Goal: Task Accomplishment & Management: Manage account settings

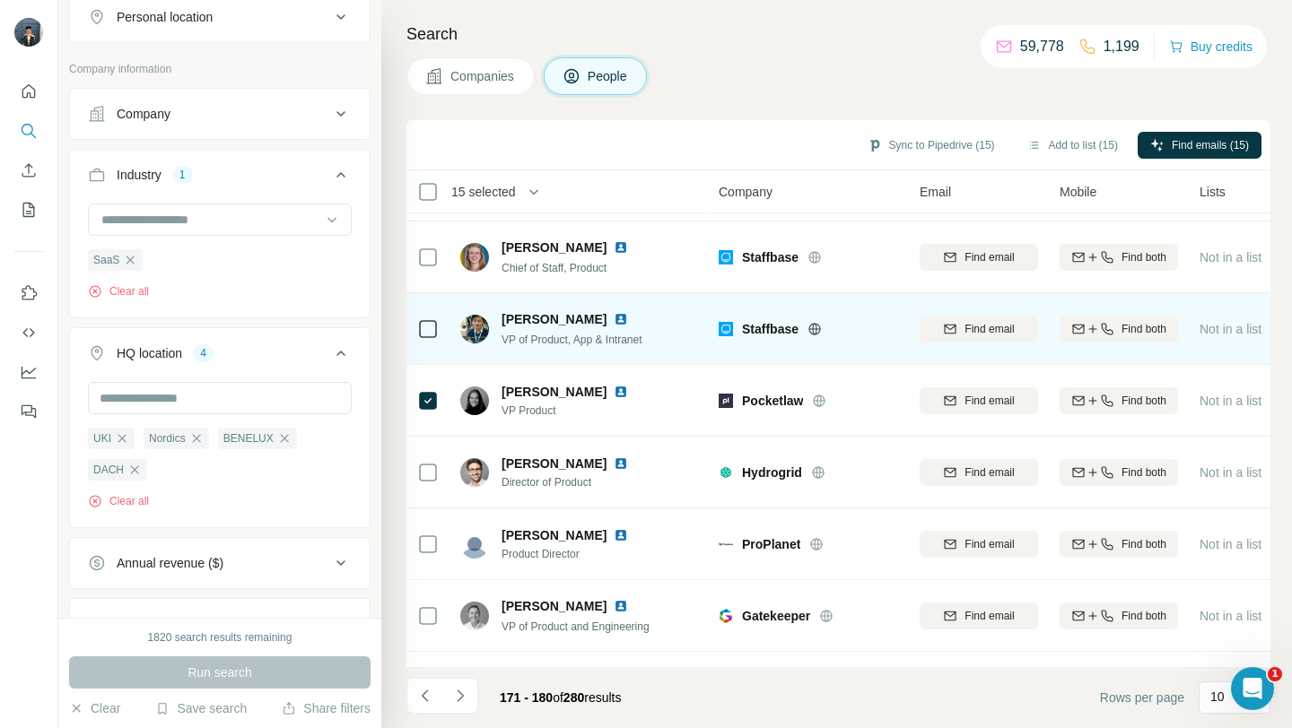
scroll to position [264, 0]
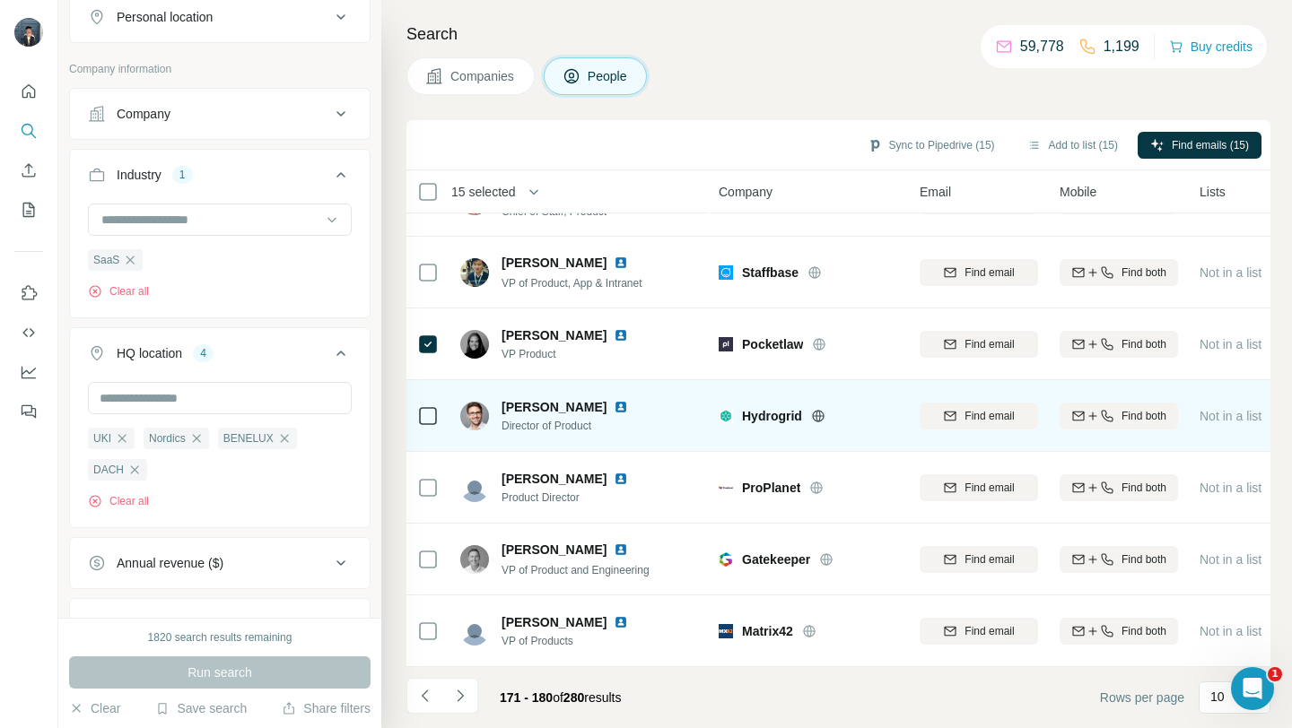
click at [817, 417] on icon at bounding box center [818, 416] width 14 height 14
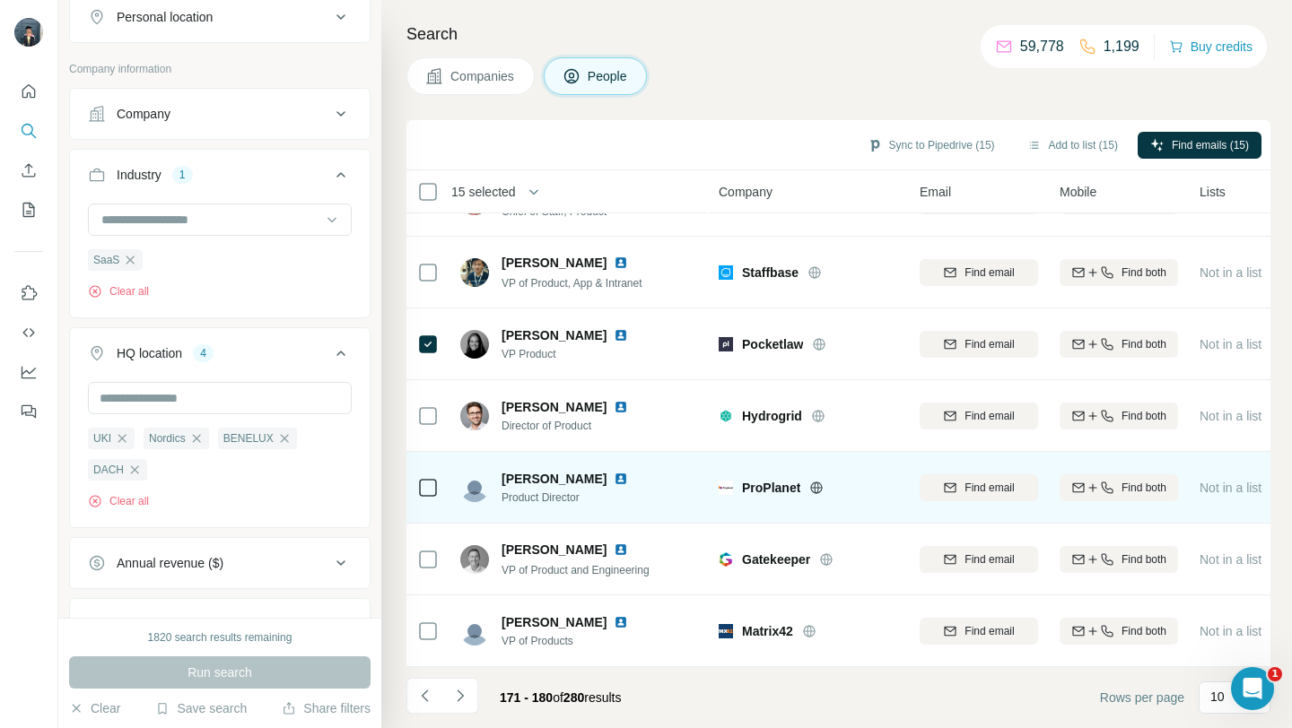
click at [816, 483] on icon at bounding box center [816, 488] width 14 height 14
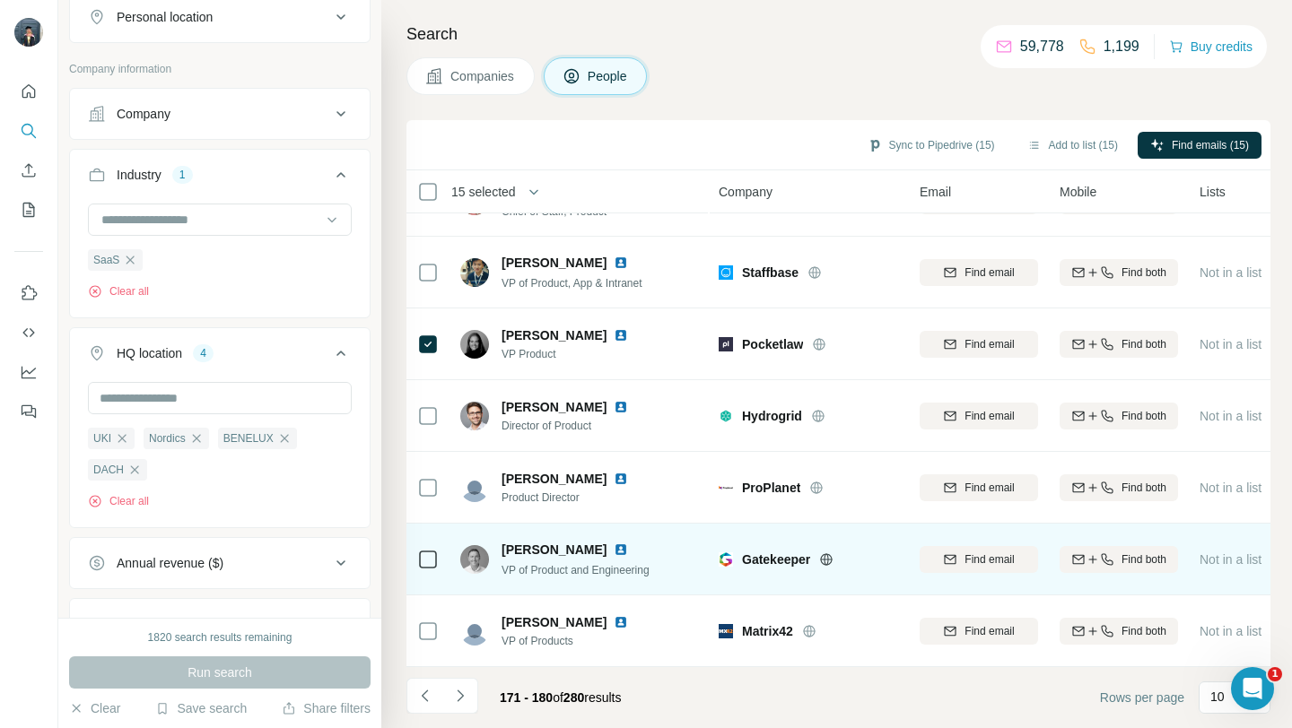
click at [827, 560] on icon at bounding box center [826, 559] width 4 height 12
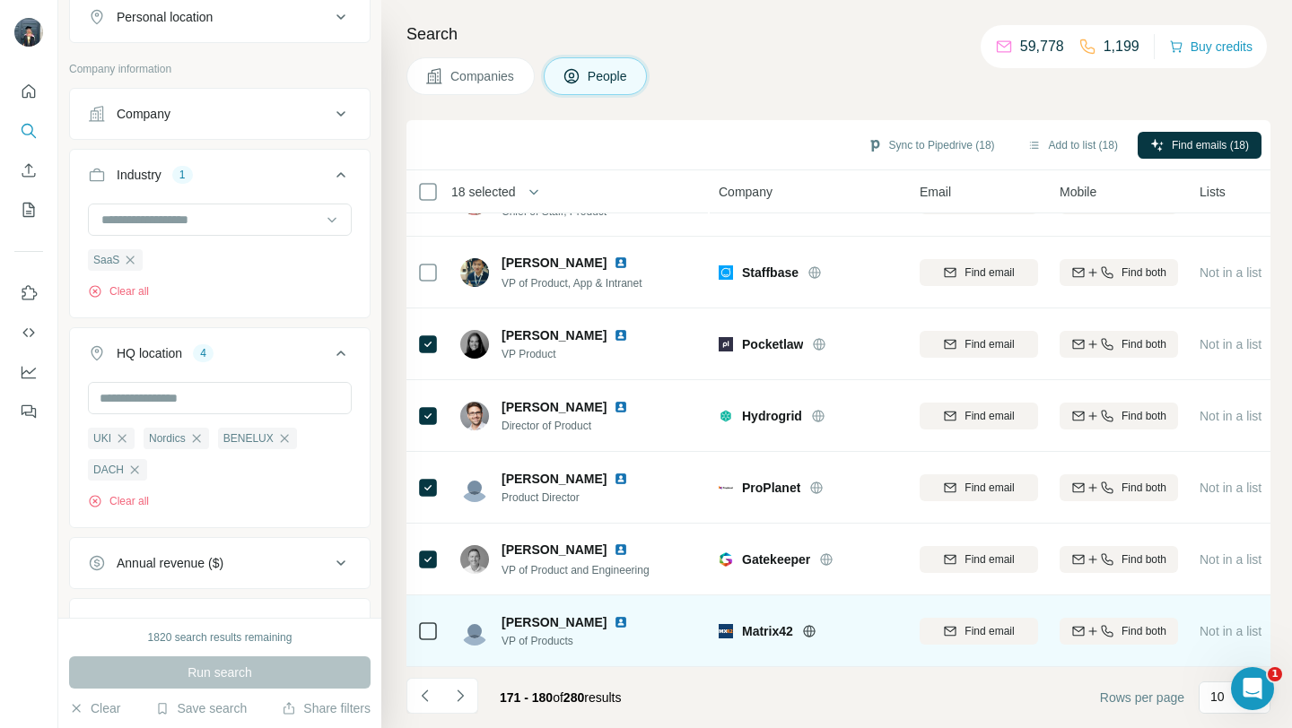
click at [811, 631] on icon at bounding box center [809, 631] width 12 height 1
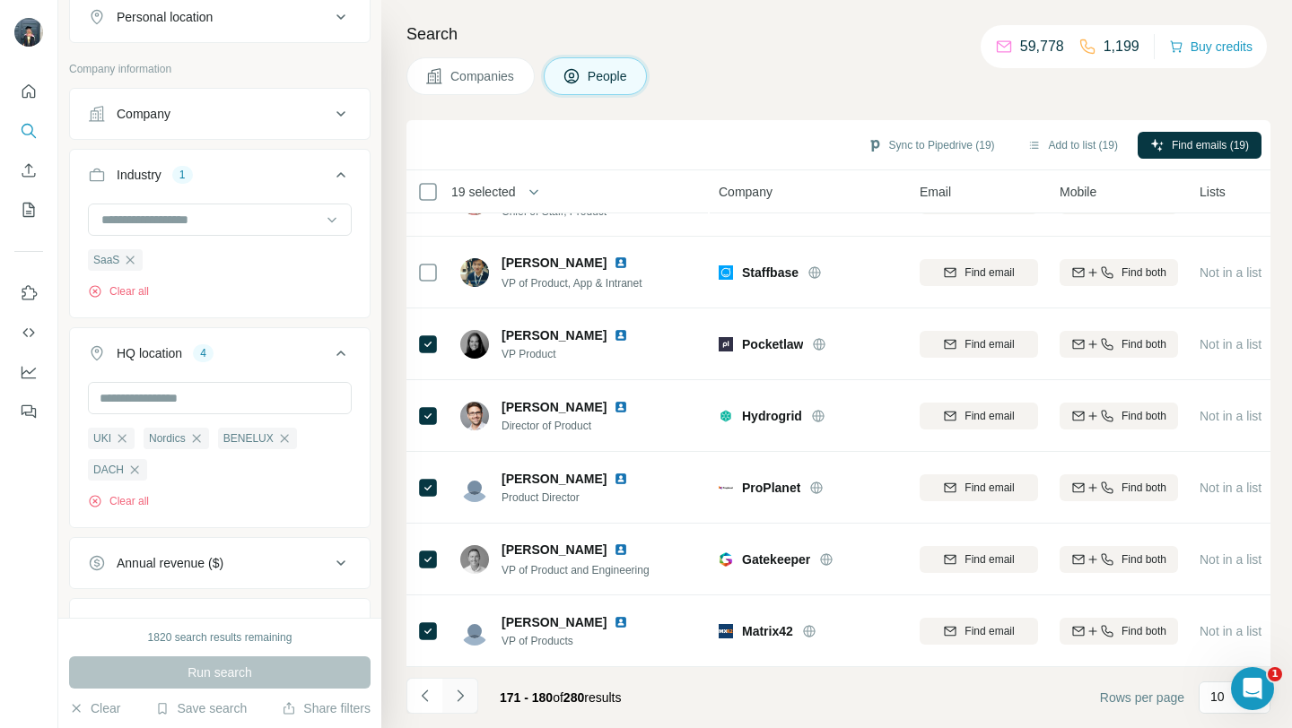
click at [465, 692] on icon "Navigate to next page" at bounding box center [460, 696] width 18 height 18
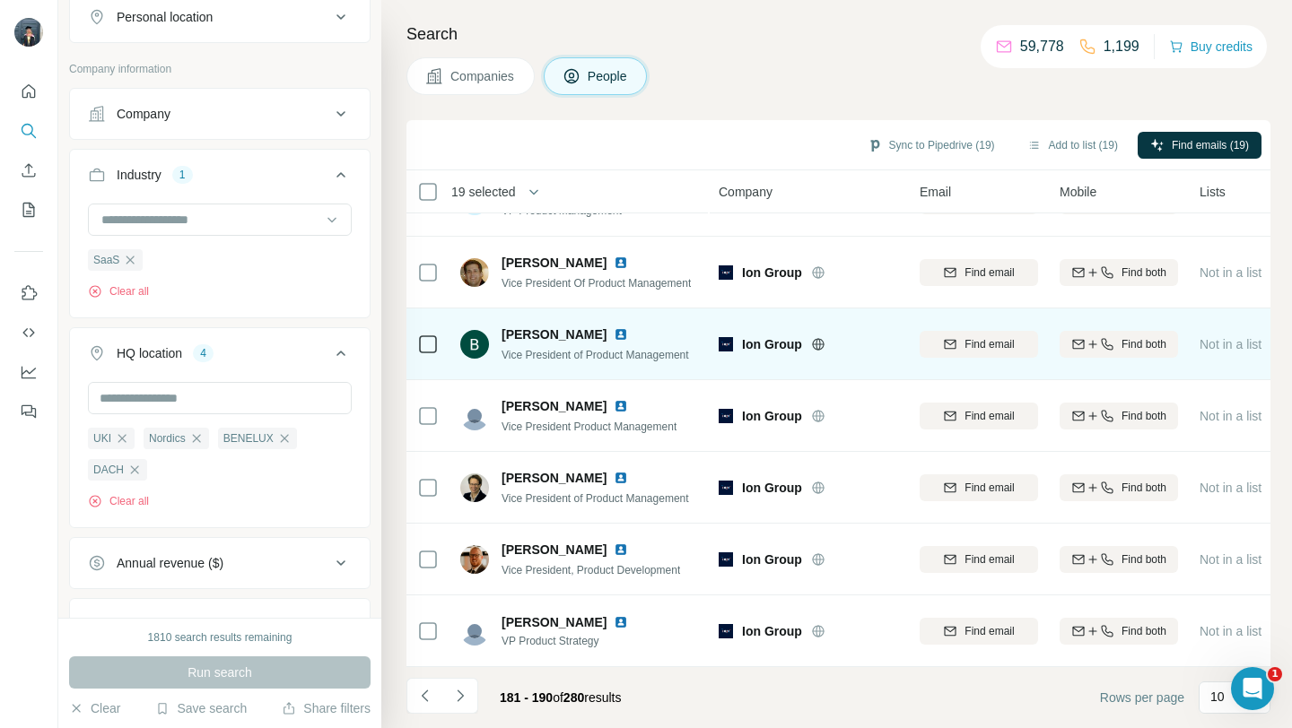
scroll to position [0, 0]
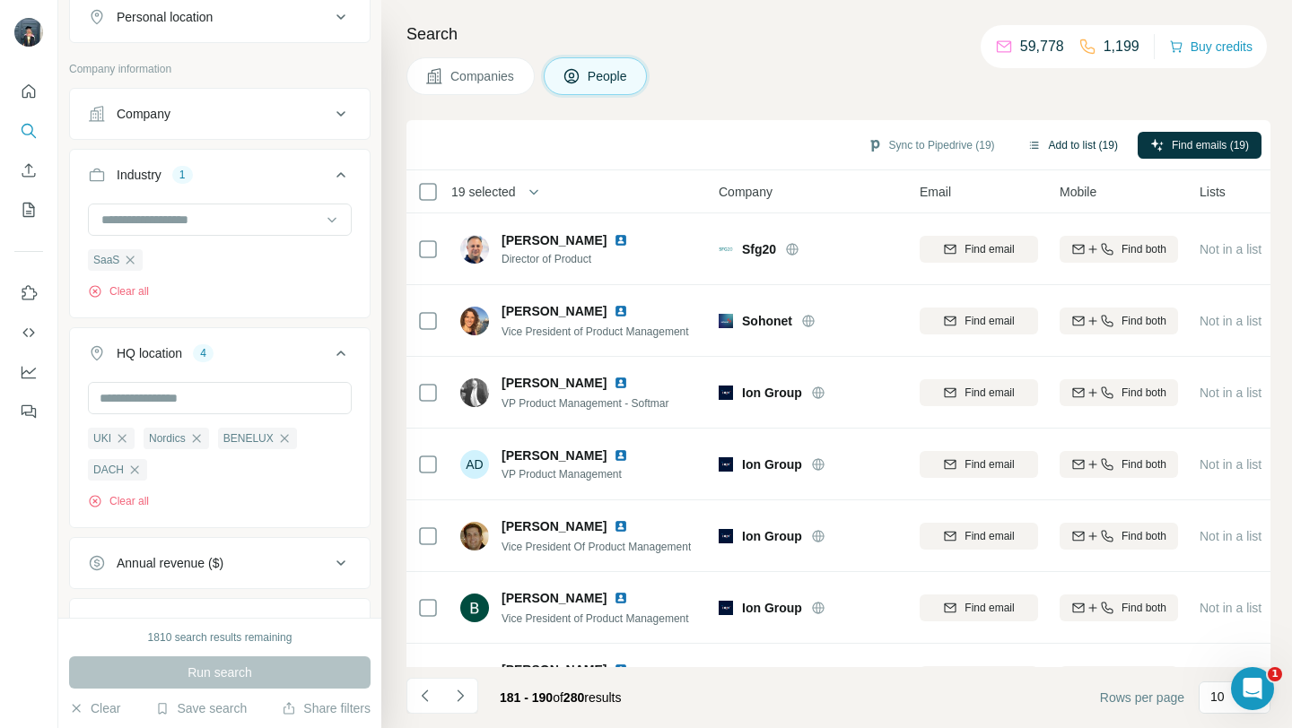
click at [1038, 139] on button "Add to list (19)" at bounding box center [1072, 145] width 116 height 27
click at [1074, 145] on button "Add to list (19)" at bounding box center [1072, 145] width 116 height 27
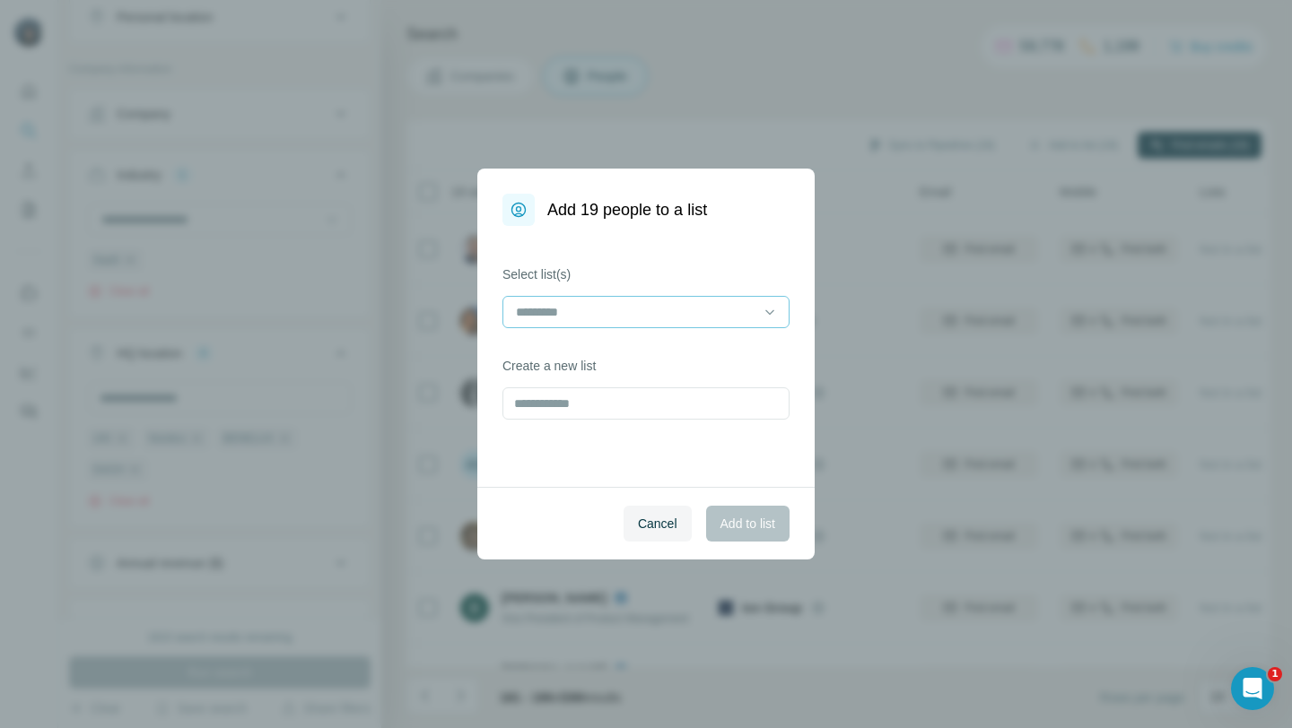
click at [653, 309] on input at bounding box center [635, 312] width 242 height 20
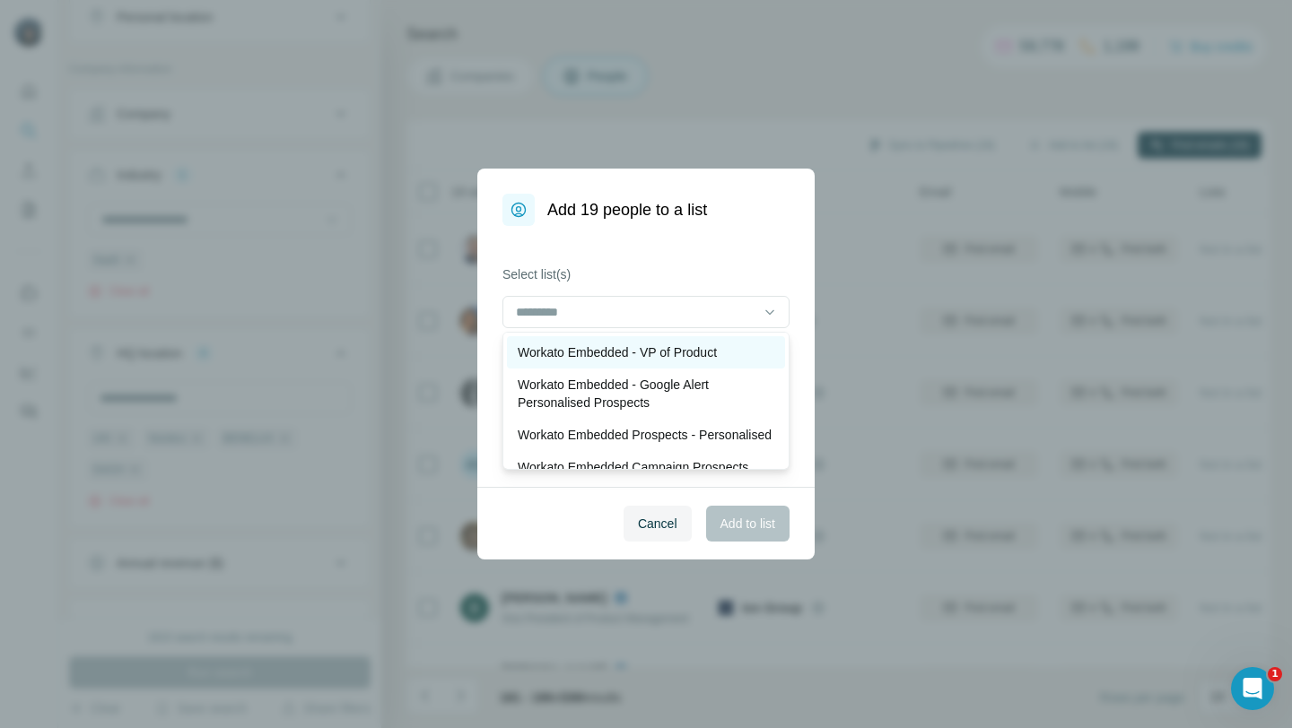
click at [649, 361] on p "Workato Embedded - VP of Product" at bounding box center [617, 353] width 199 height 18
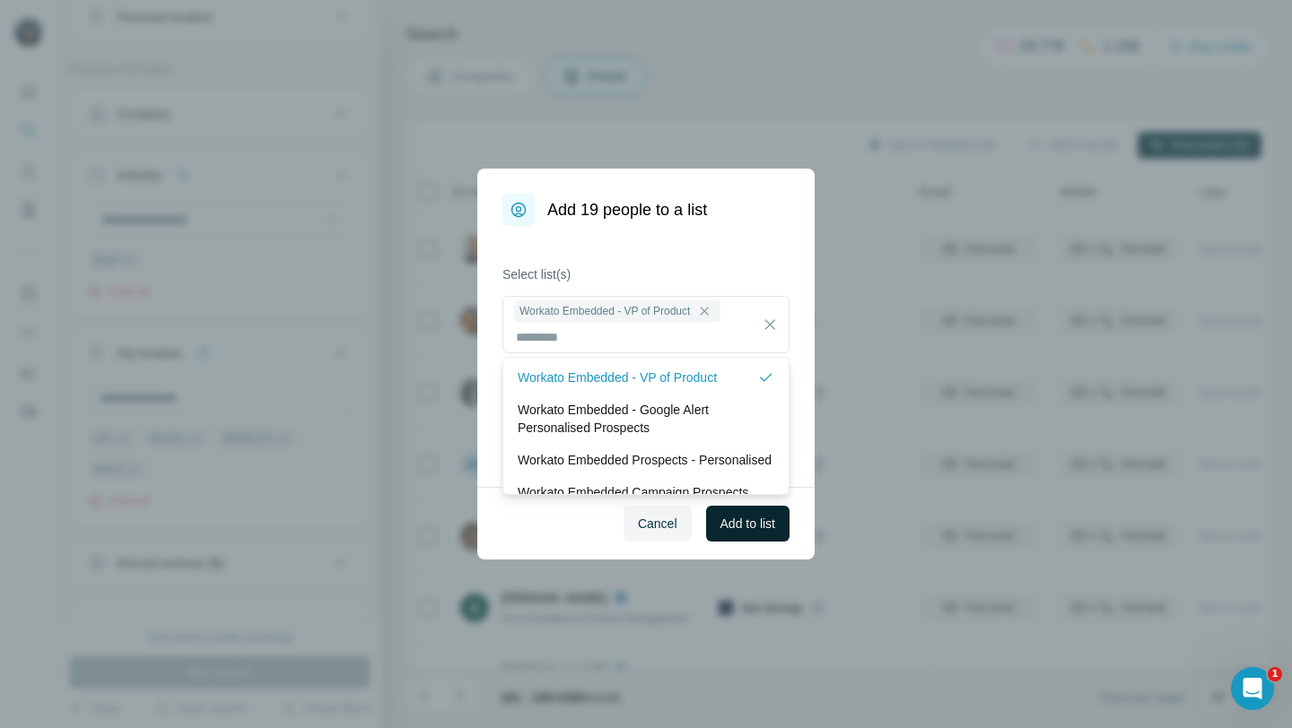
click at [764, 529] on span "Add to list" at bounding box center [747, 524] width 55 height 18
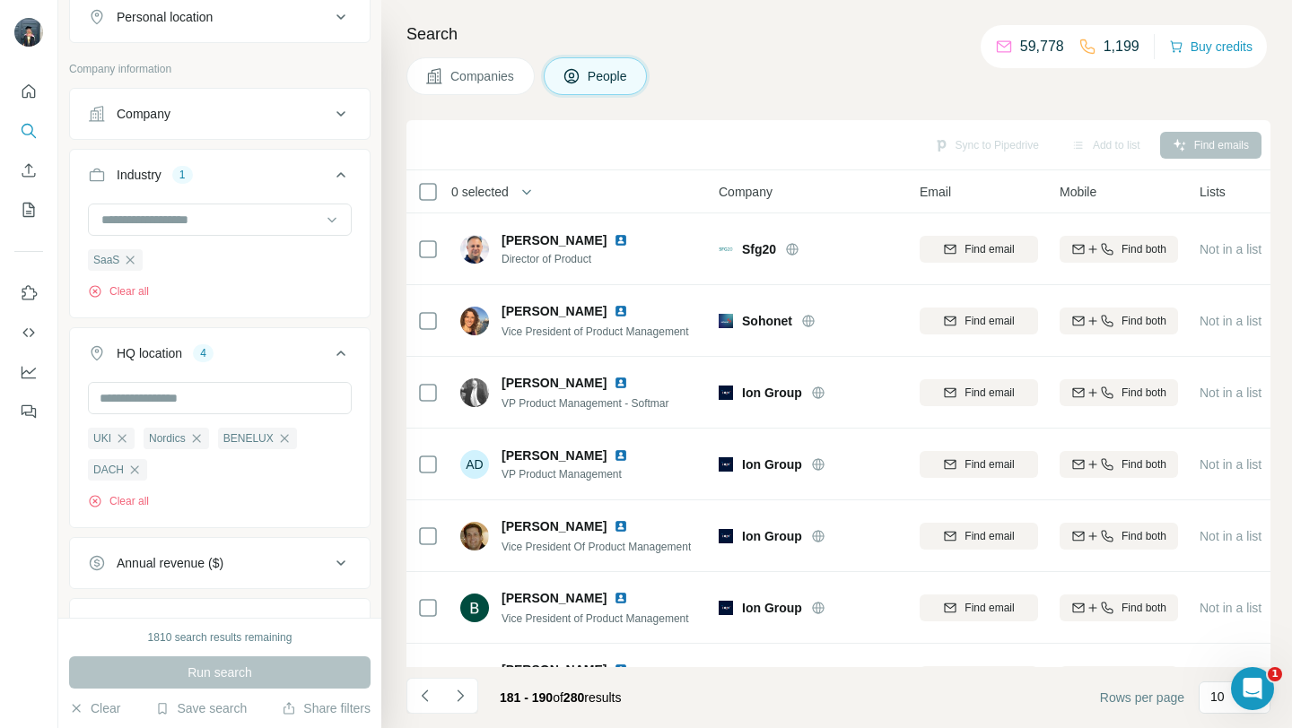
click at [720, 116] on div "Search Companies People Sync to Pipedrive Add to list Find emails 0 selected Pe…" at bounding box center [836, 364] width 910 height 728
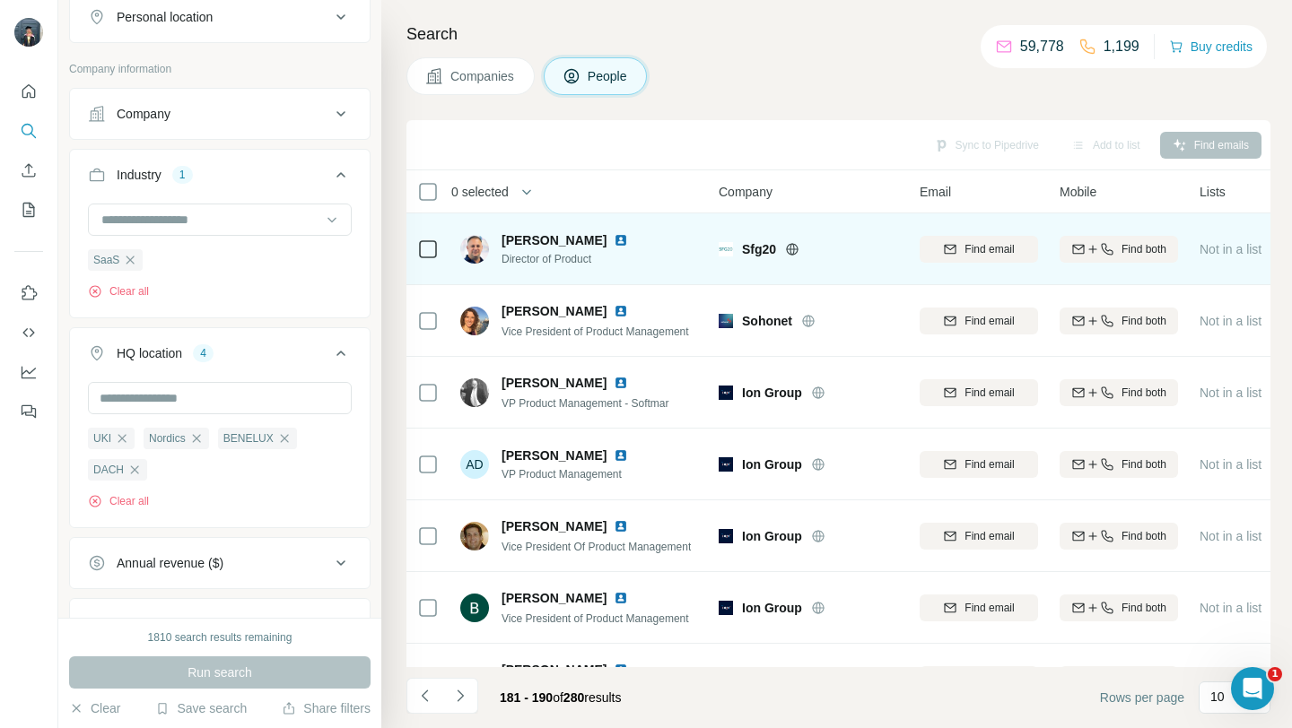
click at [792, 248] on icon at bounding box center [793, 248] width 12 height 1
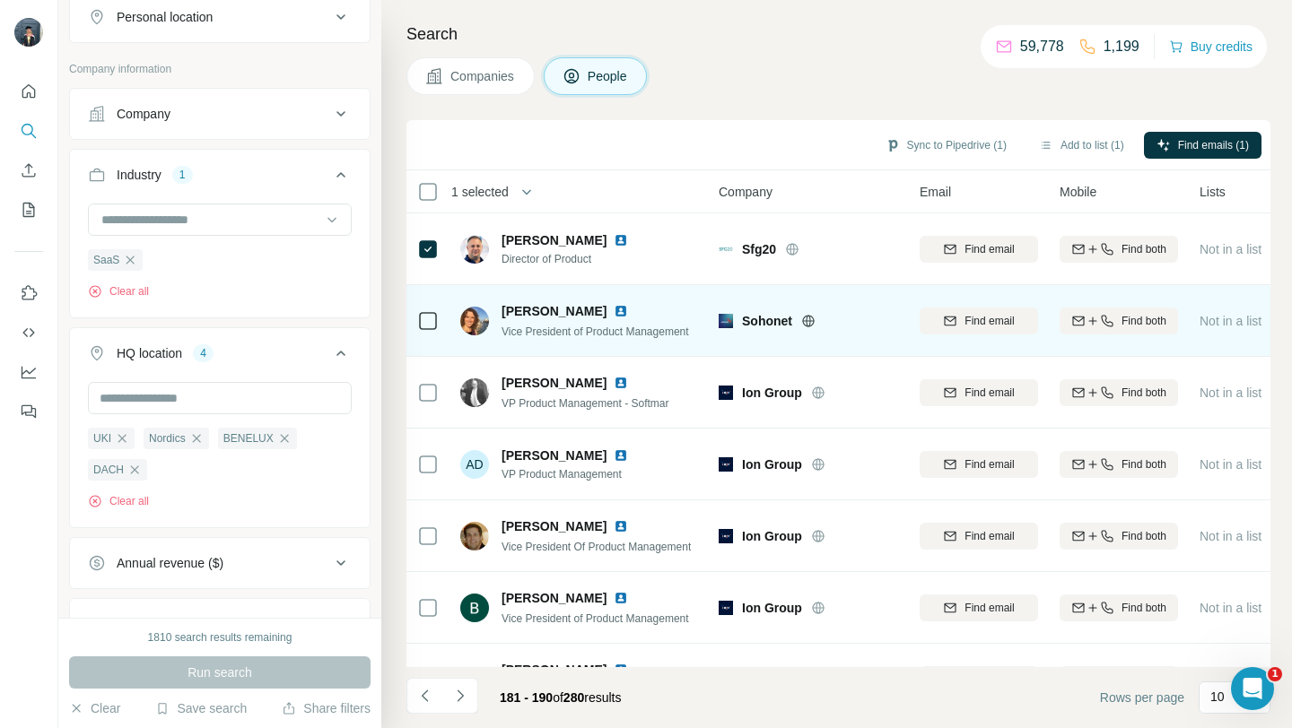
click at [810, 319] on icon at bounding box center [807, 321] width 4 height 12
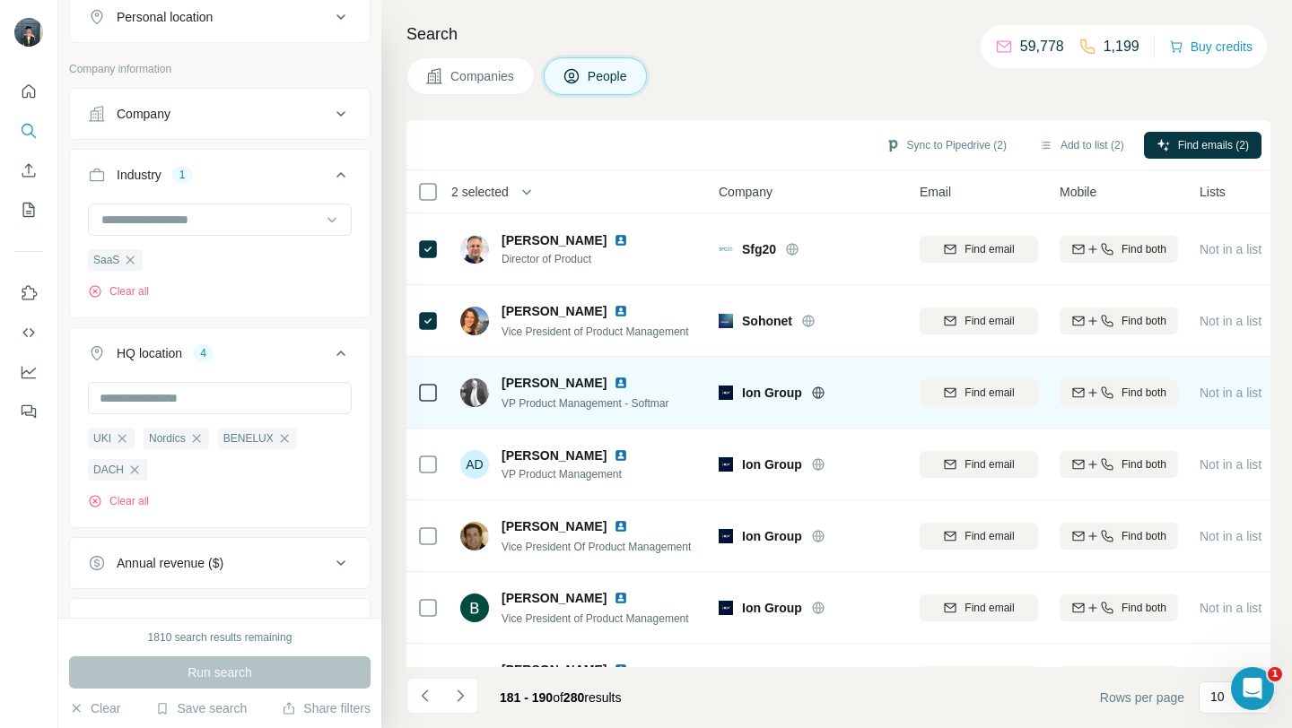
click at [818, 392] on icon at bounding box center [817, 393] width 4 height 12
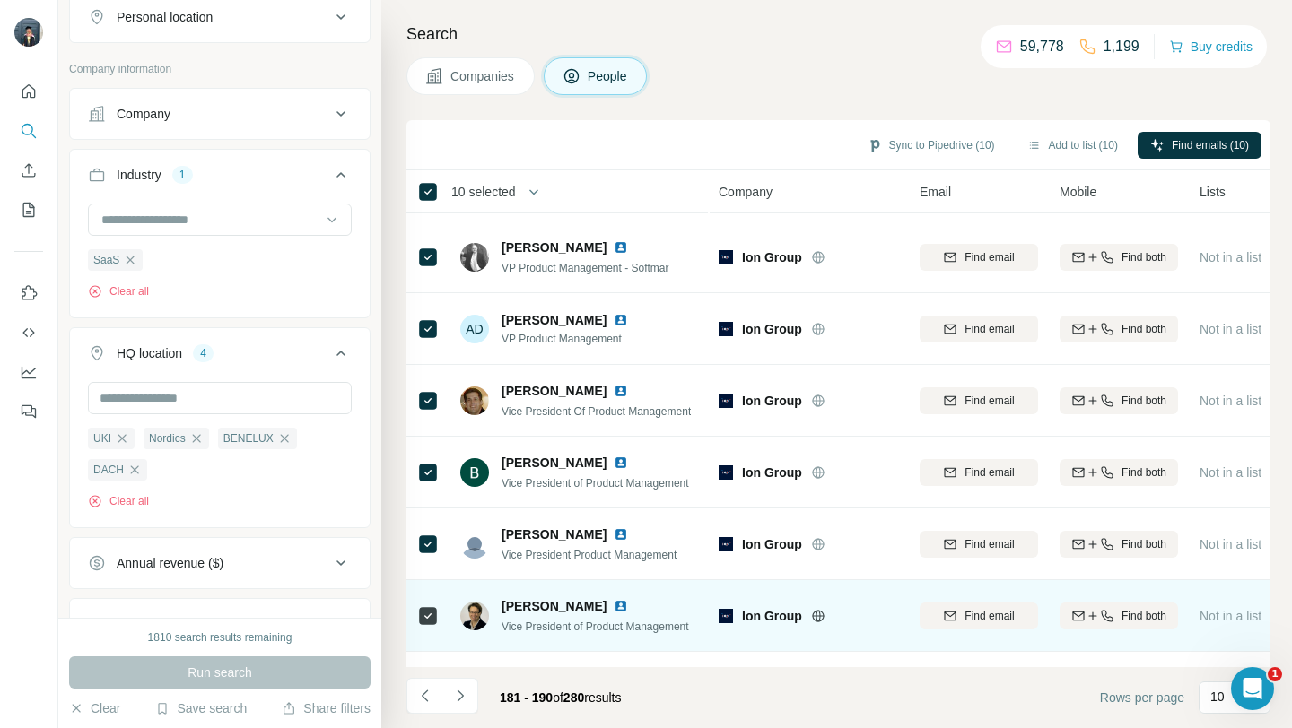
scroll to position [112, 0]
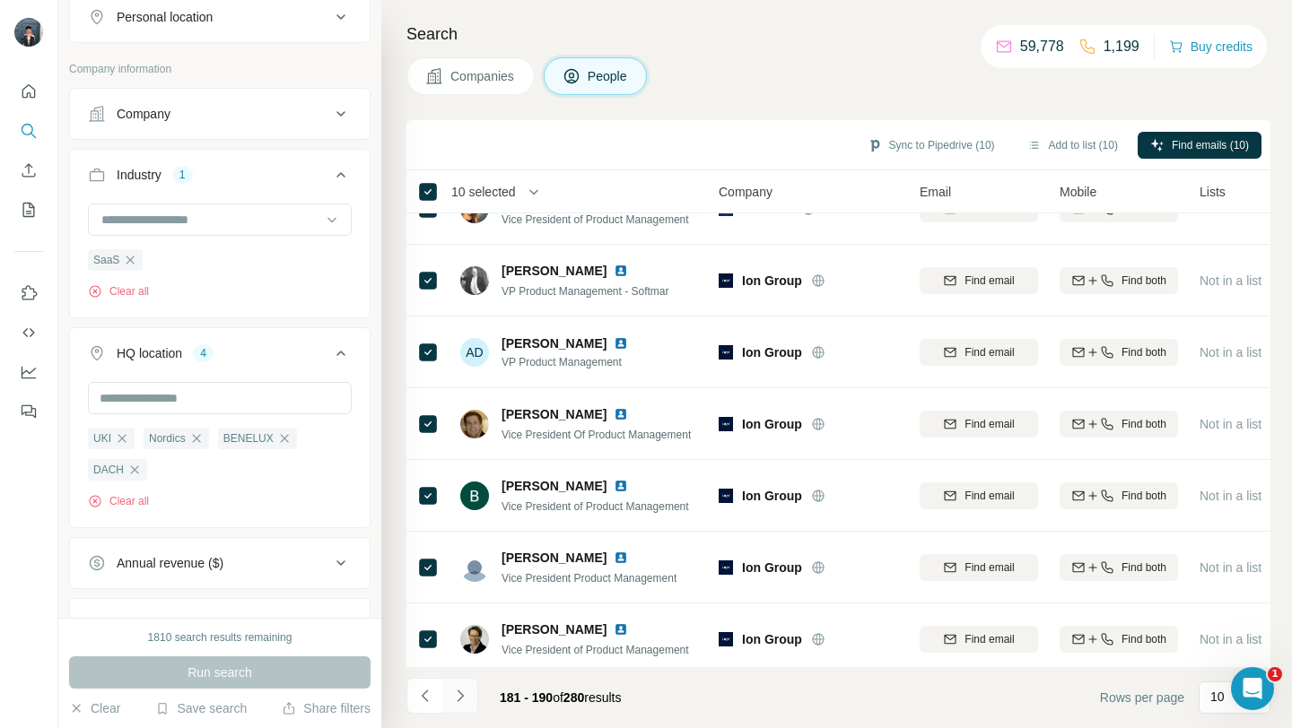
click at [472, 693] on button "Navigate to next page" at bounding box center [460, 696] width 36 height 36
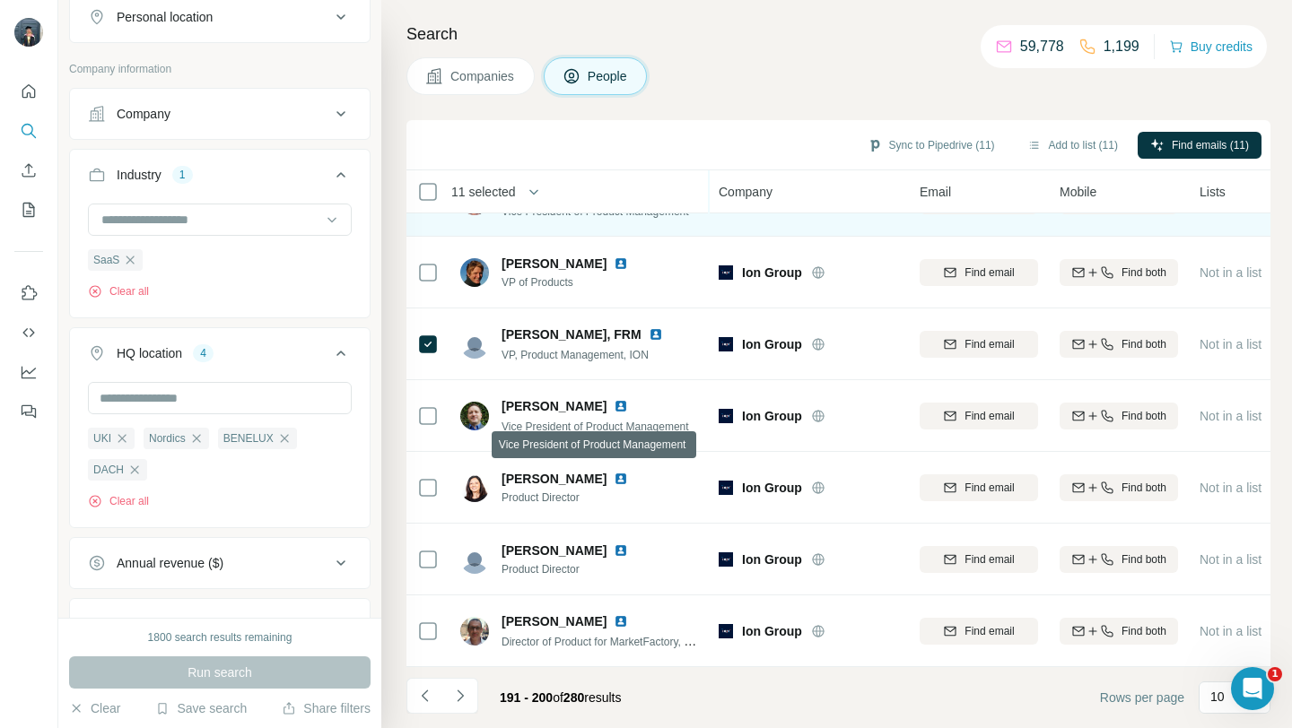
scroll to position [0, 0]
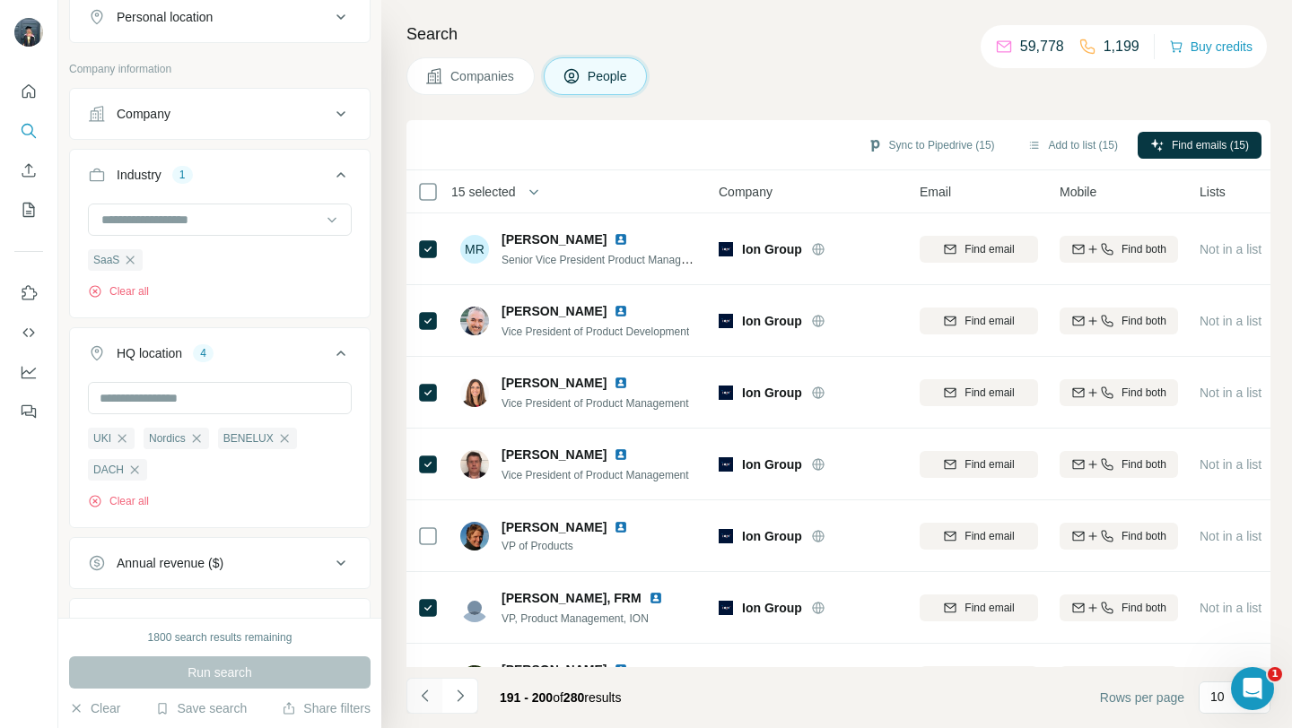
click at [423, 696] on icon "Navigate to previous page" at bounding box center [425, 696] width 18 height 18
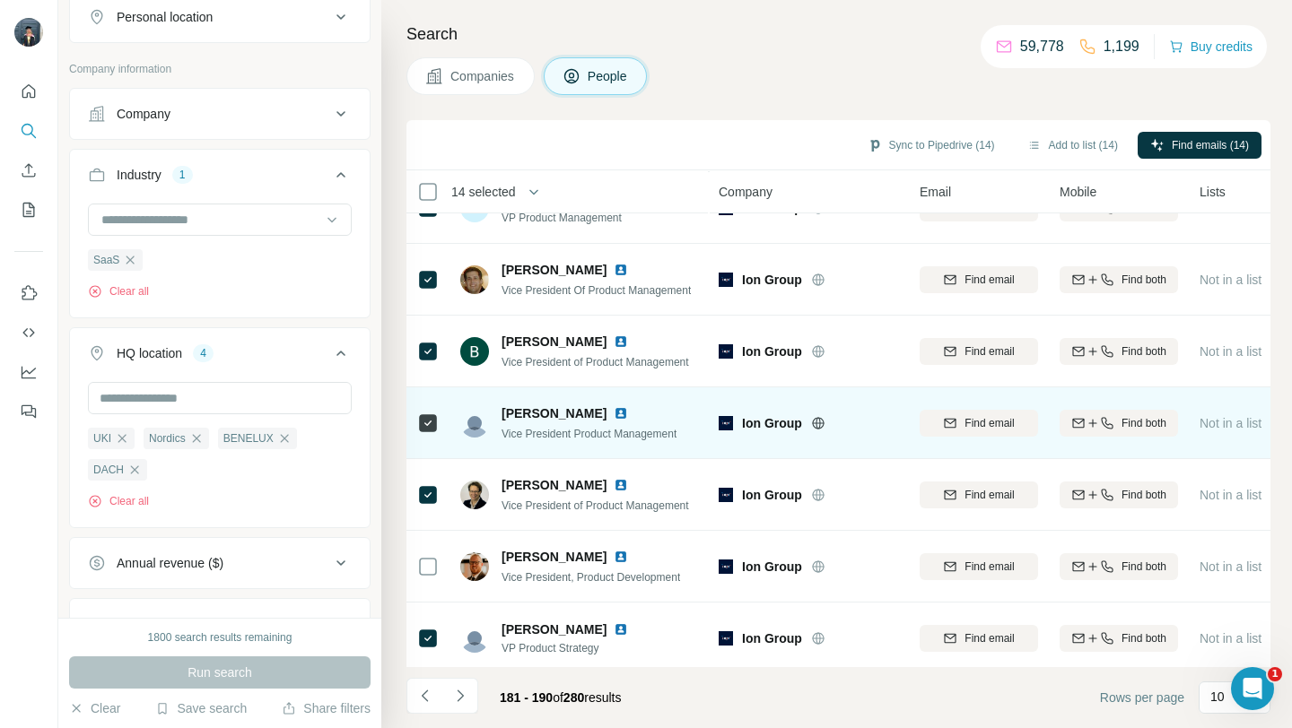
scroll to position [264, 0]
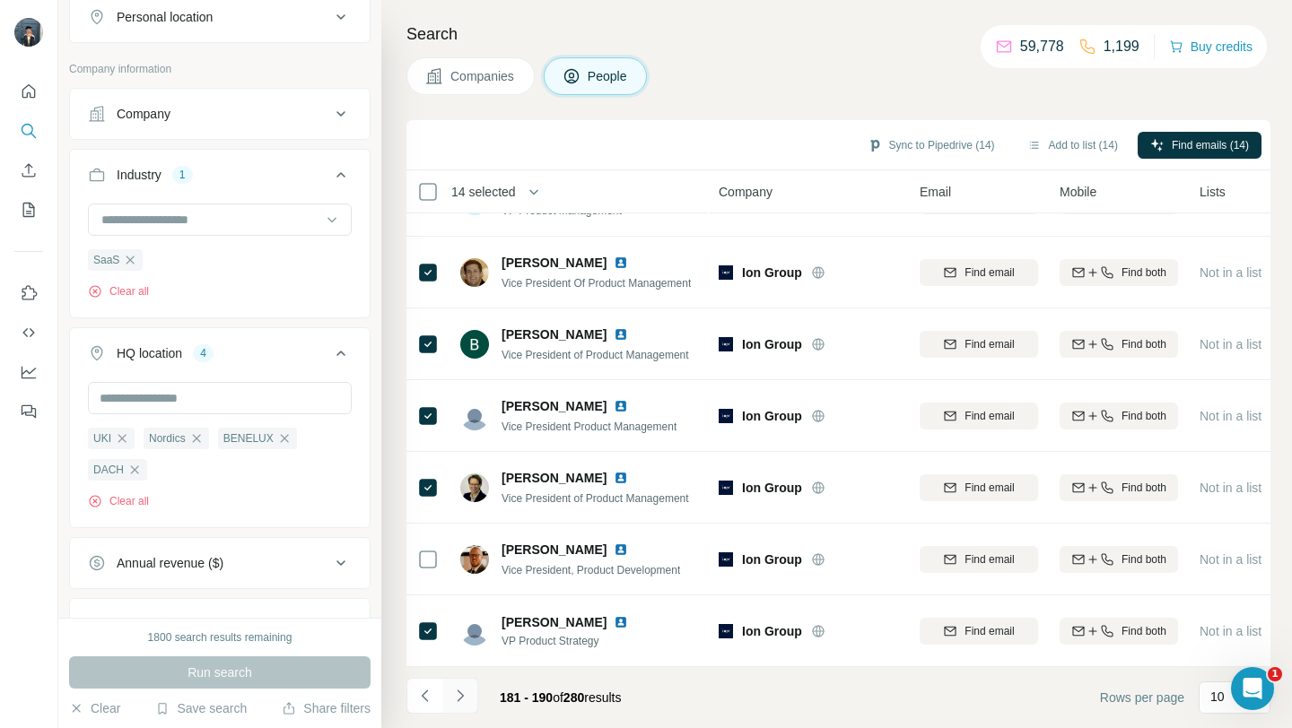
click at [465, 694] on icon "Navigate to next page" at bounding box center [460, 696] width 18 height 18
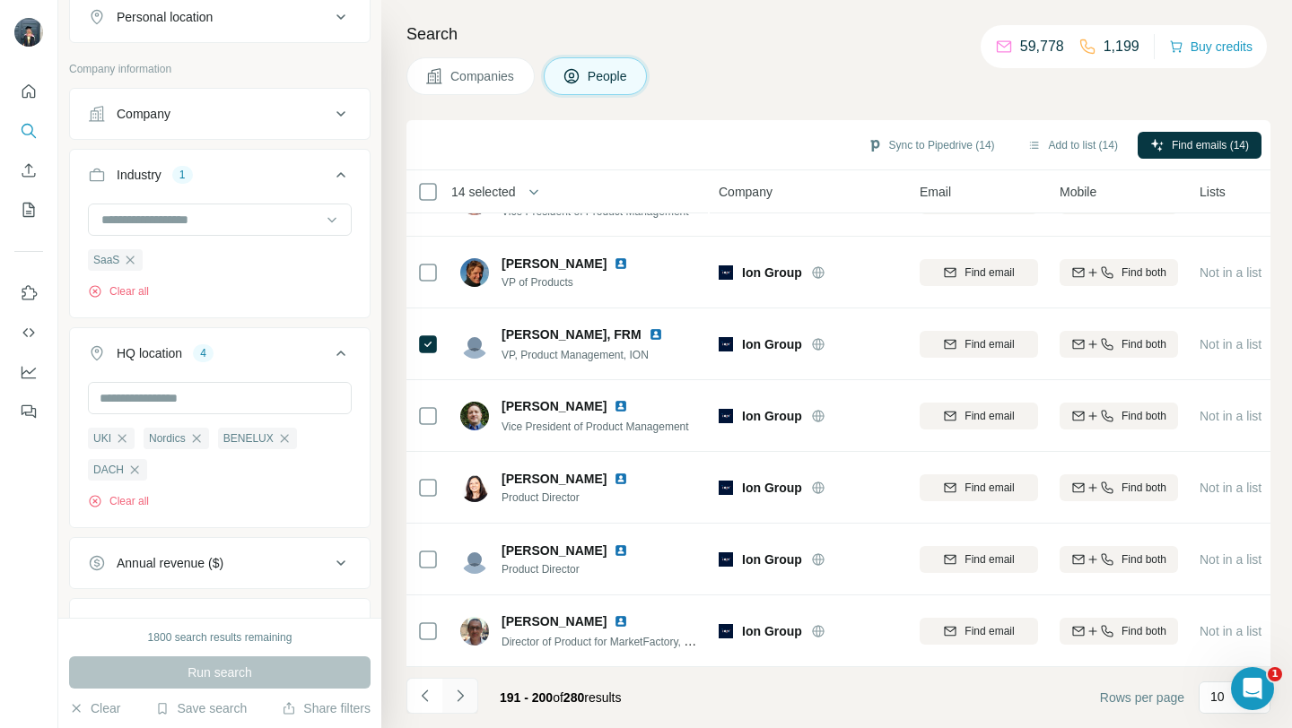
click at [469, 689] on button "Navigate to next page" at bounding box center [460, 696] width 36 height 36
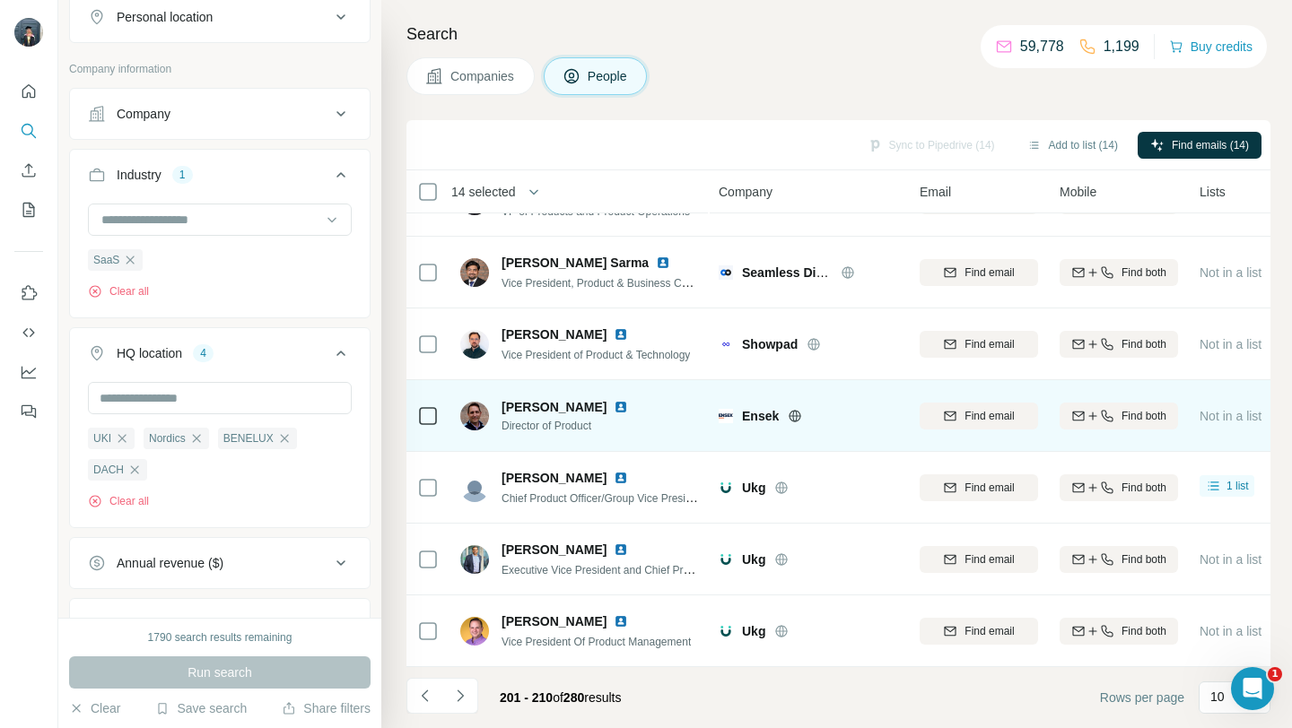
scroll to position [0, 0]
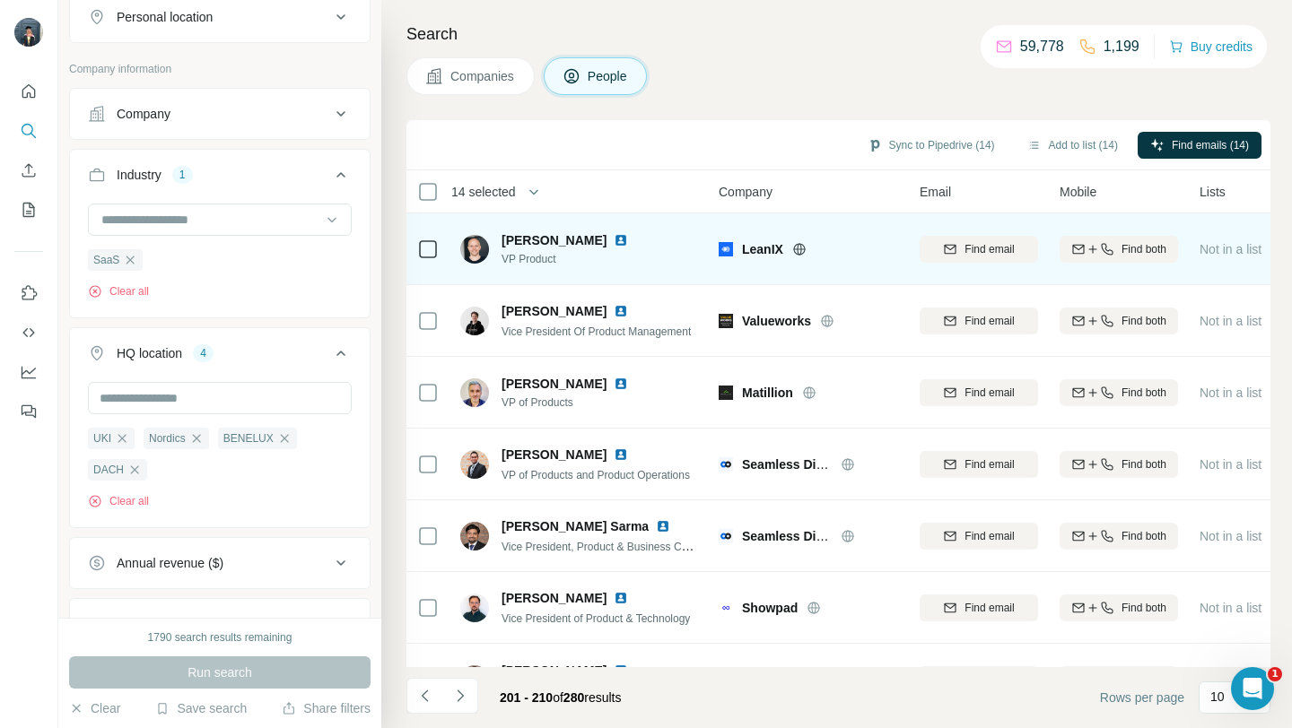
click at [801, 248] on icon at bounding box center [798, 249] width 4 height 12
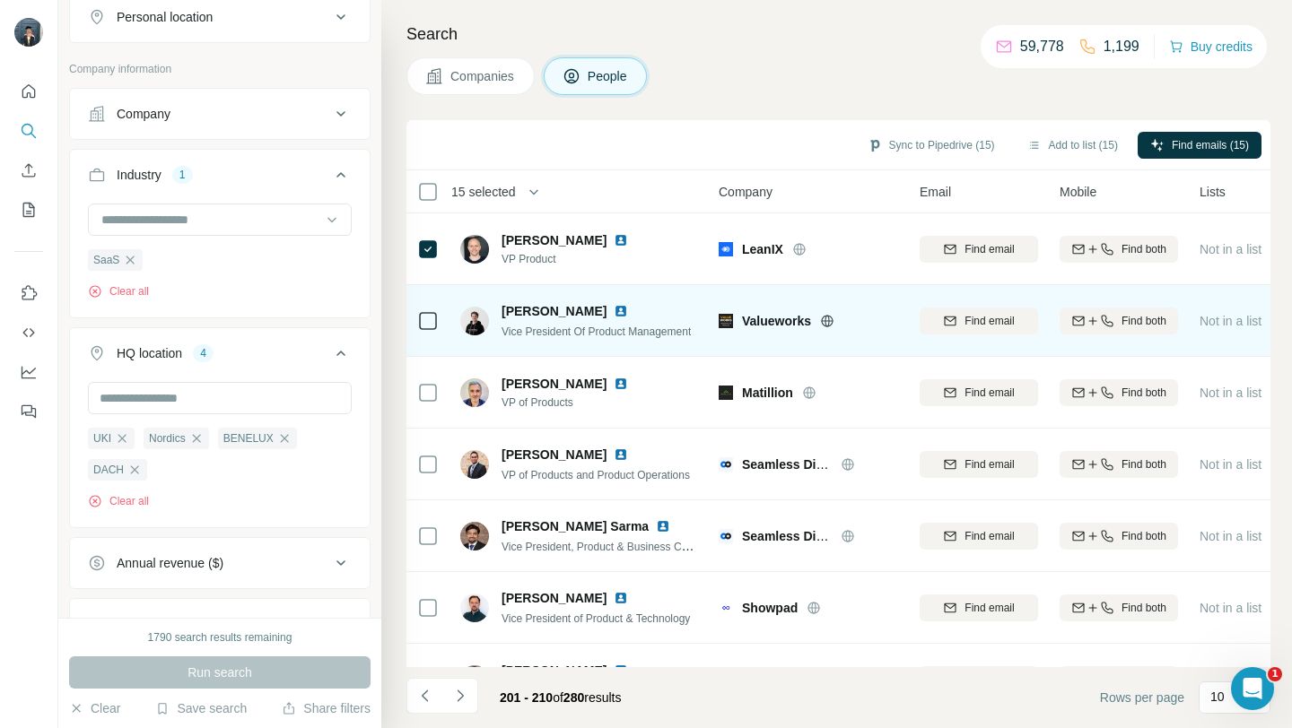
click at [827, 318] on icon at bounding box center [827, 321] width 4 height 12
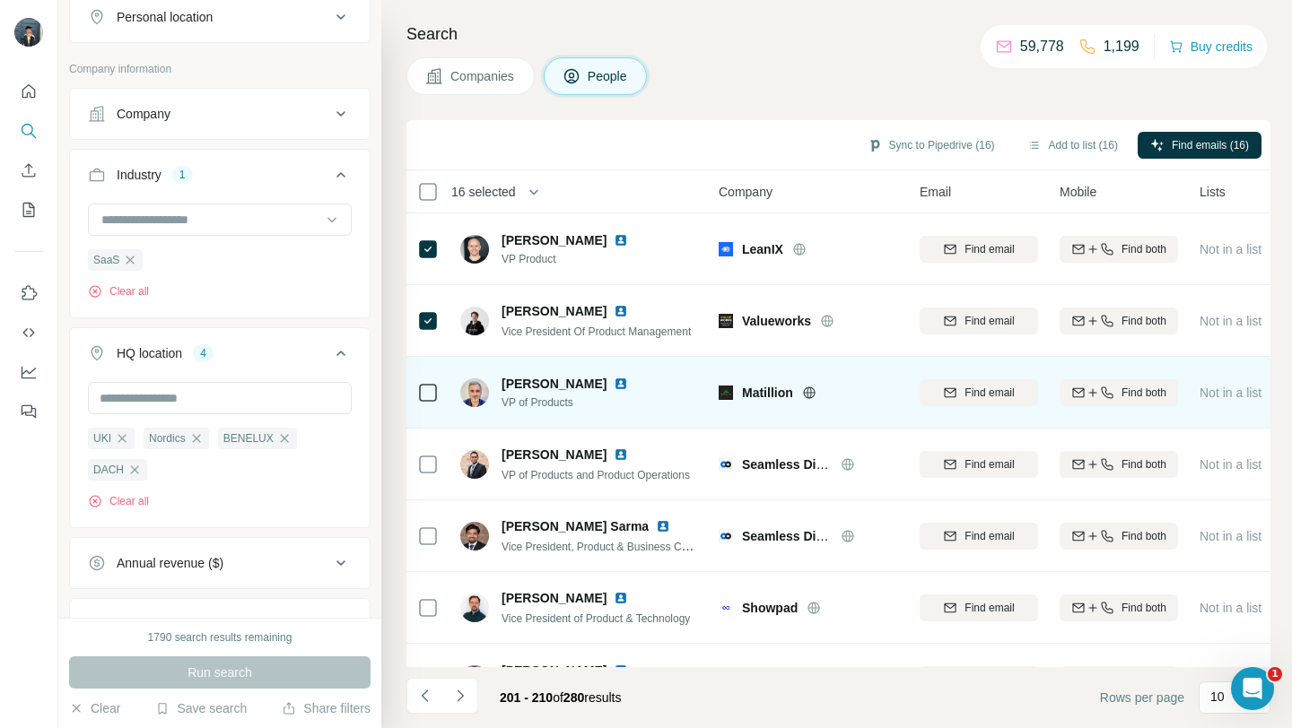
click at [814, 395] on icon at bounding box center [809, 393] width 12 height 12
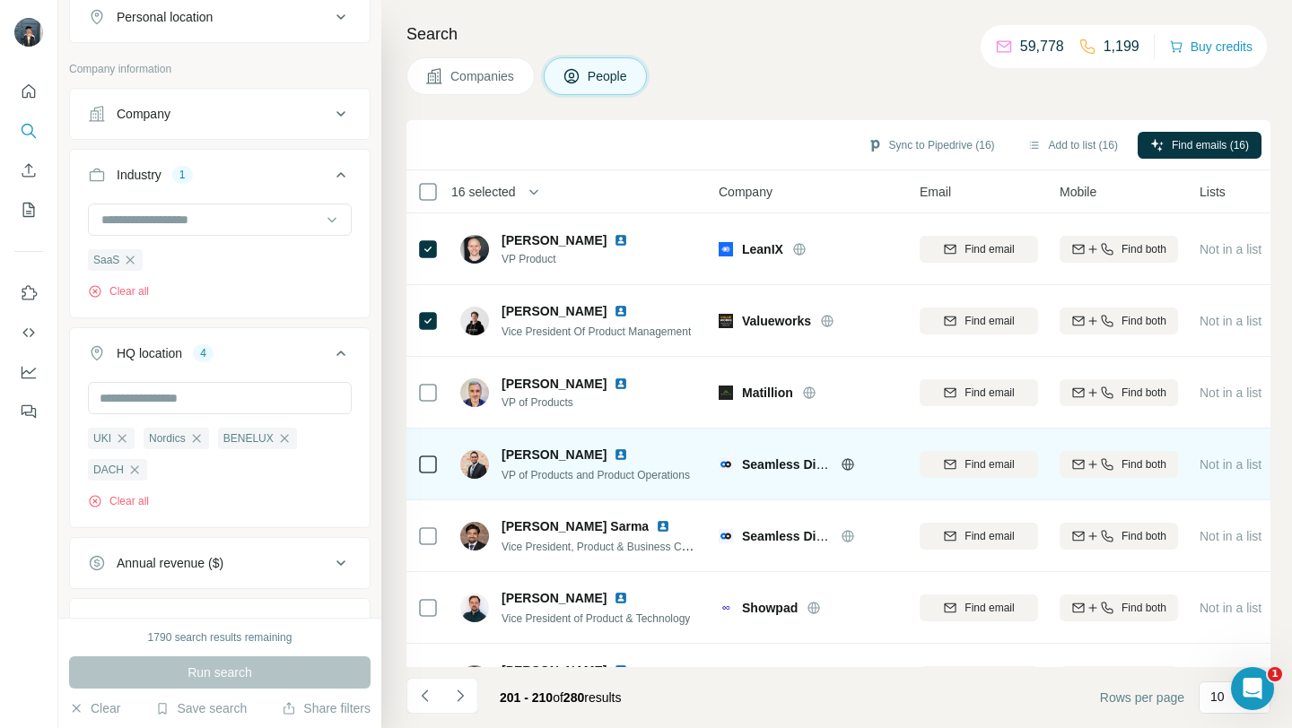
click at [850, 467] on icon at bounding box center [847, 464] width 14 height 14
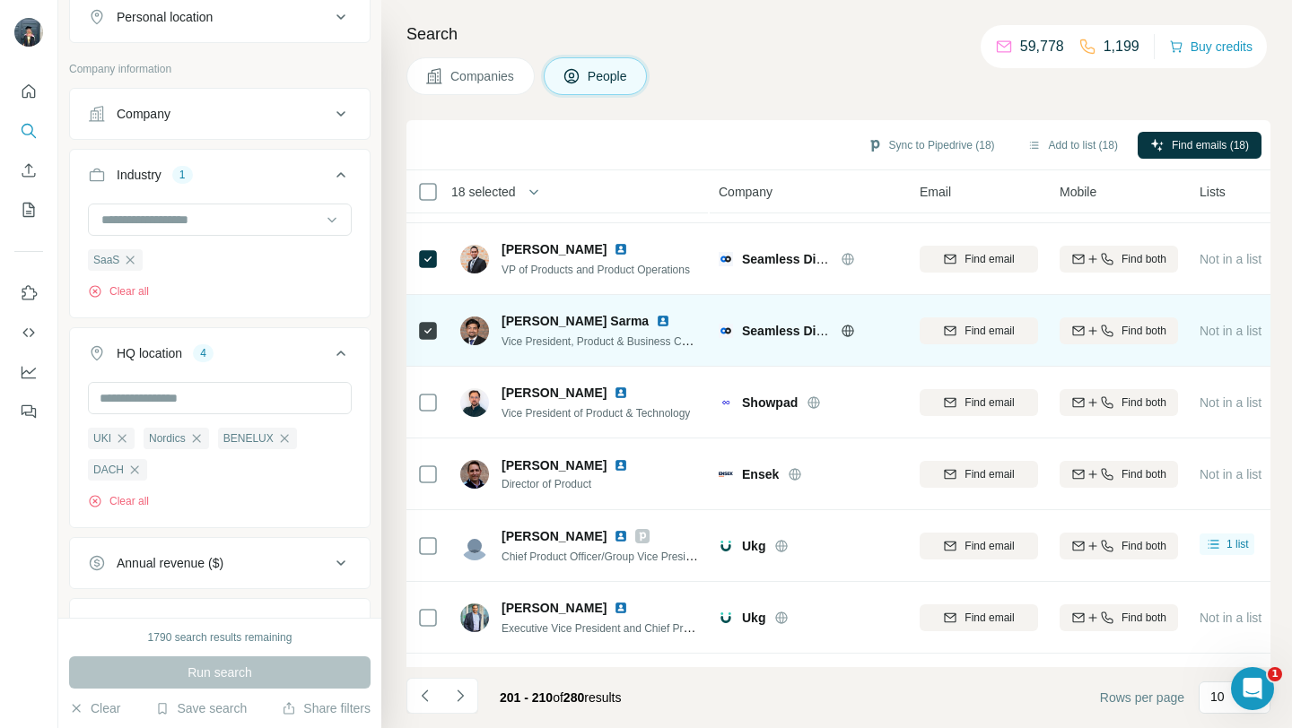
scroll to position [240, 0]
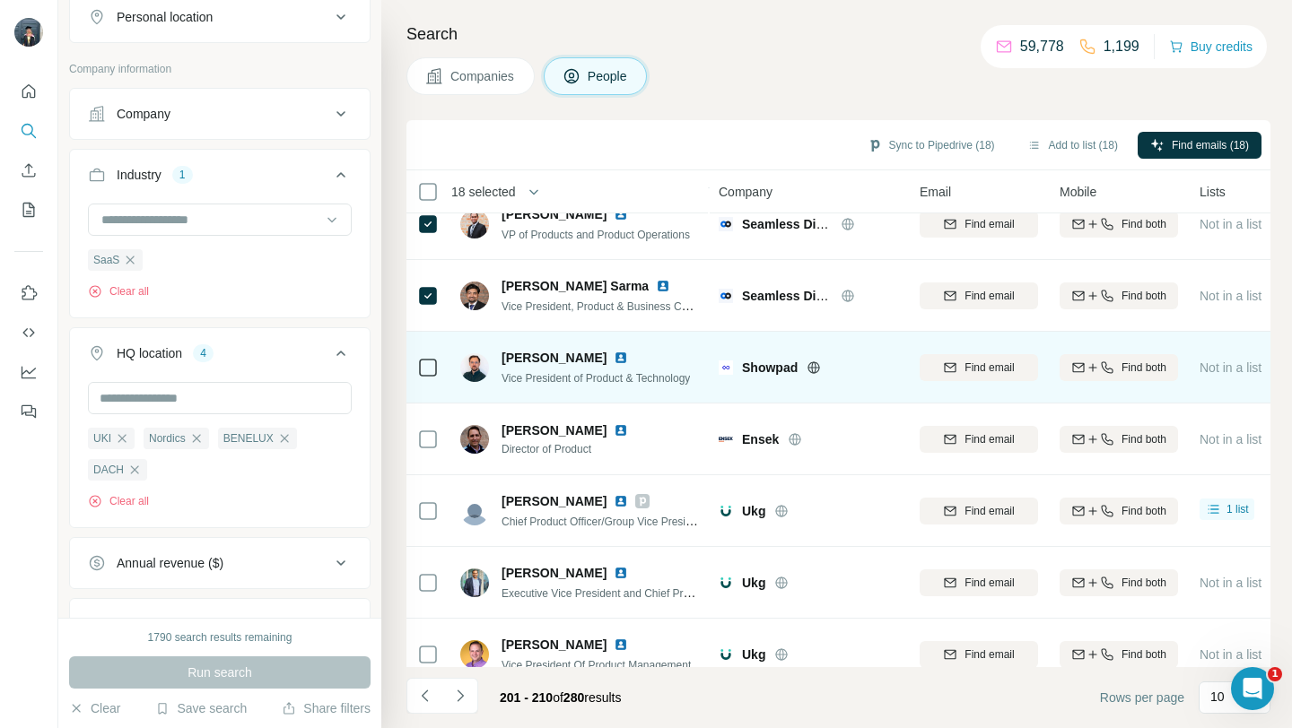
click at [814, 368] on icon at bounding box center [813, 368] width 14 height 14
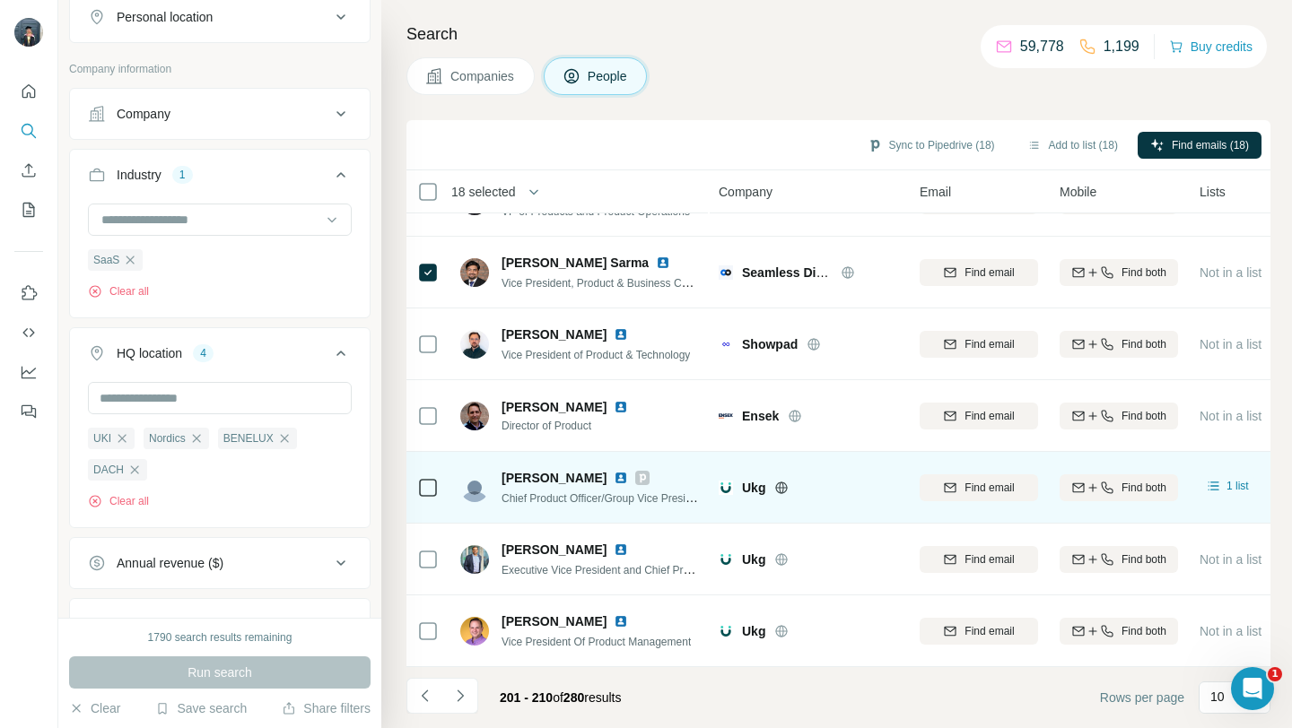
scroll to position [263, 0]
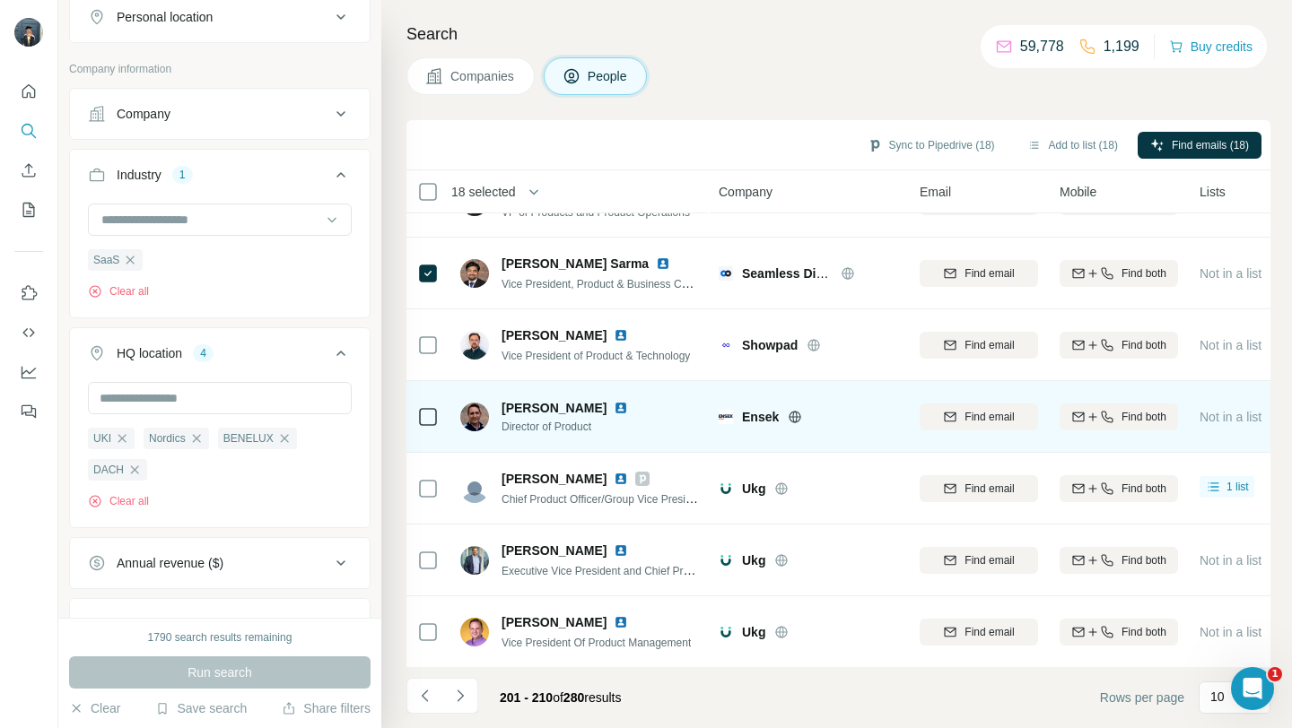
click at [797, 414] on icon at bounding box center [795, 417] width 14 height 14
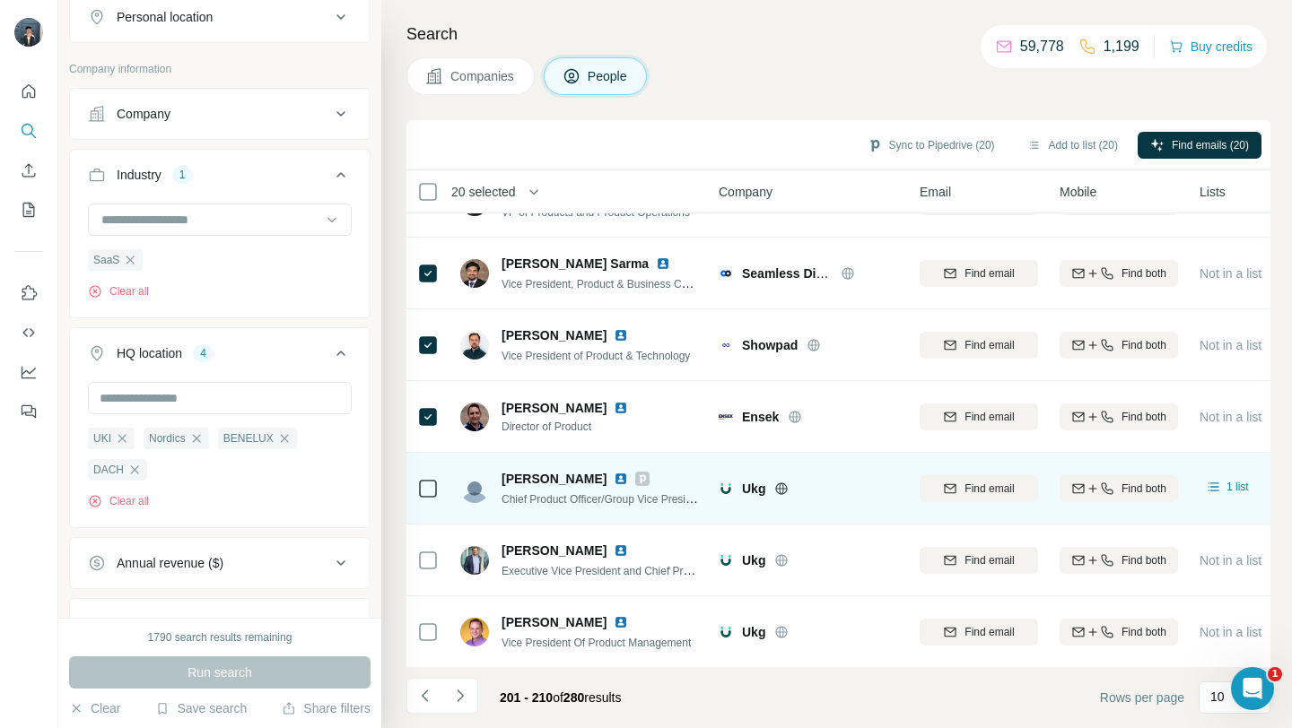
scroll to position [264, 0]
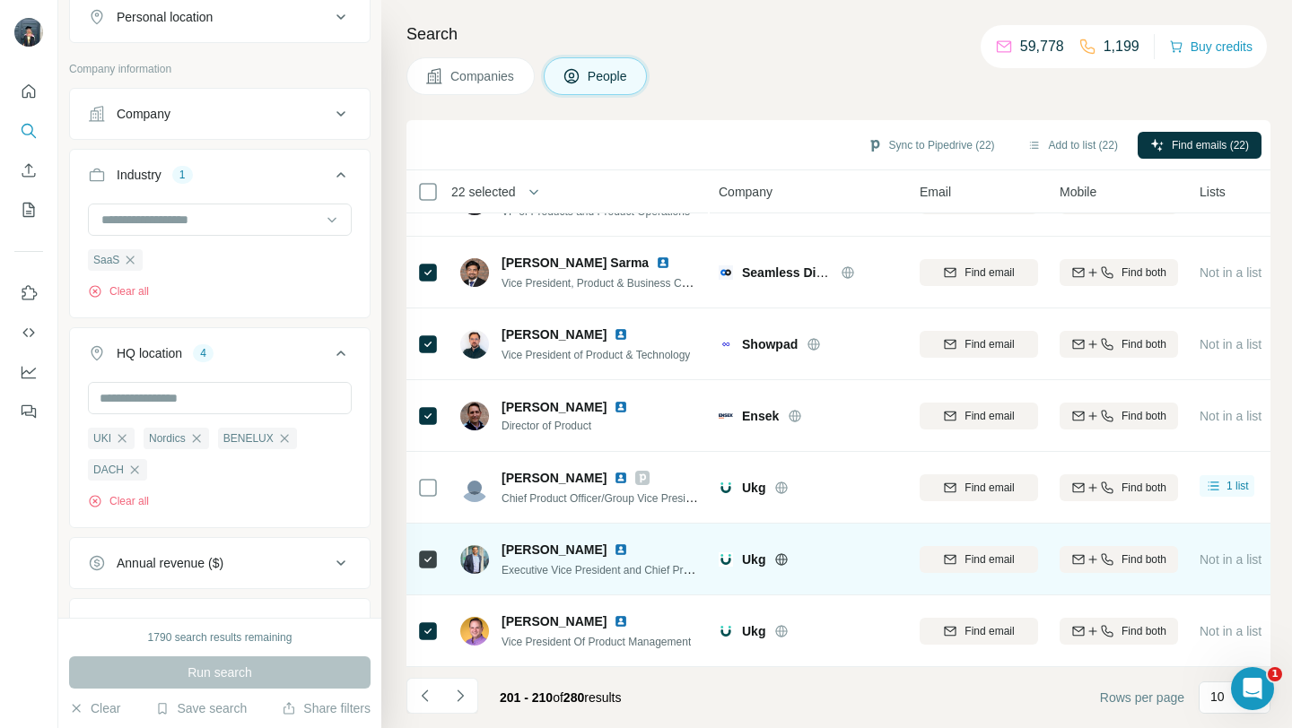
click at [779, 553] on icon at bounding box center [782, 559] width 12 height 12
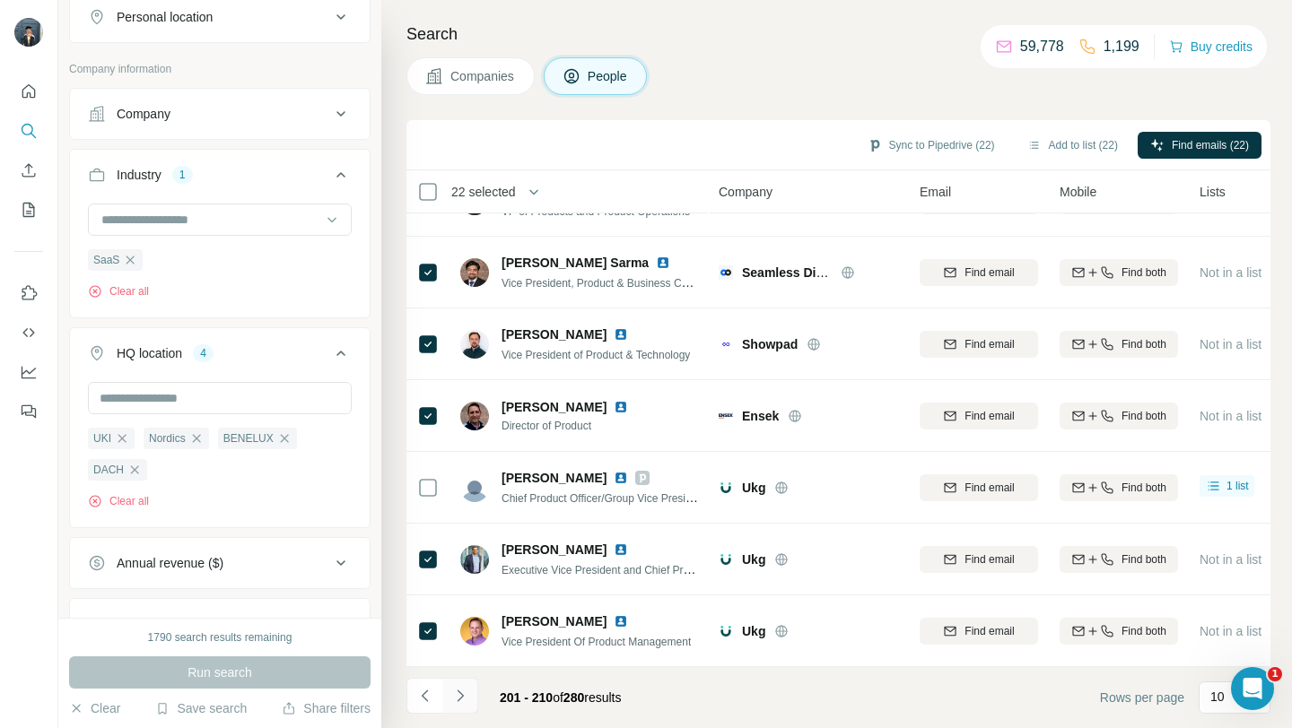
click at [466, 692] on icon "Navigate to next page" at bounding box center [460, 696] width 18 height 18
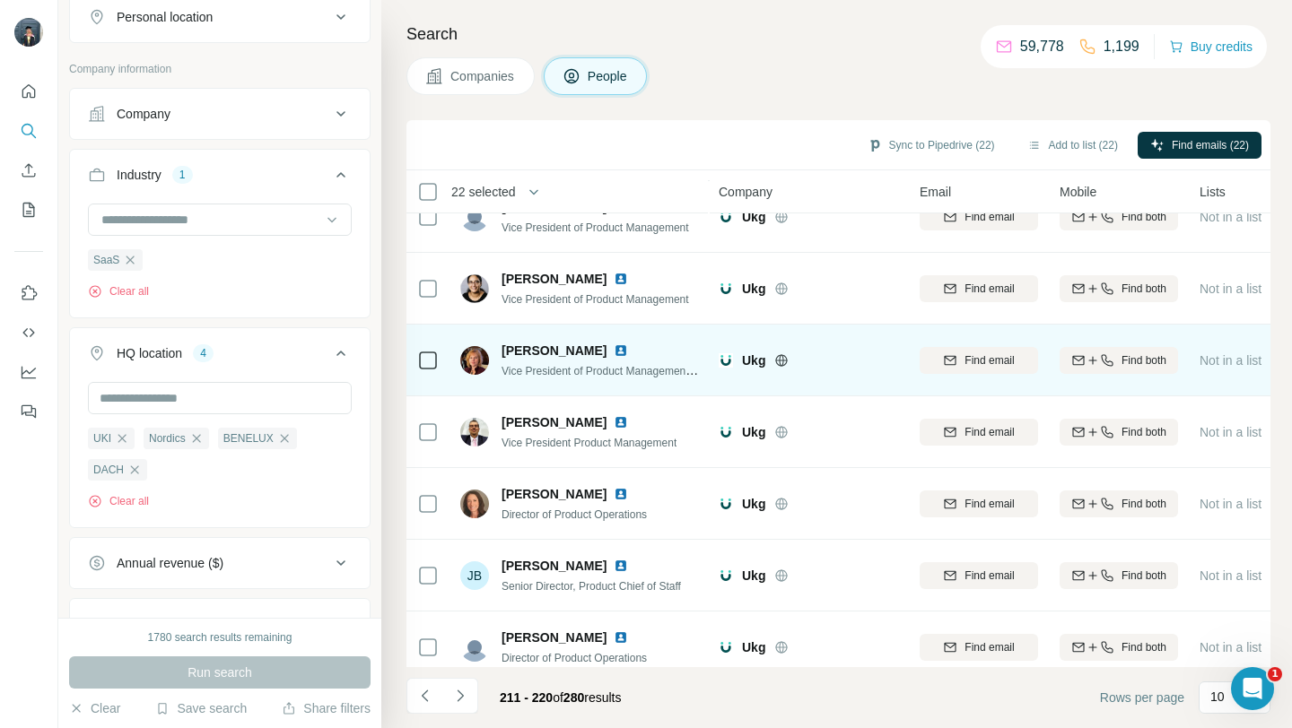
scroll to position [0, 0]
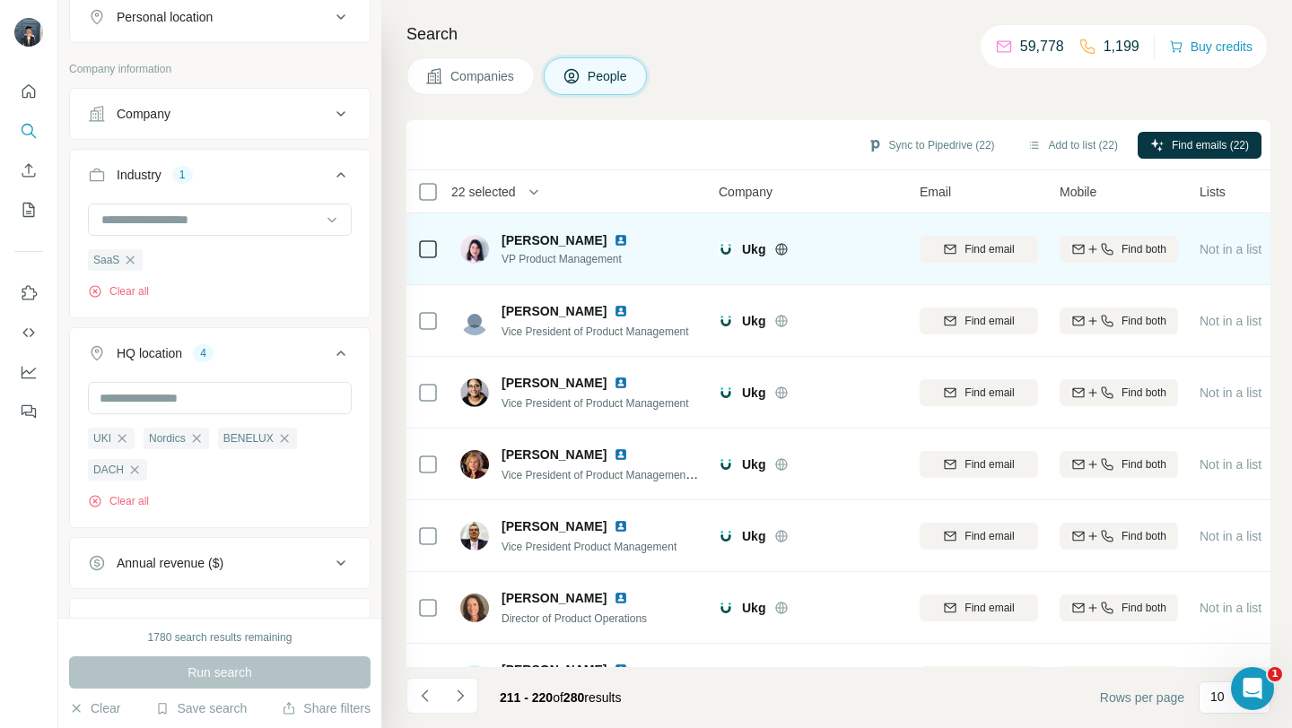
click at [437, 246] on icon at bounding box center [428, 250] width 22 height 22
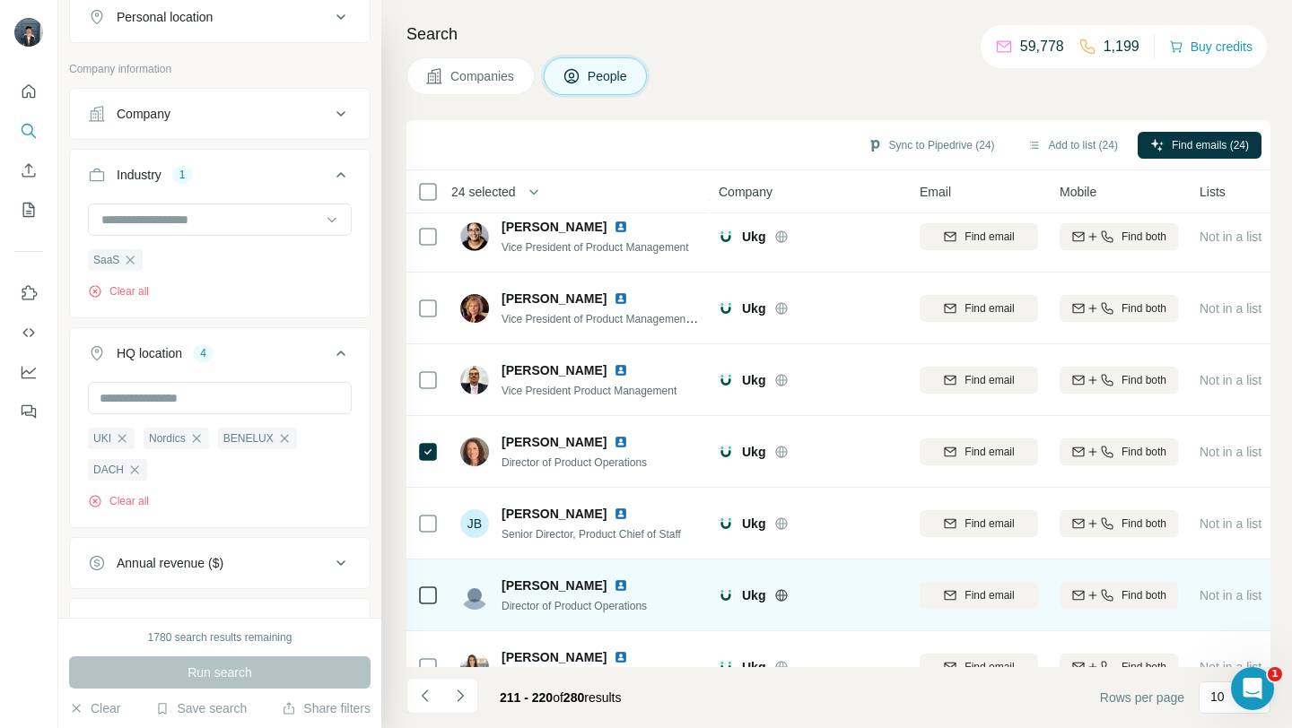
scroll to position [264, 0]
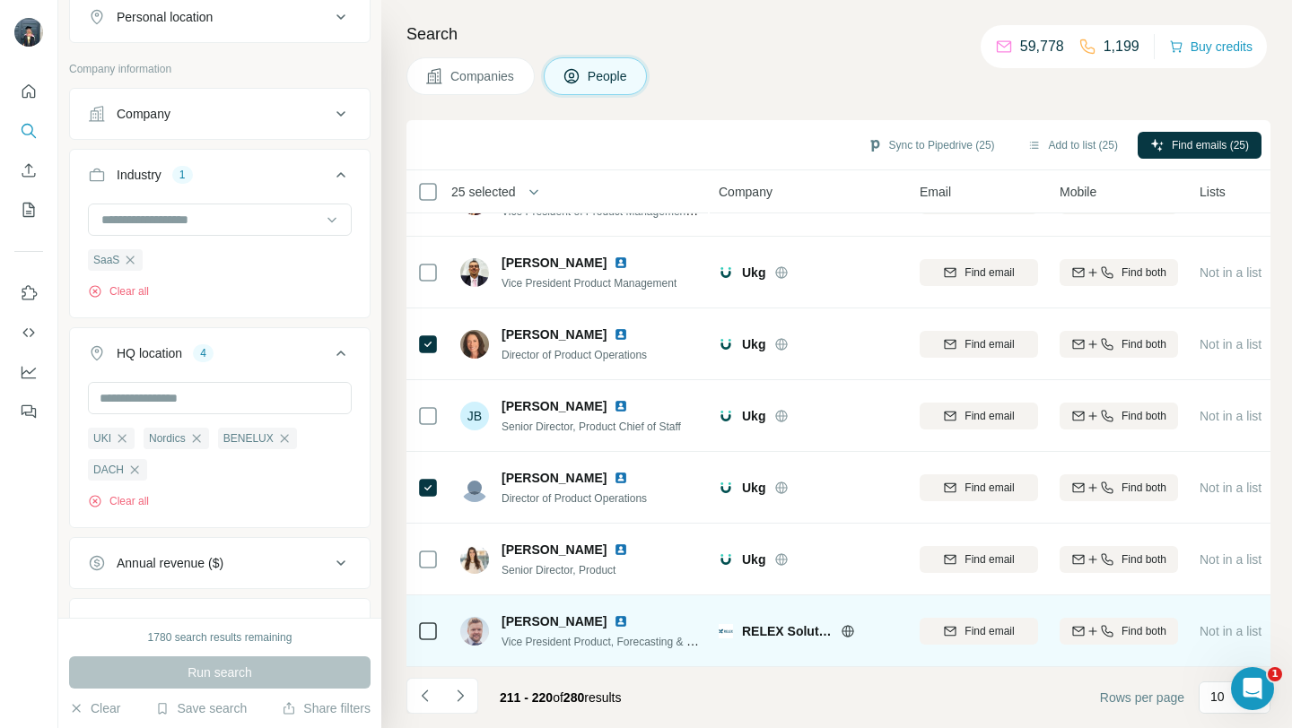
click at [844, 632] on icon at bounding box center [847, 631] width 14 height 14
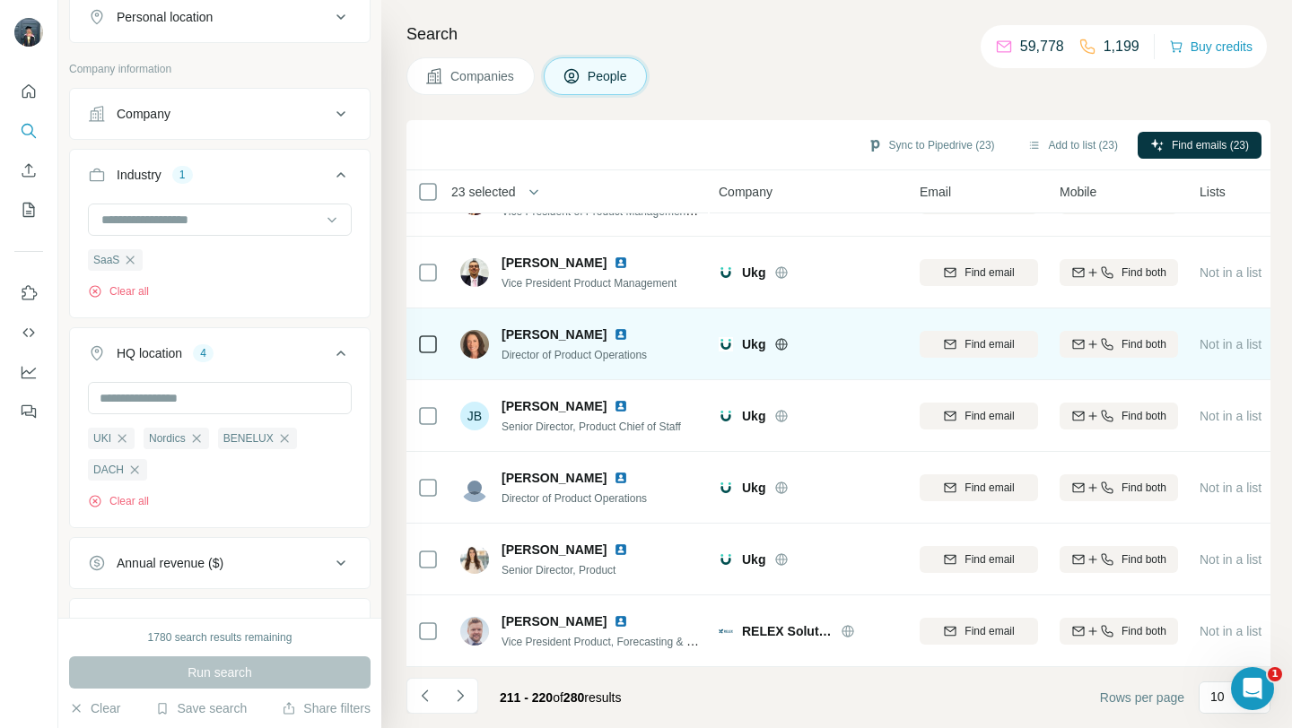
scroll to position [0, 0]
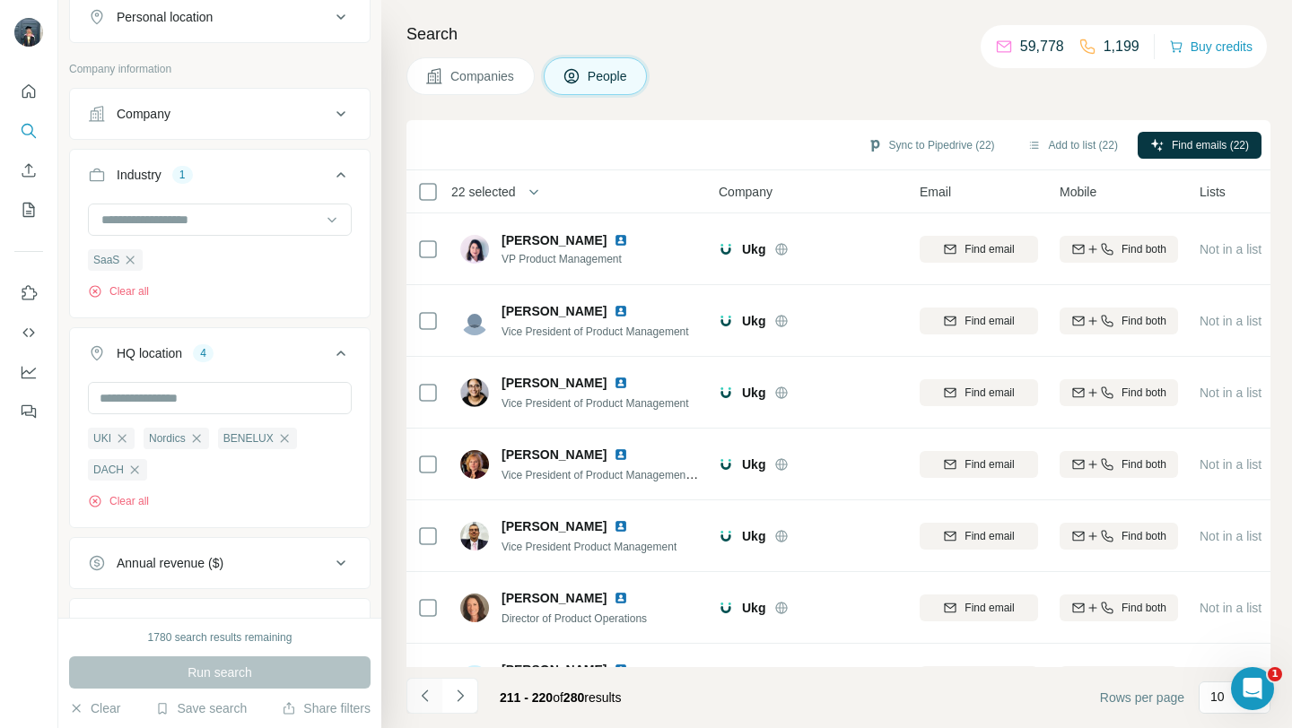
click at [419, 701] on icon "Navigate to previous page" at bounding box center [425, 696] width 18 height 18
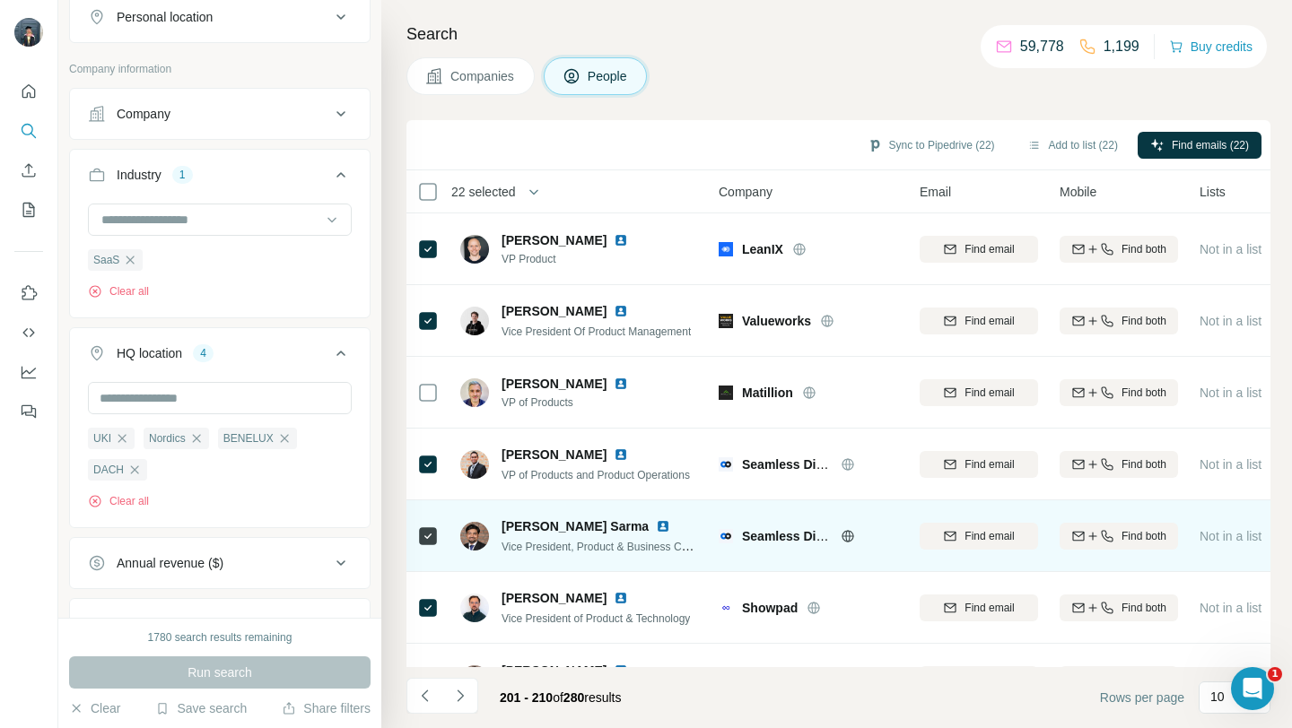
scroll to position [264, 0]
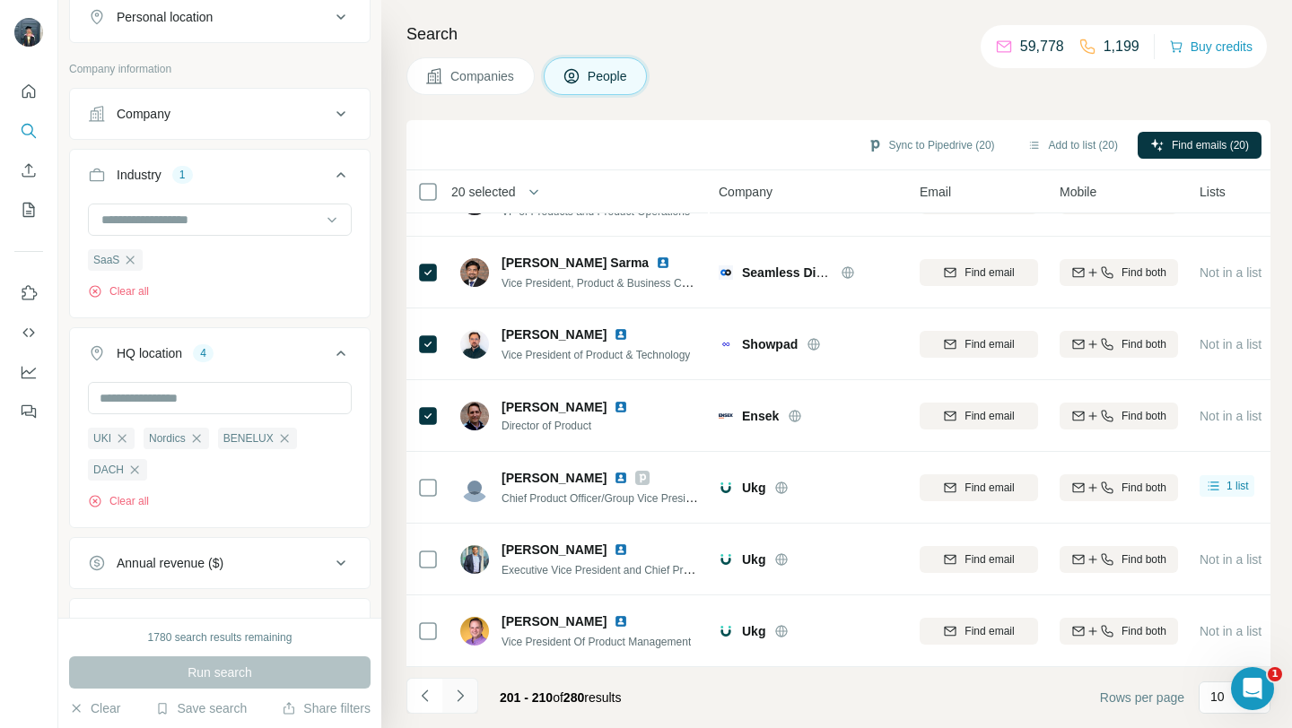
click at [460, 693] on icon "Navigate to next page" at bounding box center [460, 696] width 6 height 12
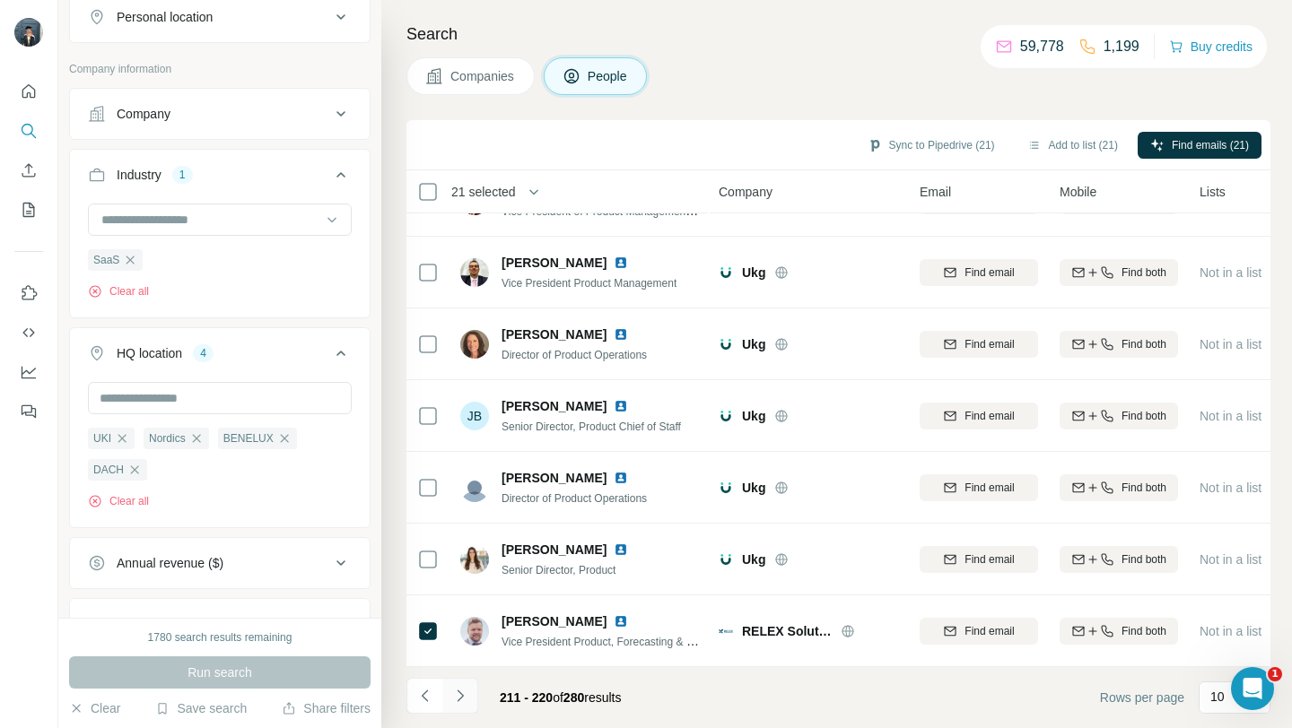
click at [464, 703] on icon "Navigate to next page" at bounding box center [460, 696] width 18 height 18
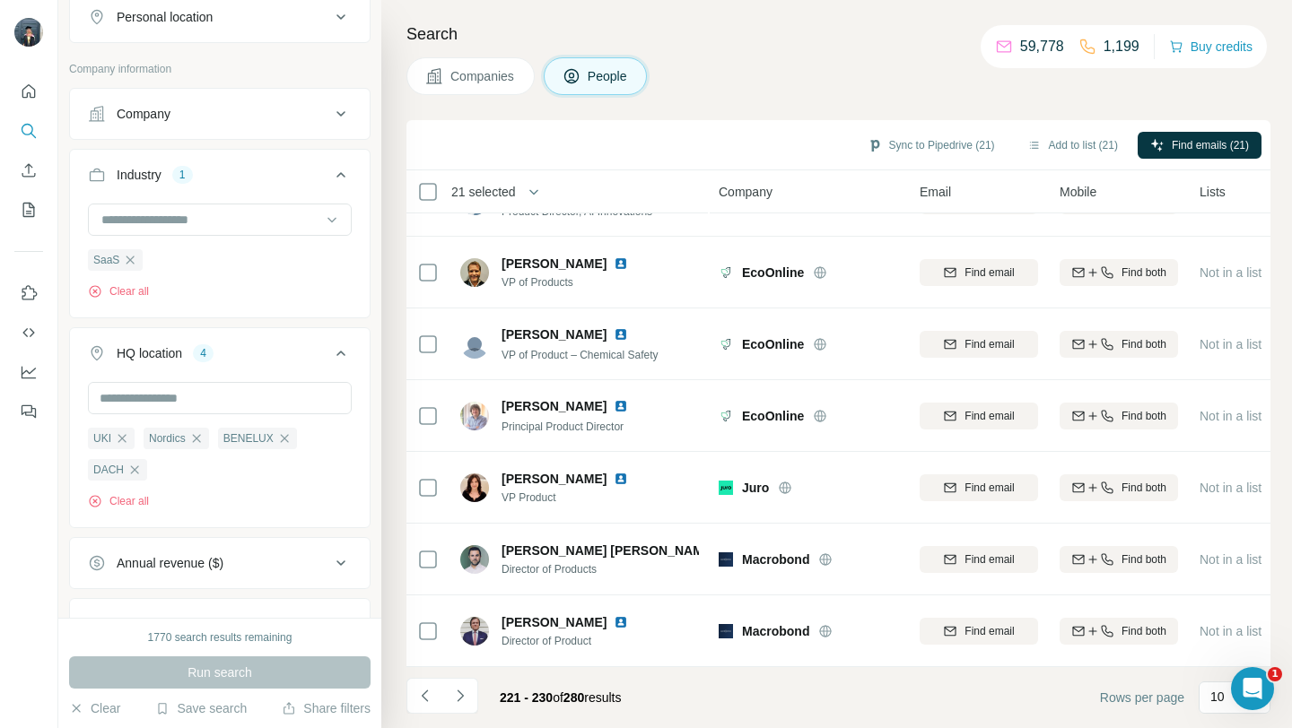
scroll to position [0, 0]
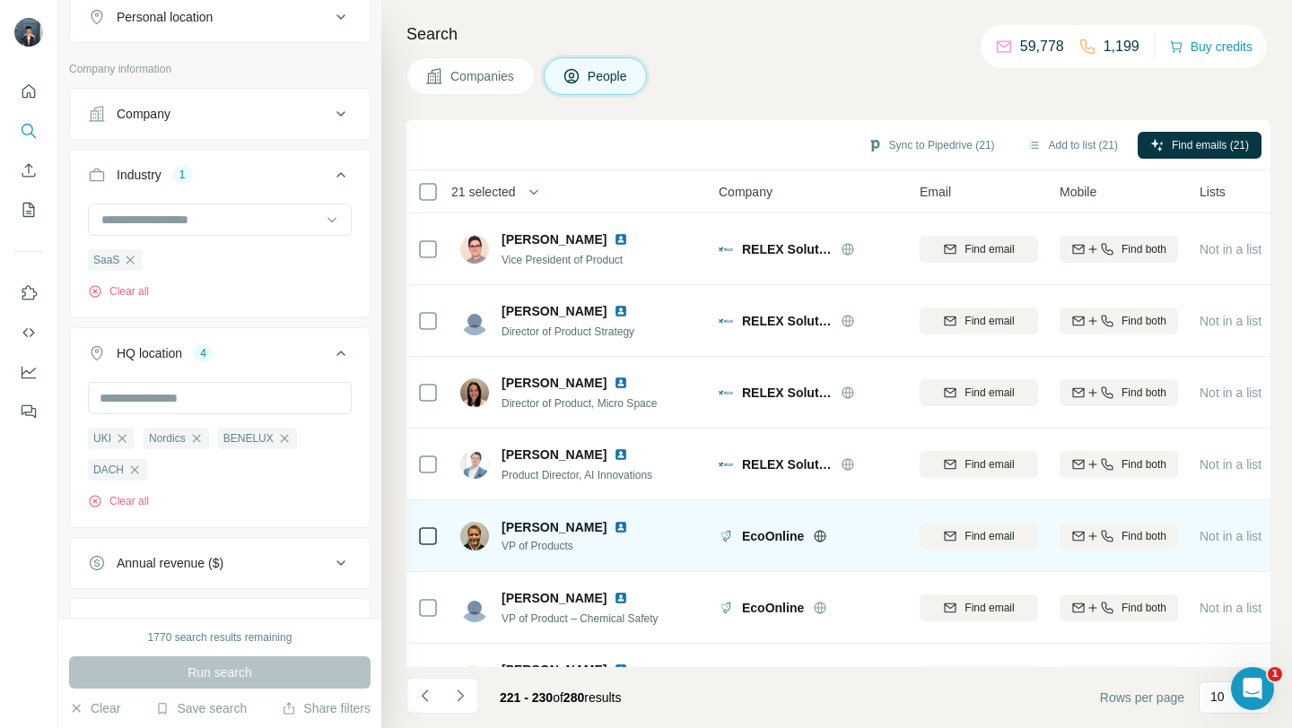
click at [822, 540] on icon at bounding box center [820, 536] width 12 height 12
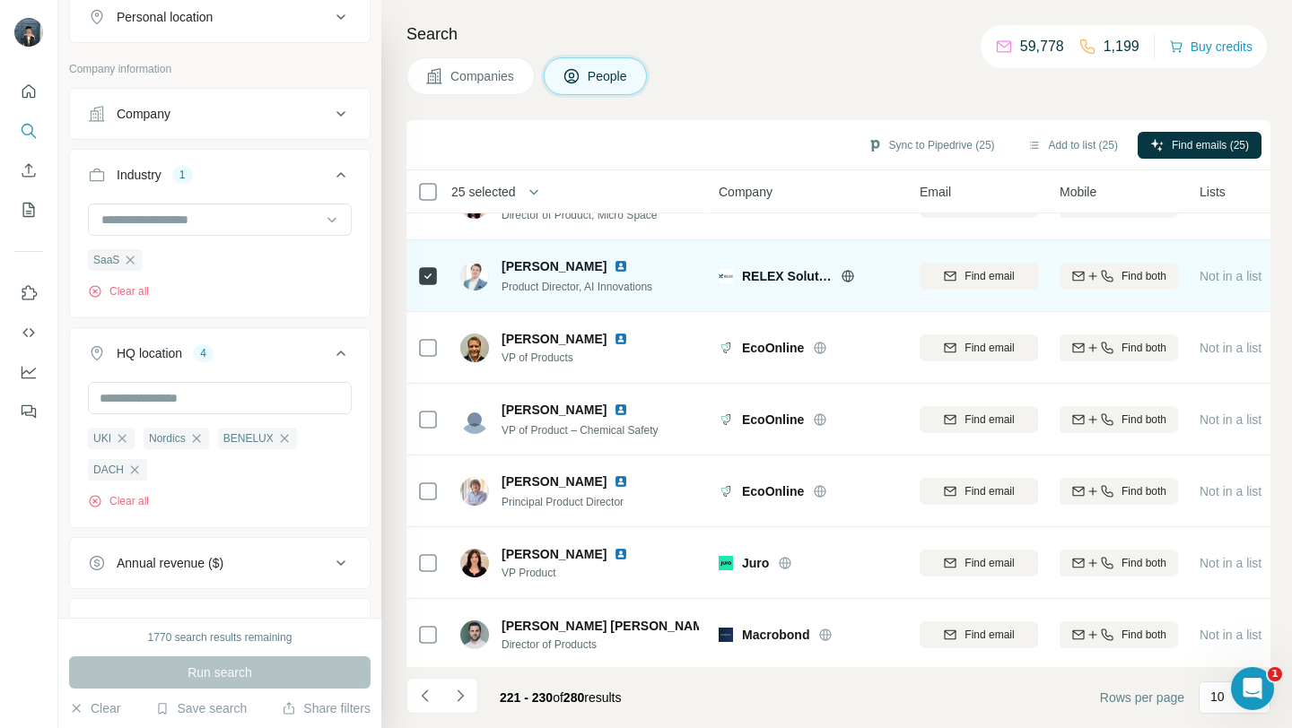
scroll to position [191, 0]
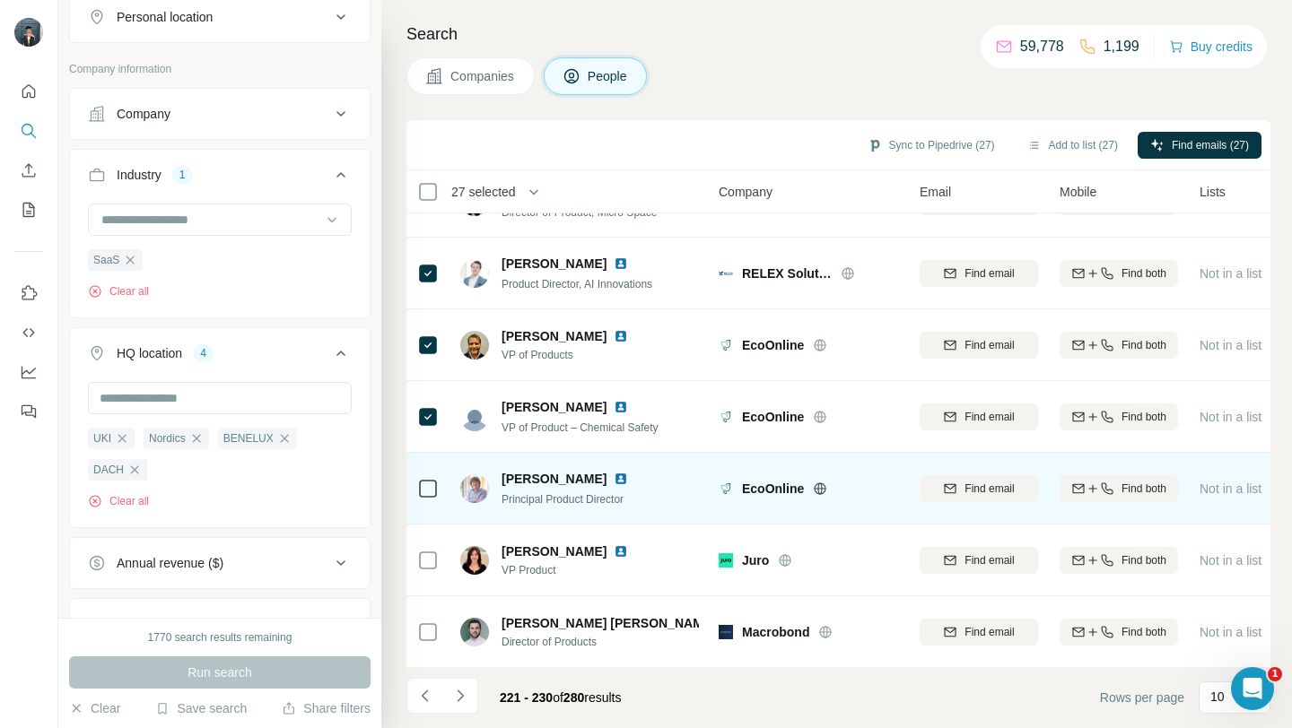
click at [431, 497] on icon at bounding box center [428, 489] width 22 height 22
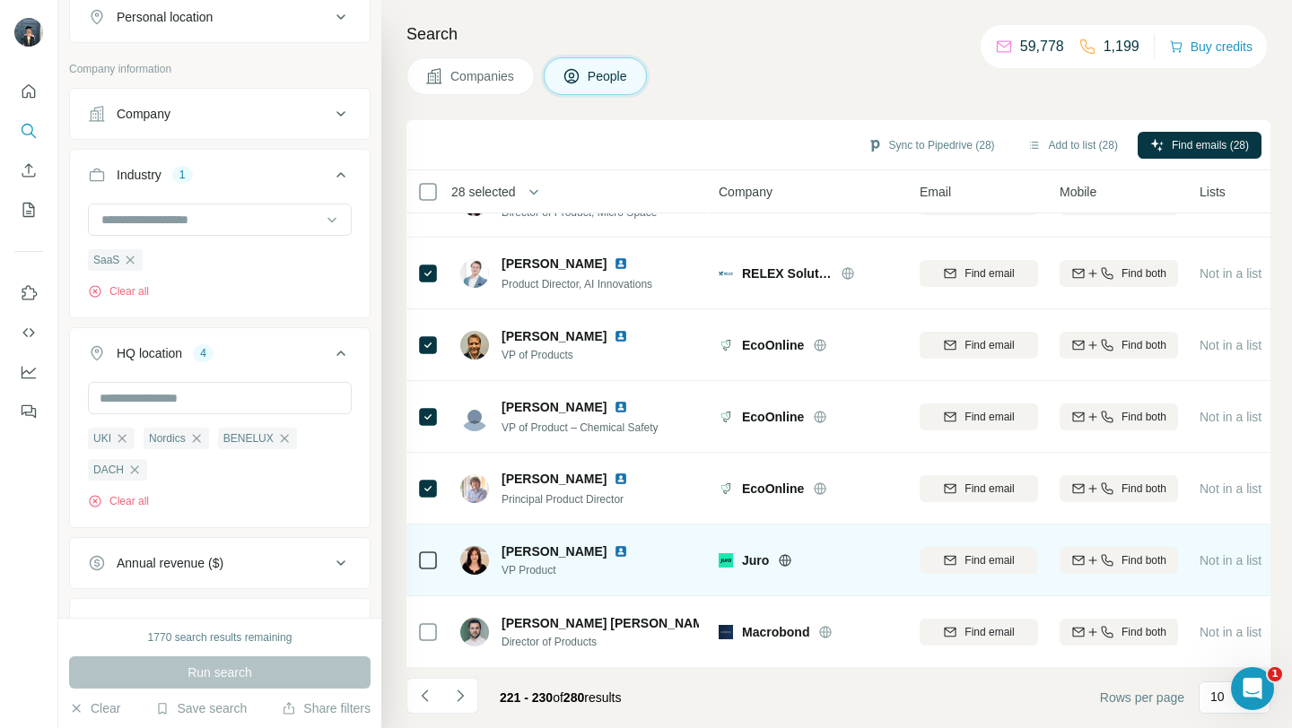
click at [785, 569] on div "Juro" at bounding box center [820, 561] width 156 height 18
click at [786, 560] on icon at bounding box center [785, 560] width 4 height 12
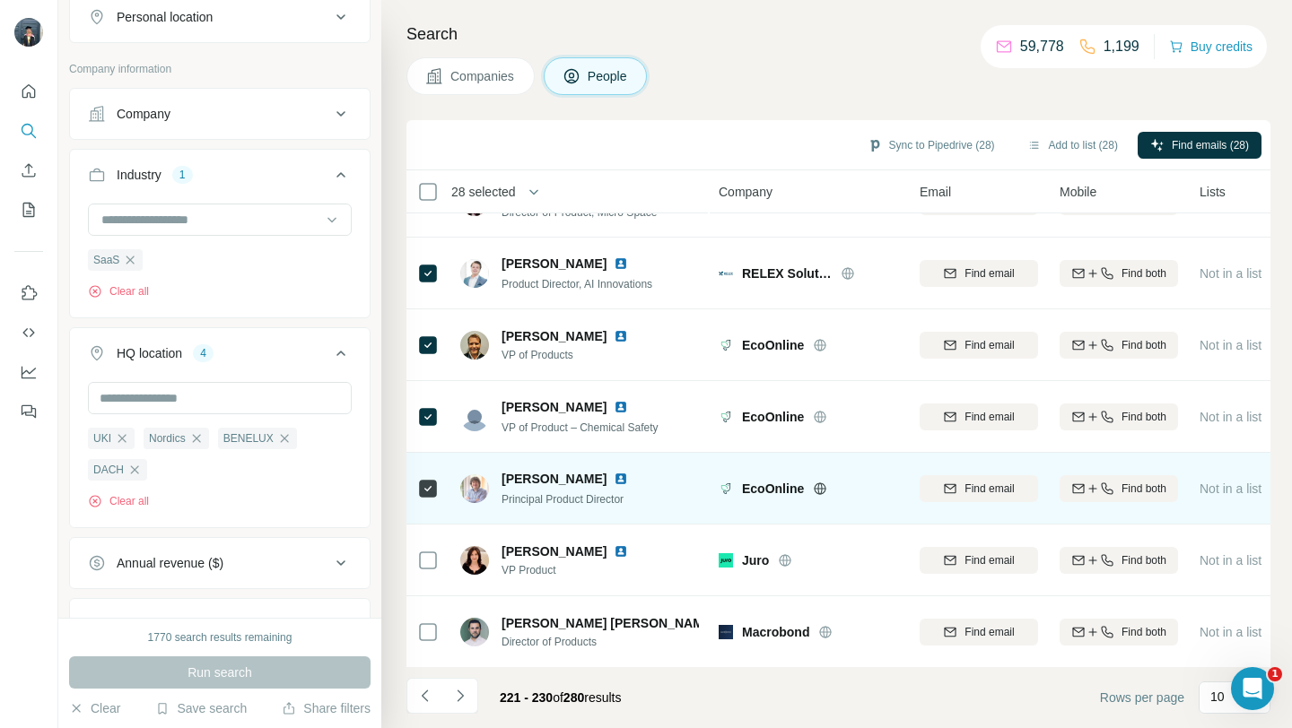
scroll to position [262, 0]
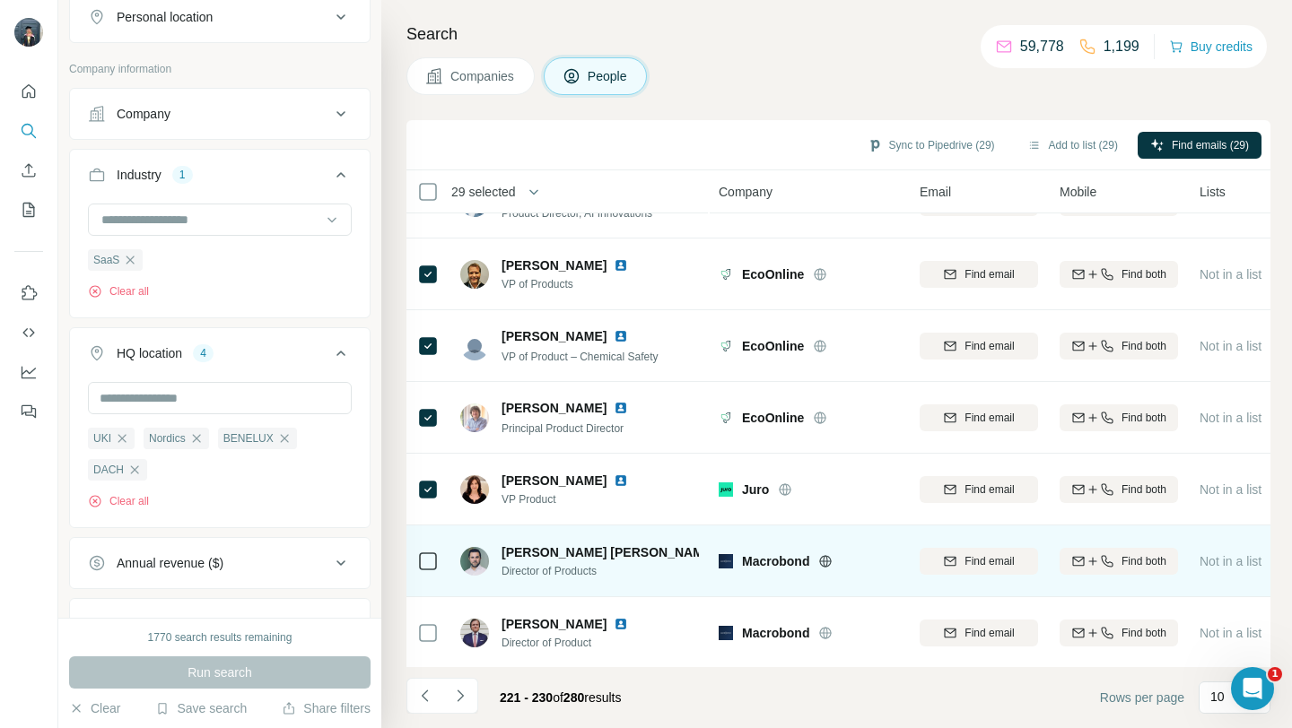
click at [823, 563] on icon at bounding box center [825, 561] width 14 height 14
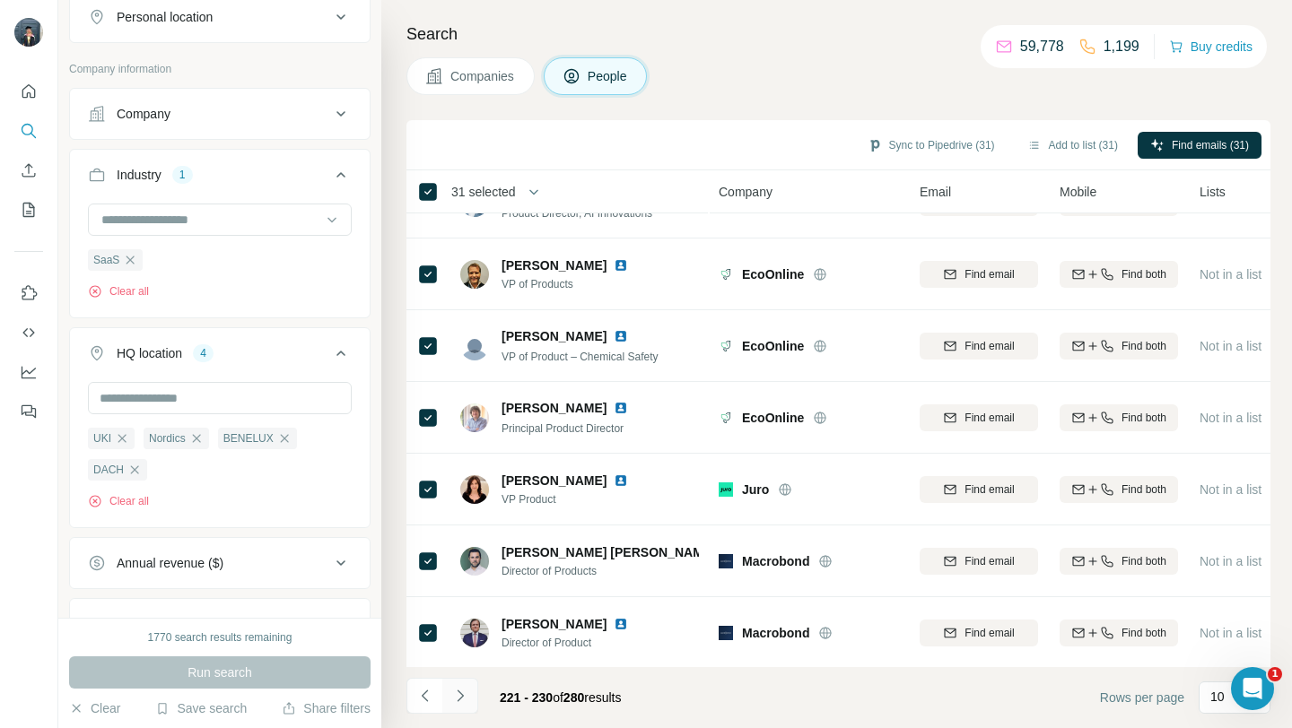
click at [459, 693] on icon "Navigate to next page" at bounding box center [460, 696] width 6 height 12
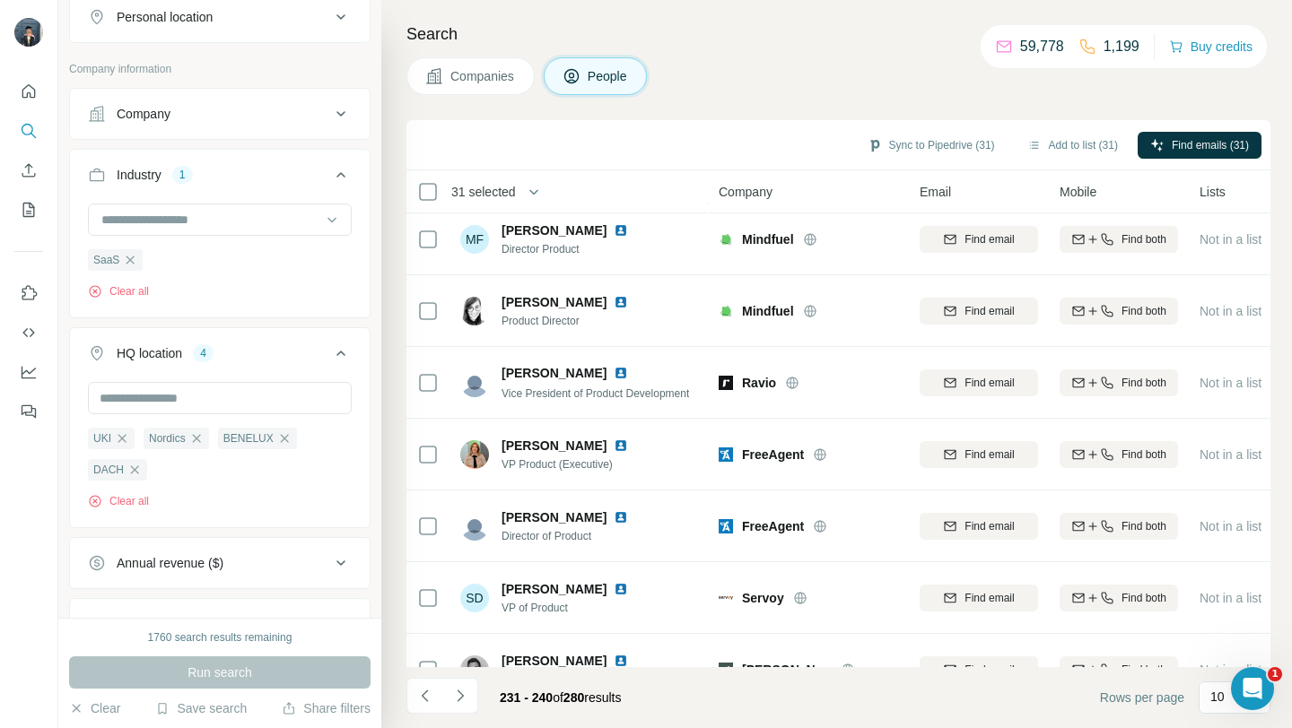
scroll to position [0, 0]
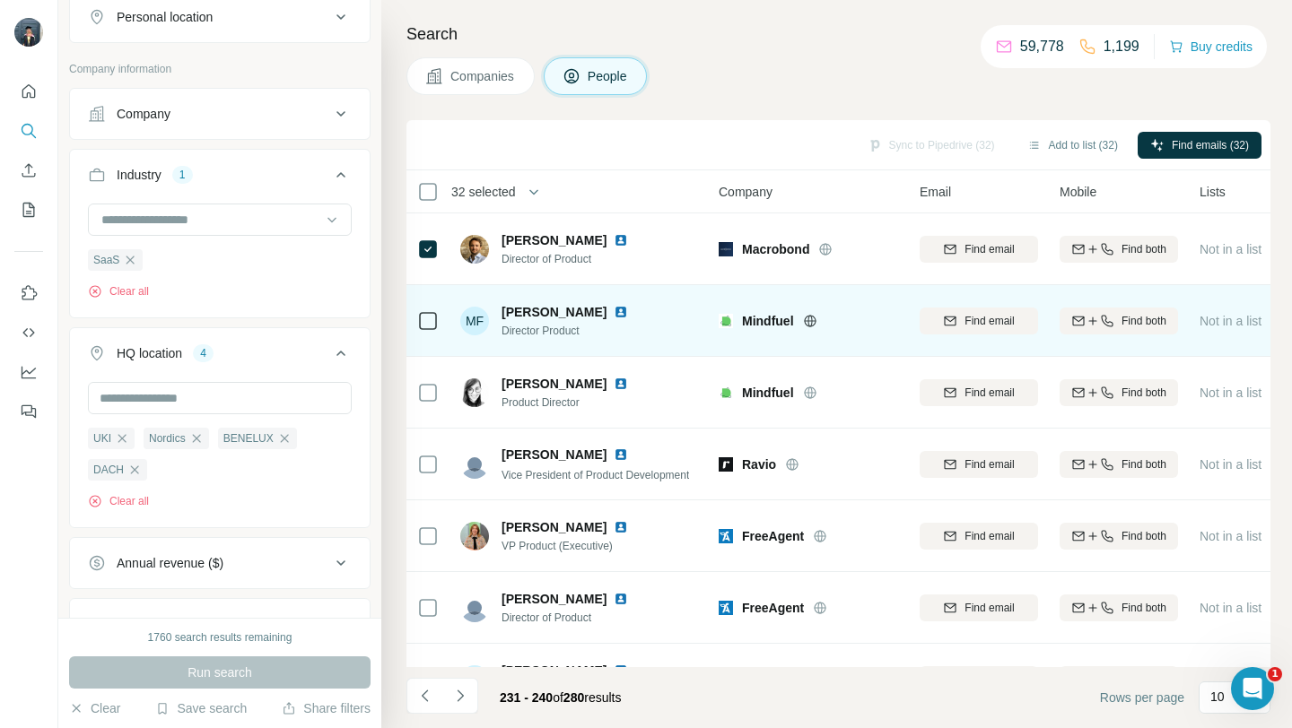
click at [814, 325] on icon at bounding box center [810, 321] width 12 height 12
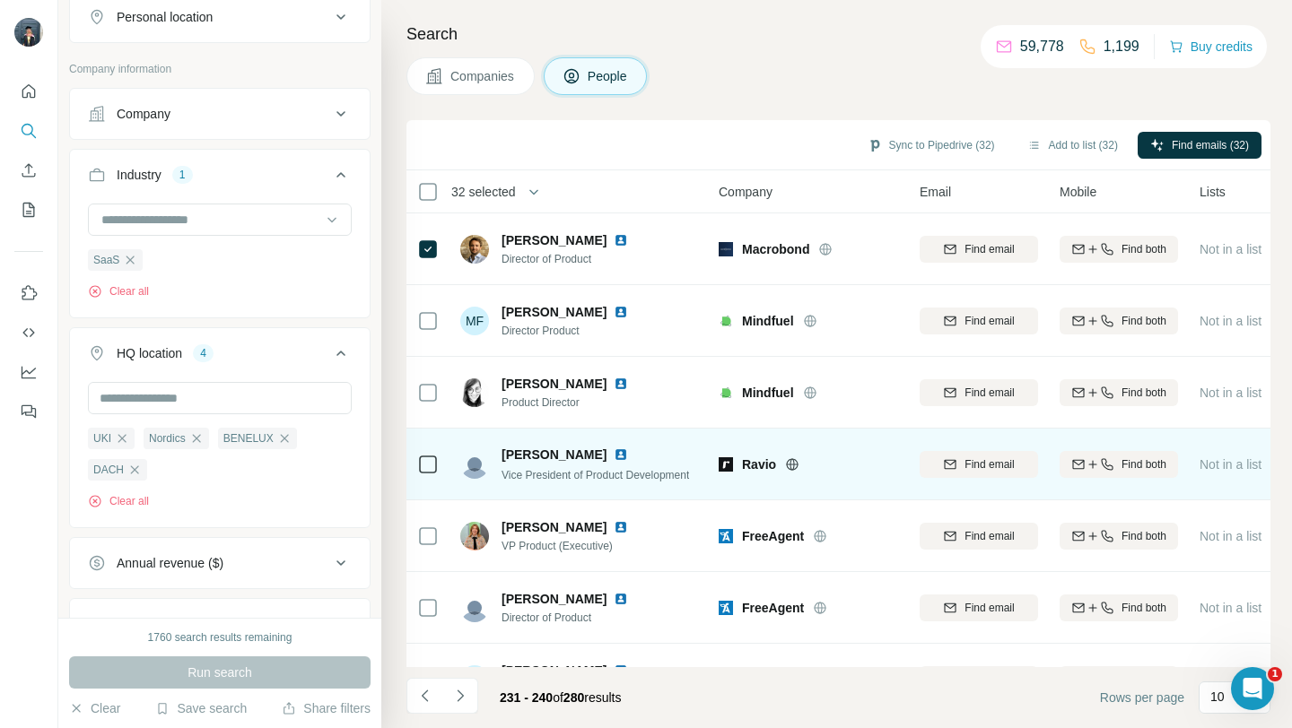
click at [788, 469] on icon at bounding box center [792, 464] width 14 height 14
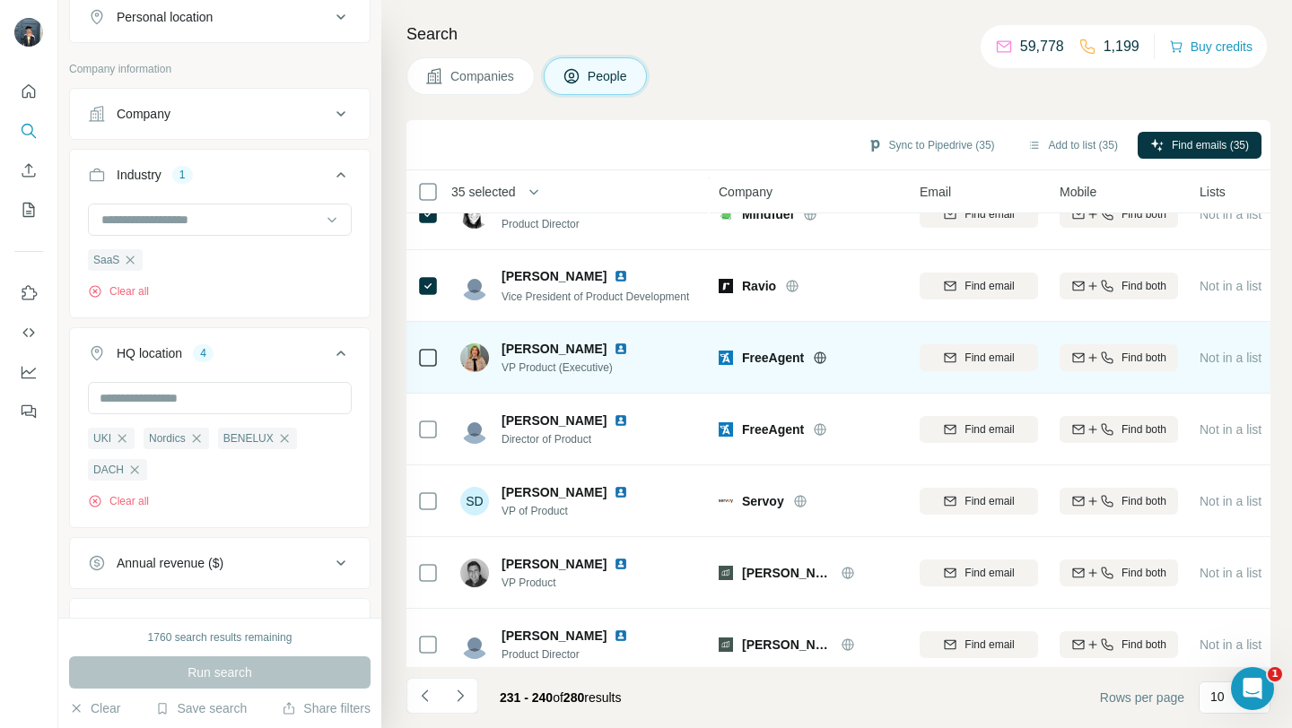
scroll to position [220, 0]
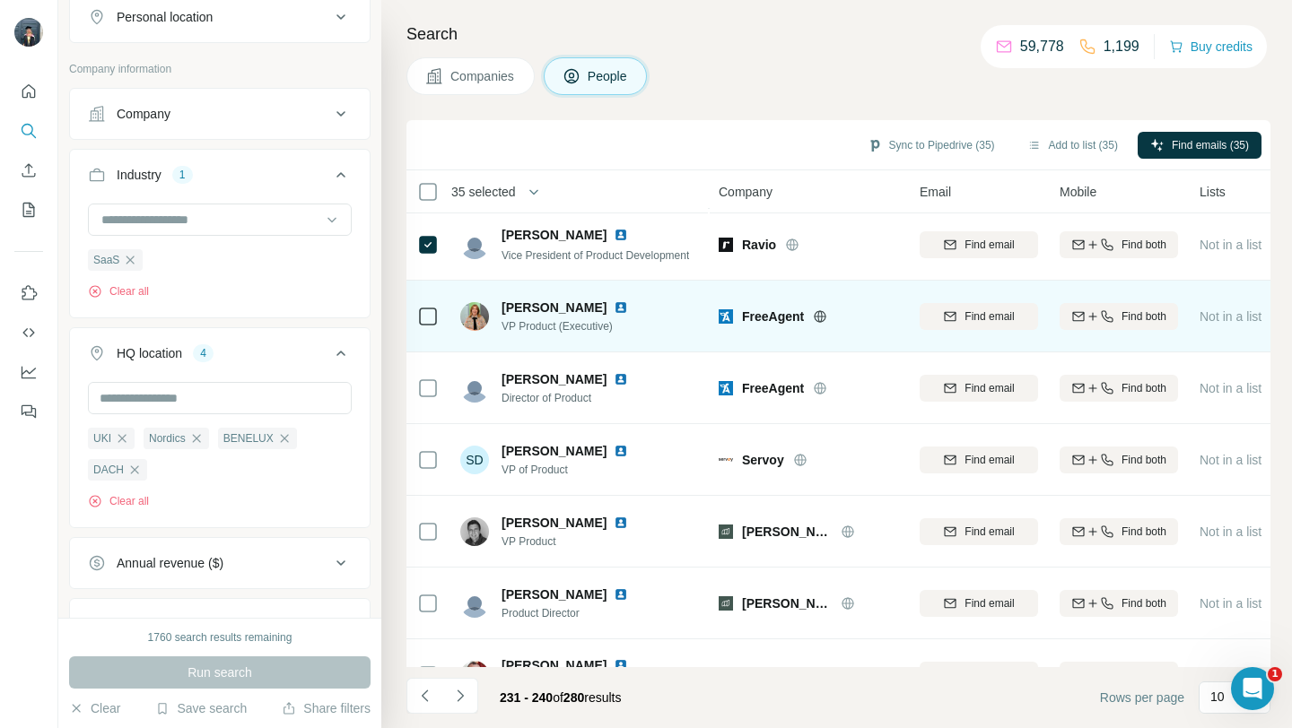
click at [822, 314] on icon at bounding box center [820, 316] width 14 height 14
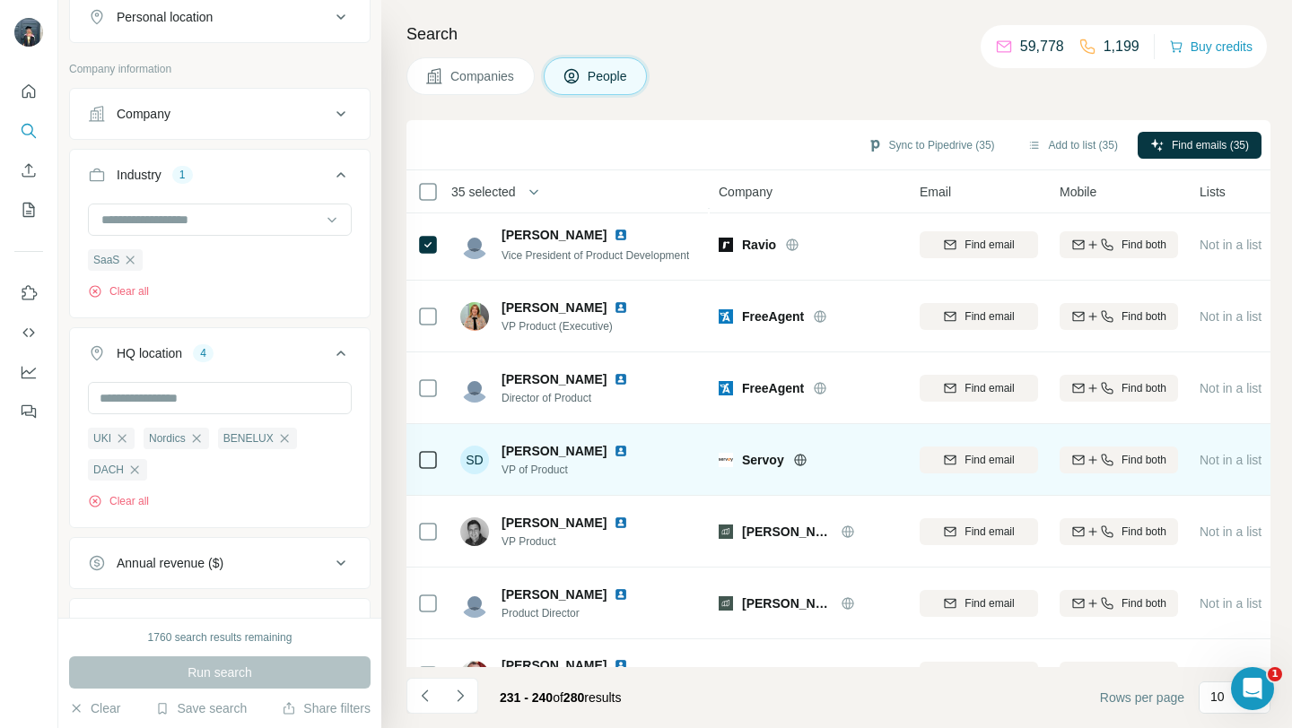
click at [802, 463] on icon at bounding box center [799, 460] width 4 height 12
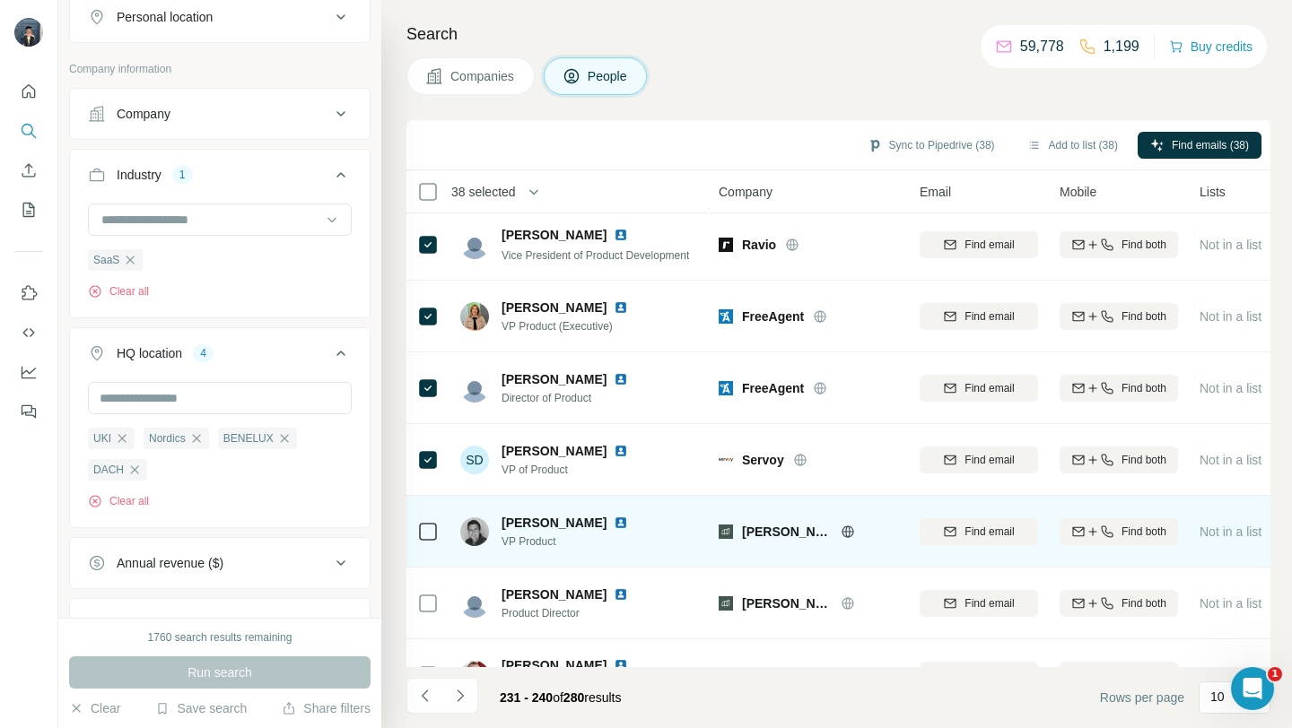
click at [840, 534] on icon at bounding box center [847, 532] width 14 height 14
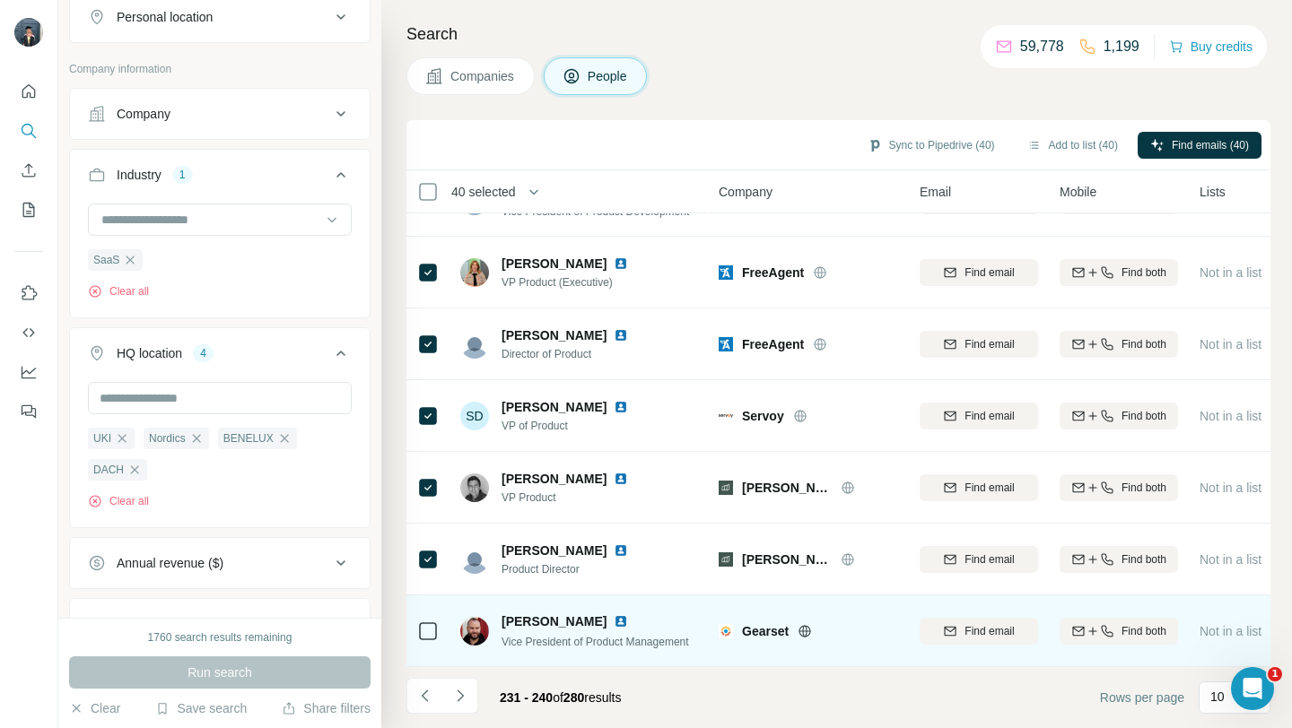
click at [805, 629] on icon at bounding box center [804, 631] width 14 height 14
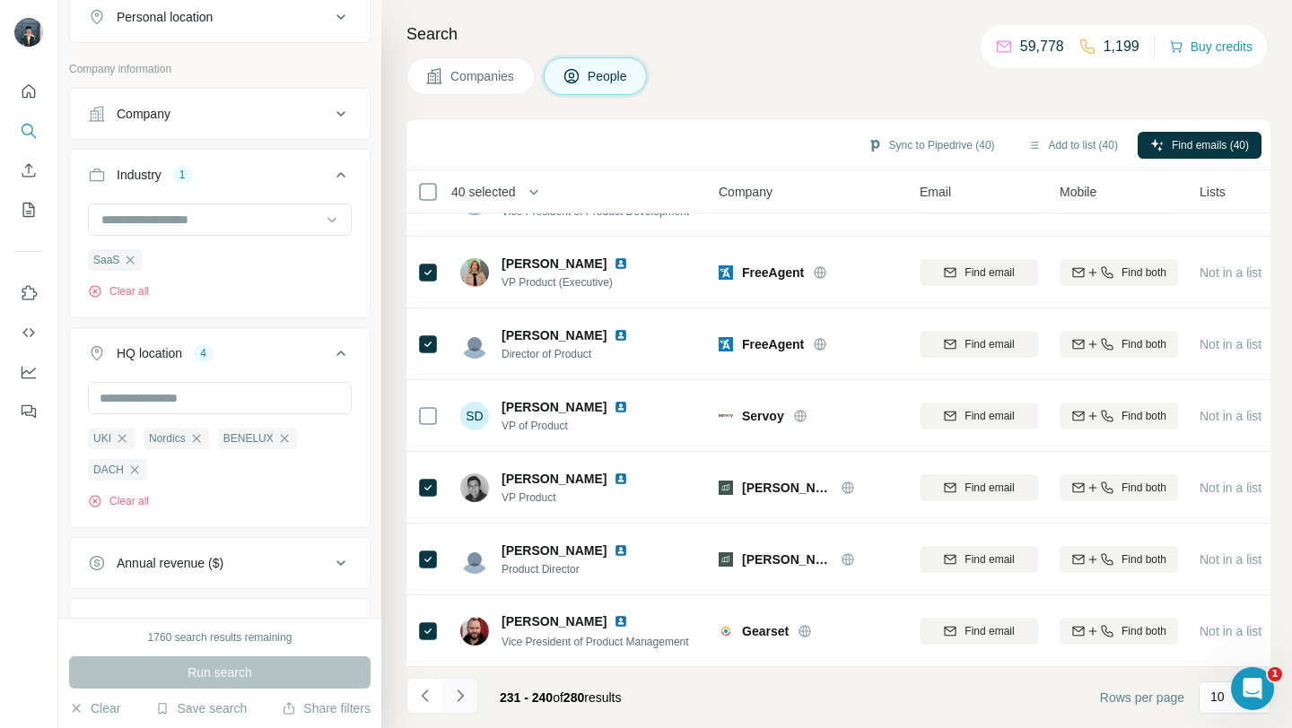
click at [457, 688] on icon "Navigate to next page" at bounding box center [460, 696] width 18 height 18
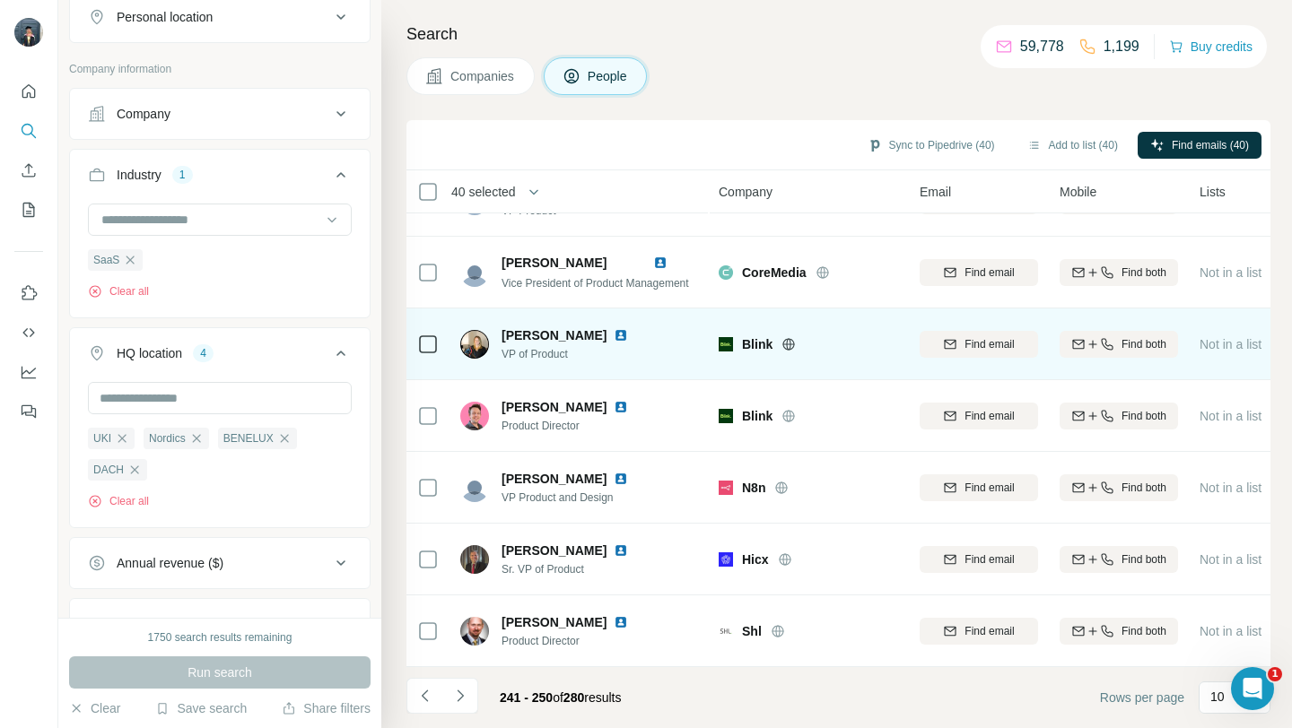
scroll to position [0, 0]
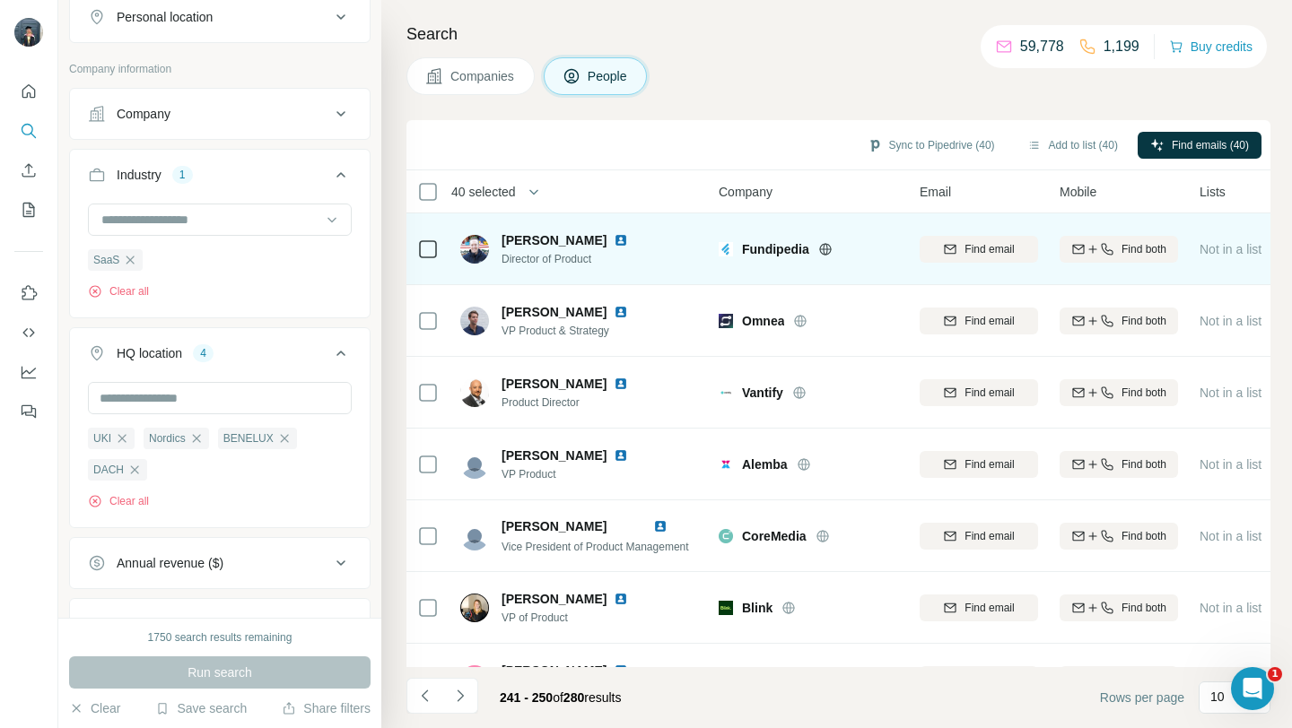
click at [826, 247] on icon at bounding box center [825, 249] width 4 height 12
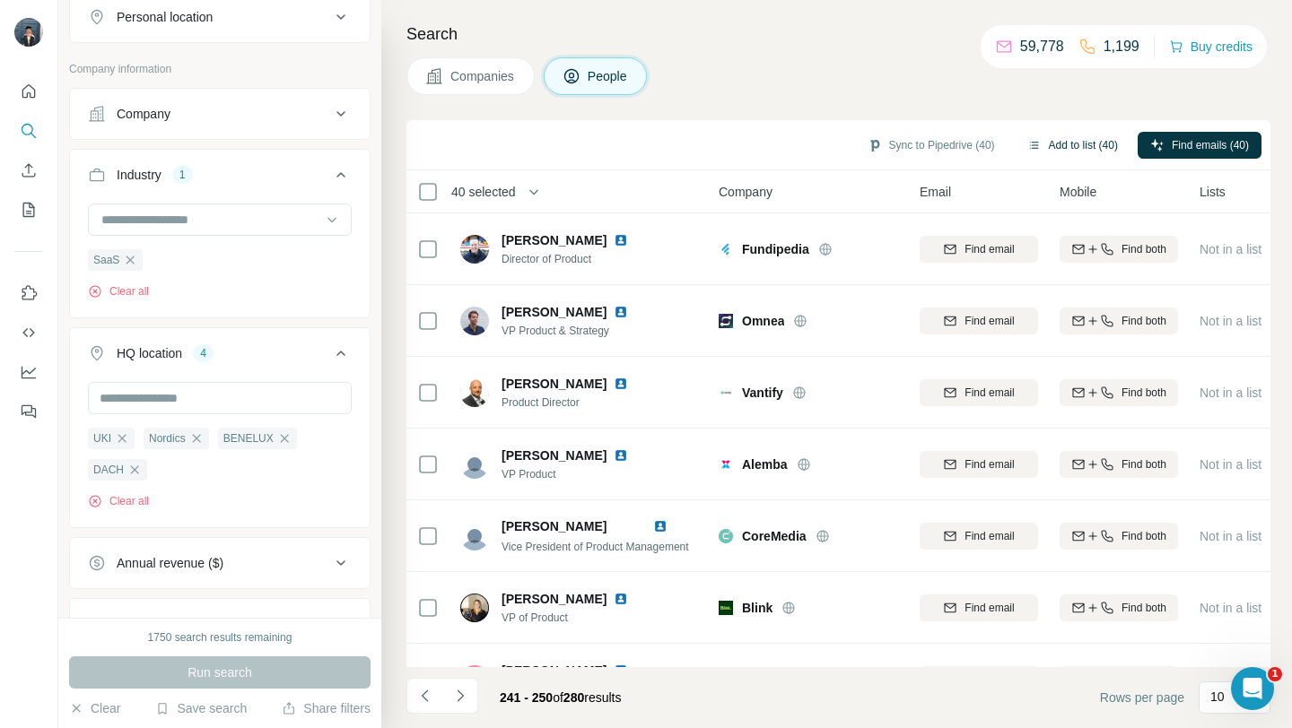
click at [1047, 145] on button "Add to list (40)" at bounding box center [1072, 145] width 116 height 27
click at [1056, 146] on body "New search Hide Company lookalikes 1 Personal information Job title 1 Seniority…" at bounding box center [646, 364] width 1292 height 728
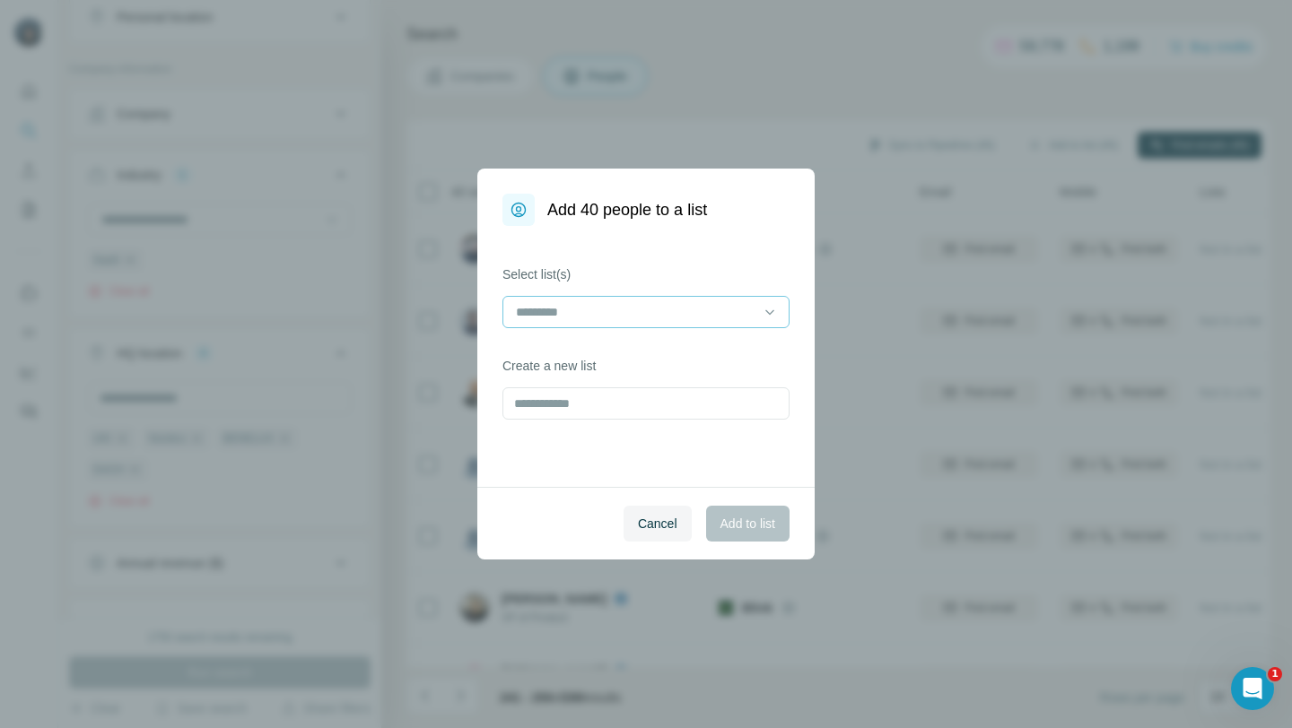
click at [605, 303] on input at bounding box center [635, 312] width 242 height 20
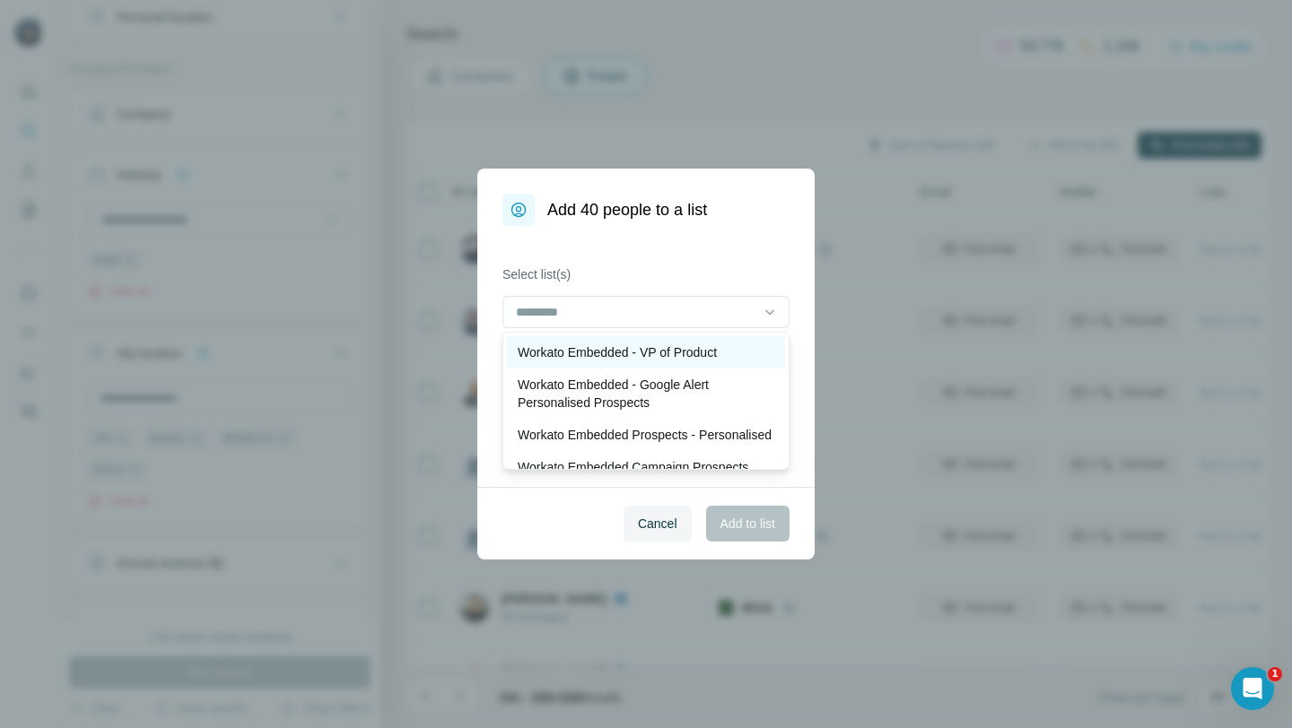
click at [648, 359] on p "Workato Embedded - VP of Product" at bounding box center [617, 353] width 199 height 18
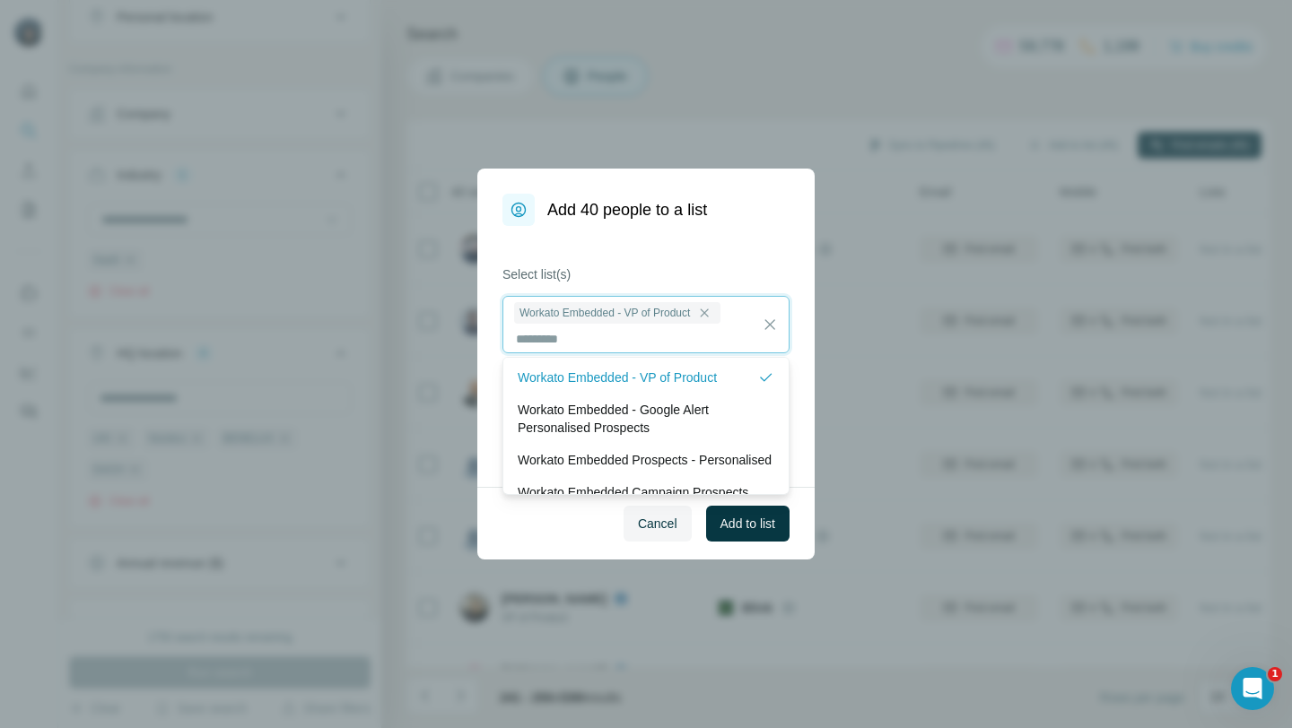
scroll to position [2, 0]
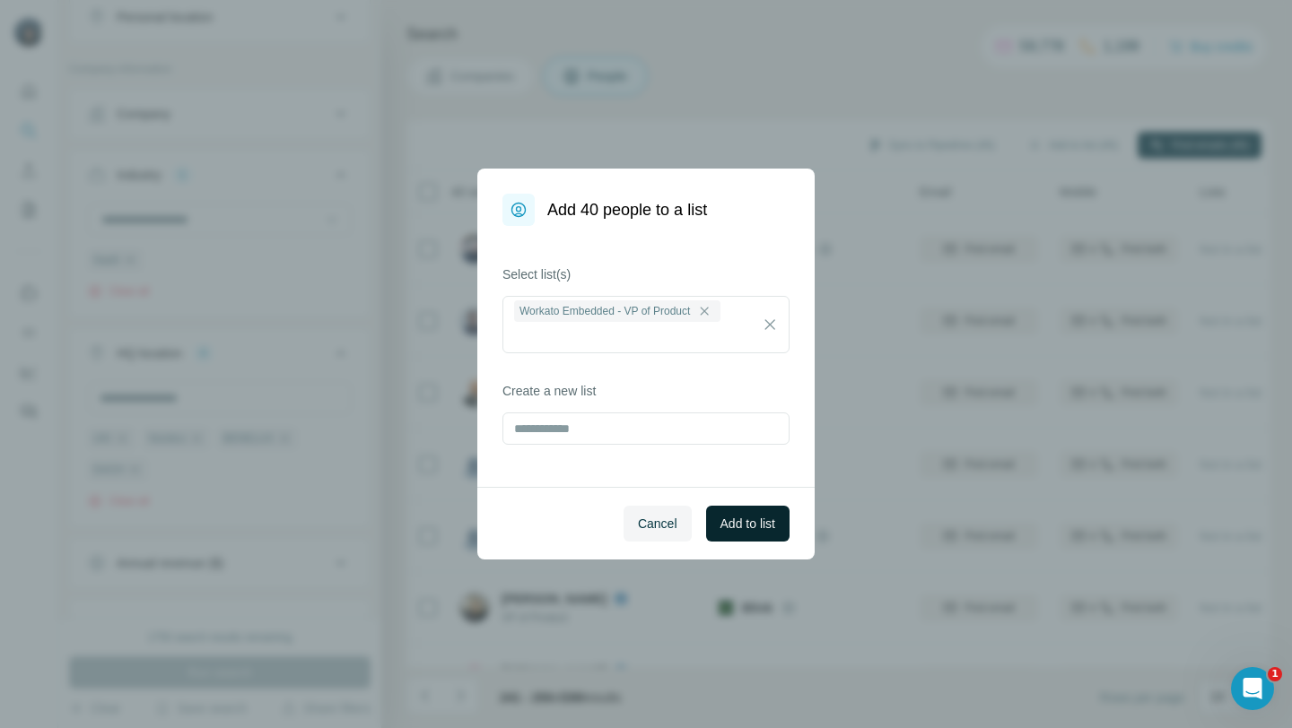
click at [737, 522] on span "Add to list" at bounding box center [747, 524] width 55 height 18
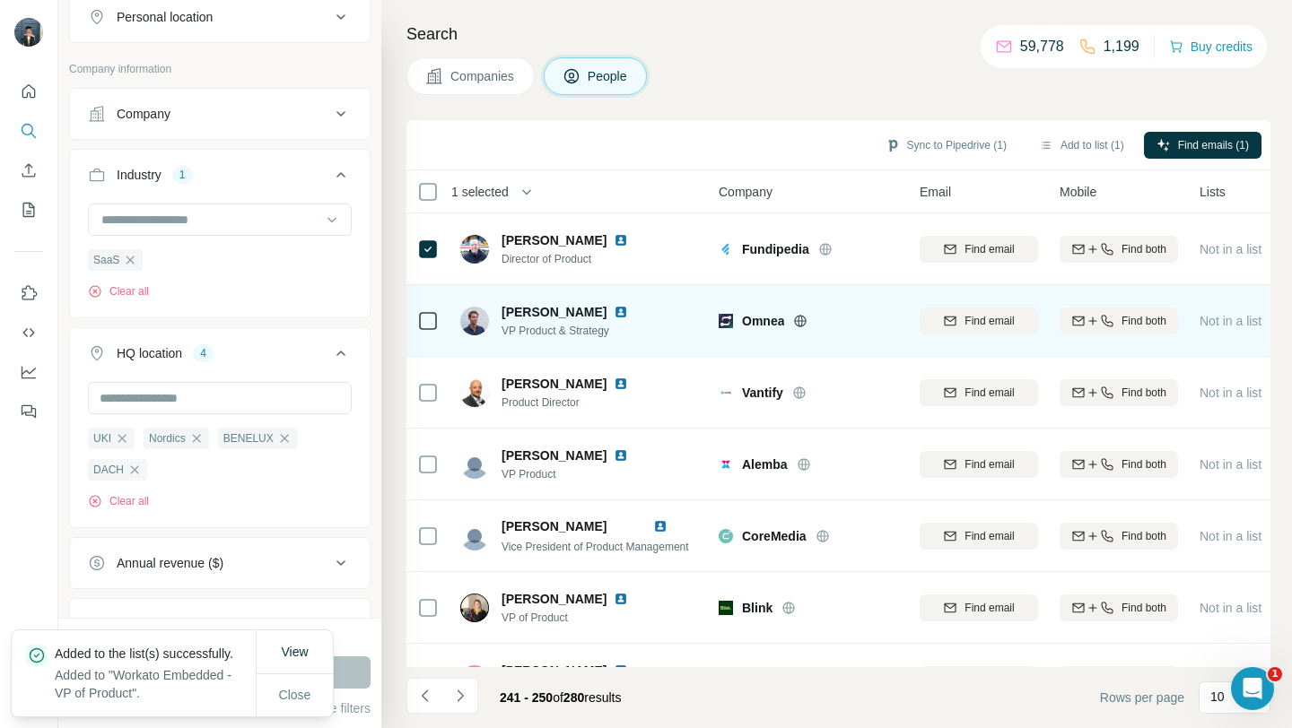
click at [802, 324] on icon at bounding box center [800, 321] width 4 height 12
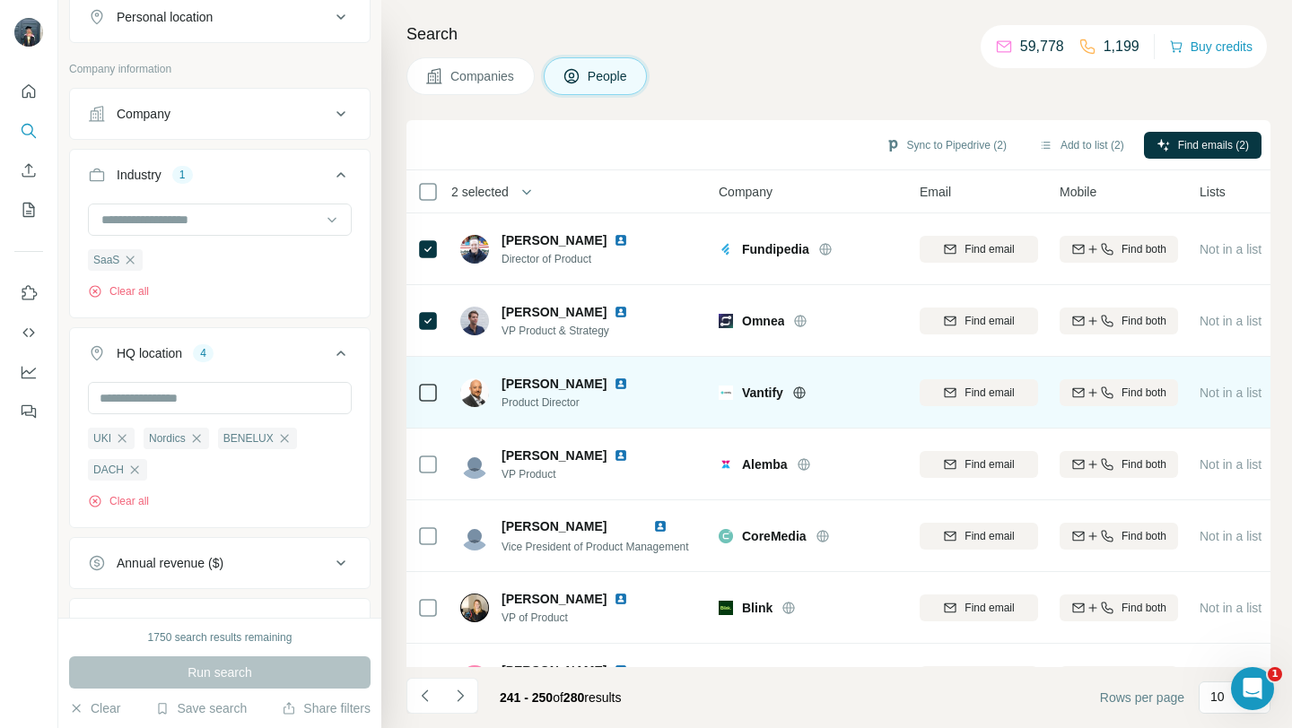
click at [800, 389] on icon at bounding box center [799, 393] width 14 height 14
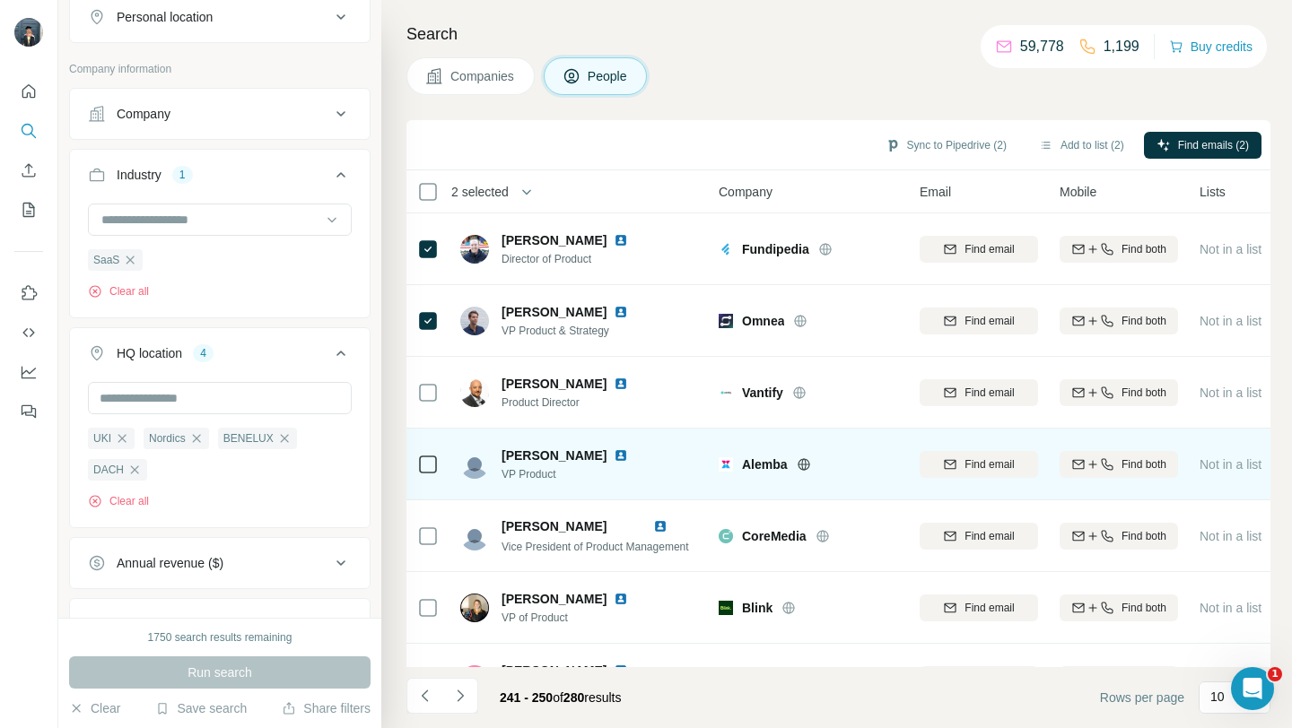
click at [805, 463] on icon at bounding box center [803, 464] width 4 height 12
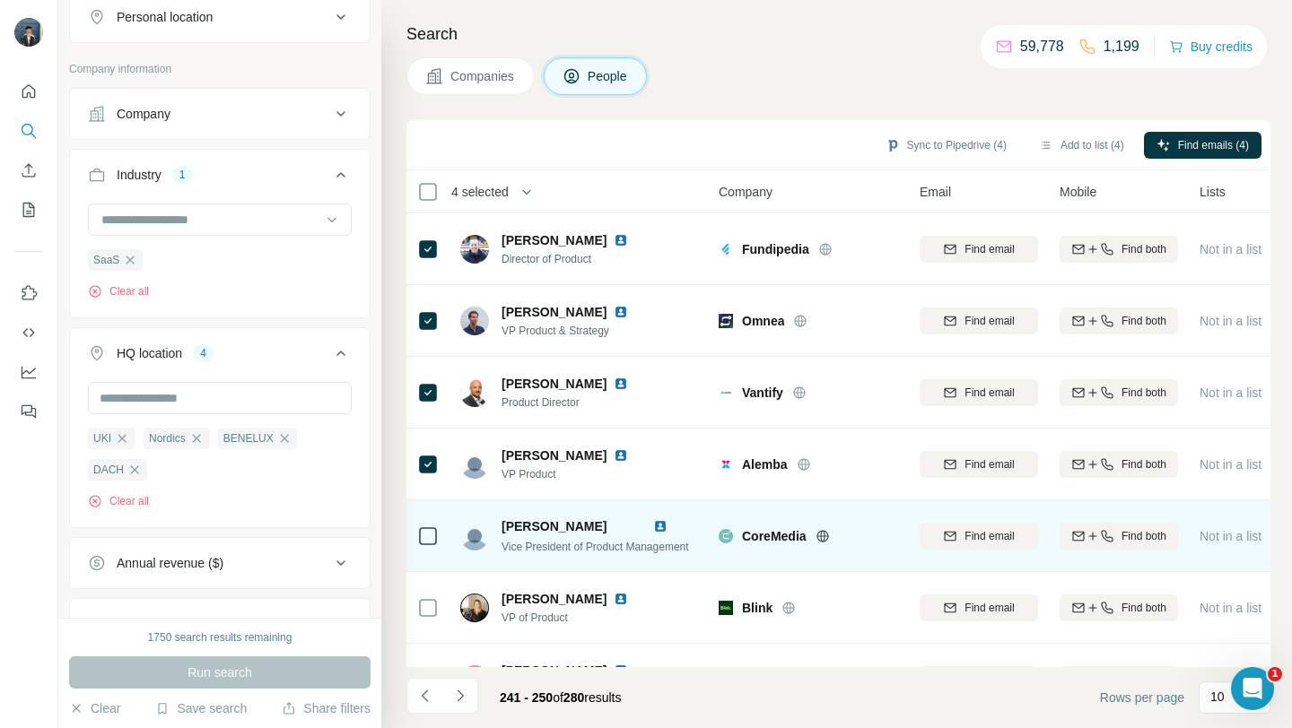
click at [819, 534] on icon at bounding box center [822, 536] width 12 height 12
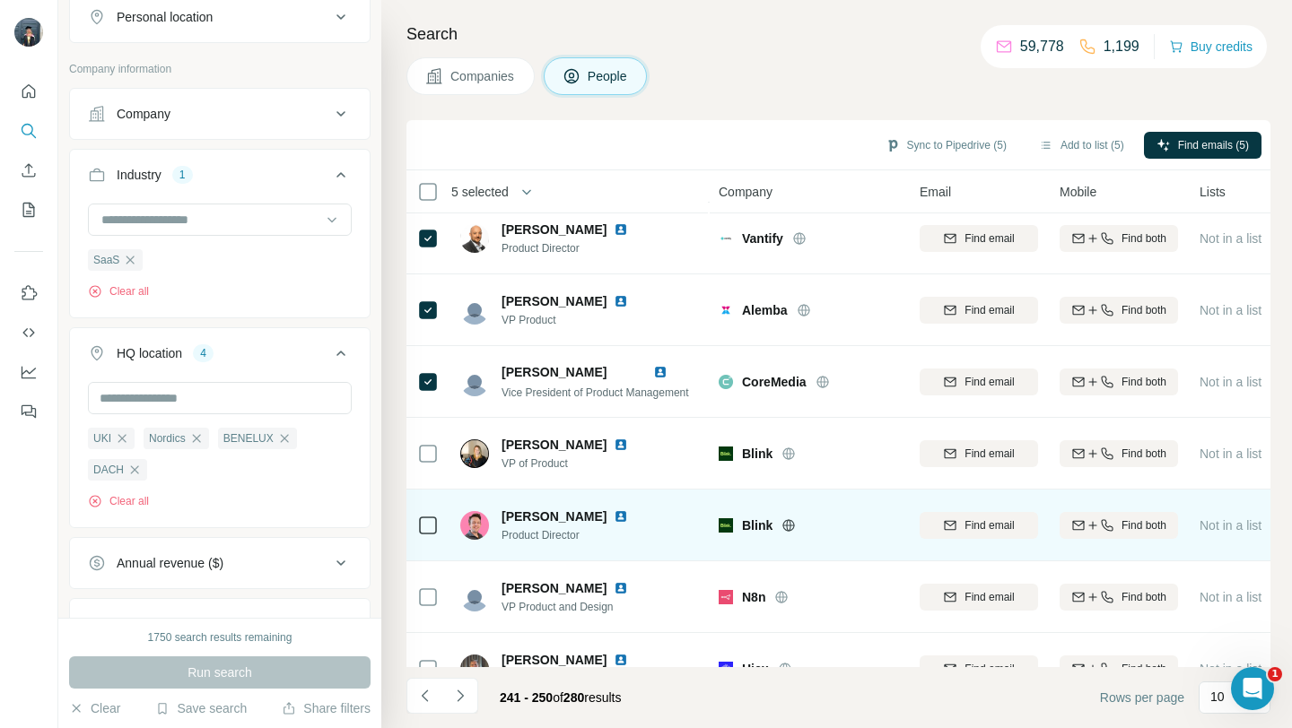
scroll to position [173, 0]
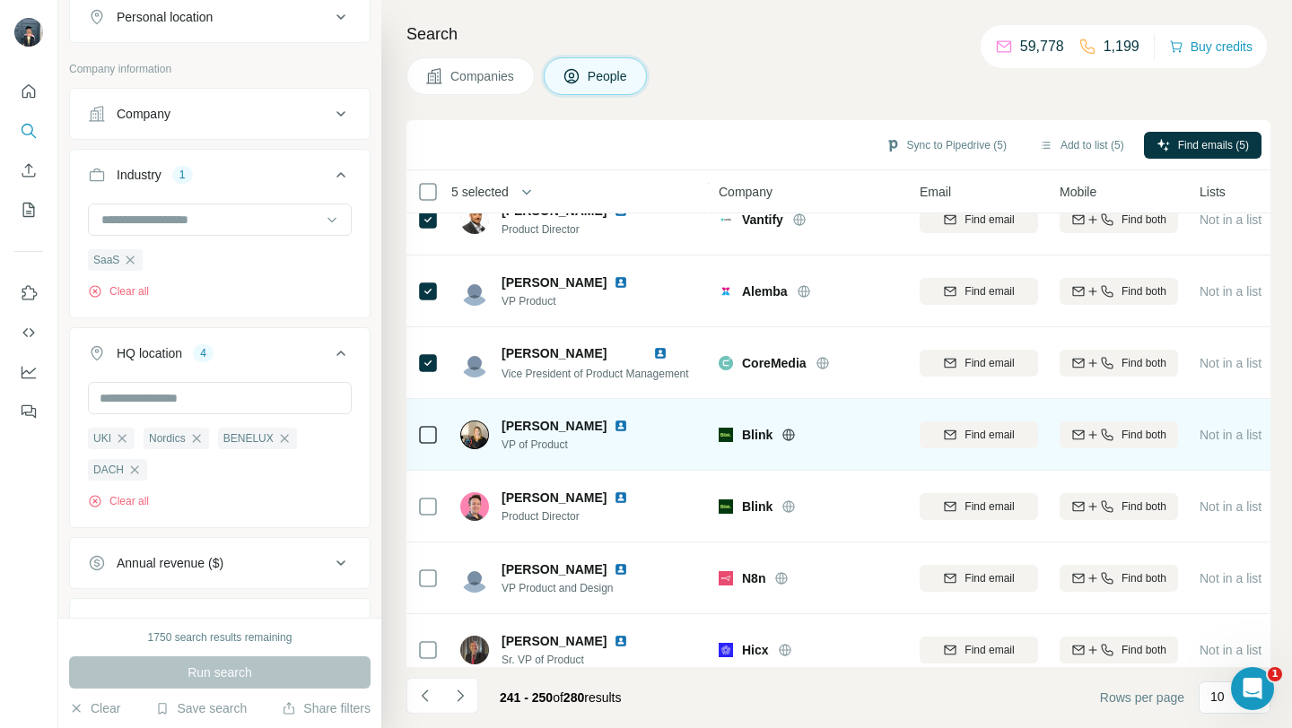
click at [785, 432] on icon at bounding box center [788, 435] width 14 height 14
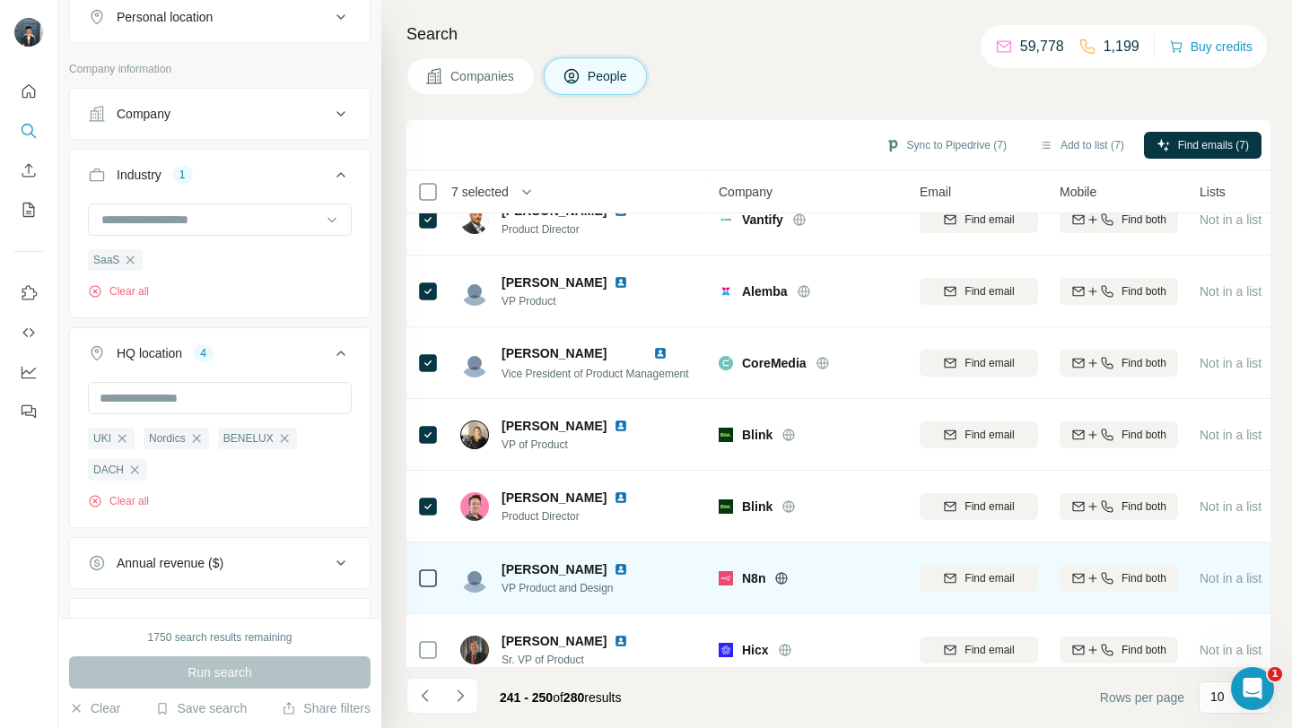
click at [786, 576] on icon at bounding box center [781, 578] width 14 height 14
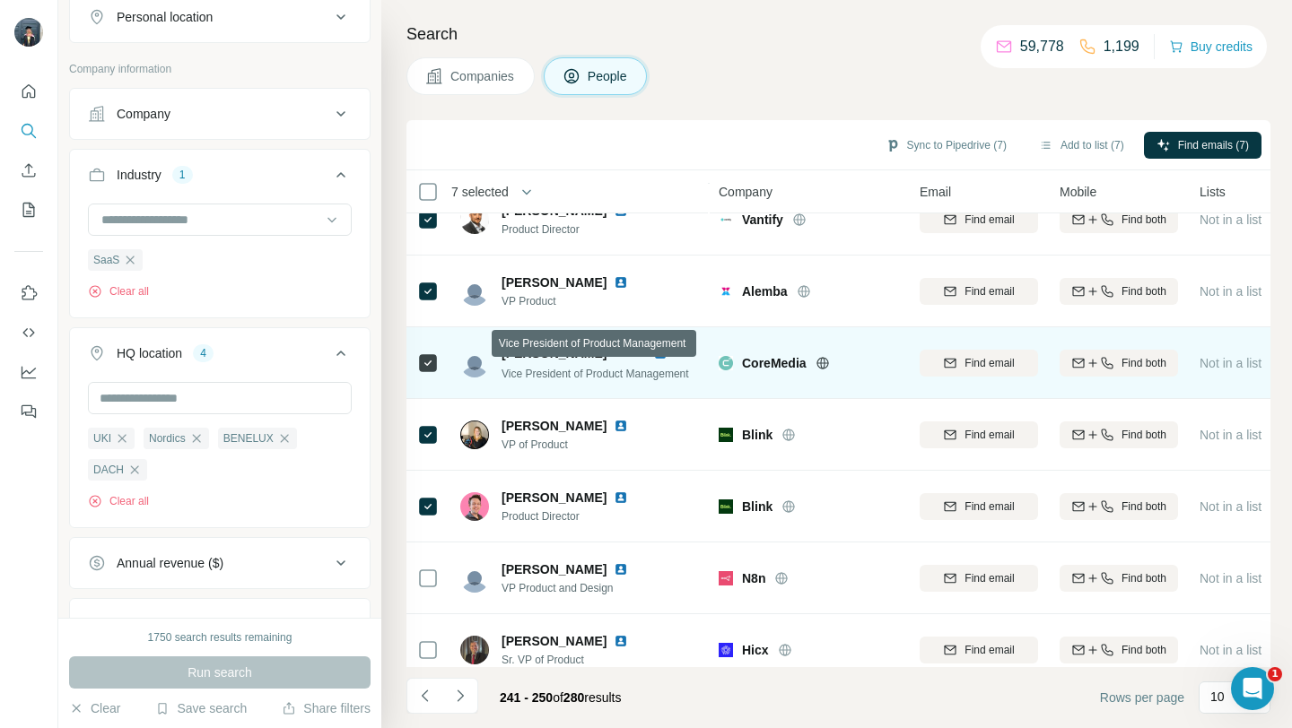
scroll to position [264, 0]
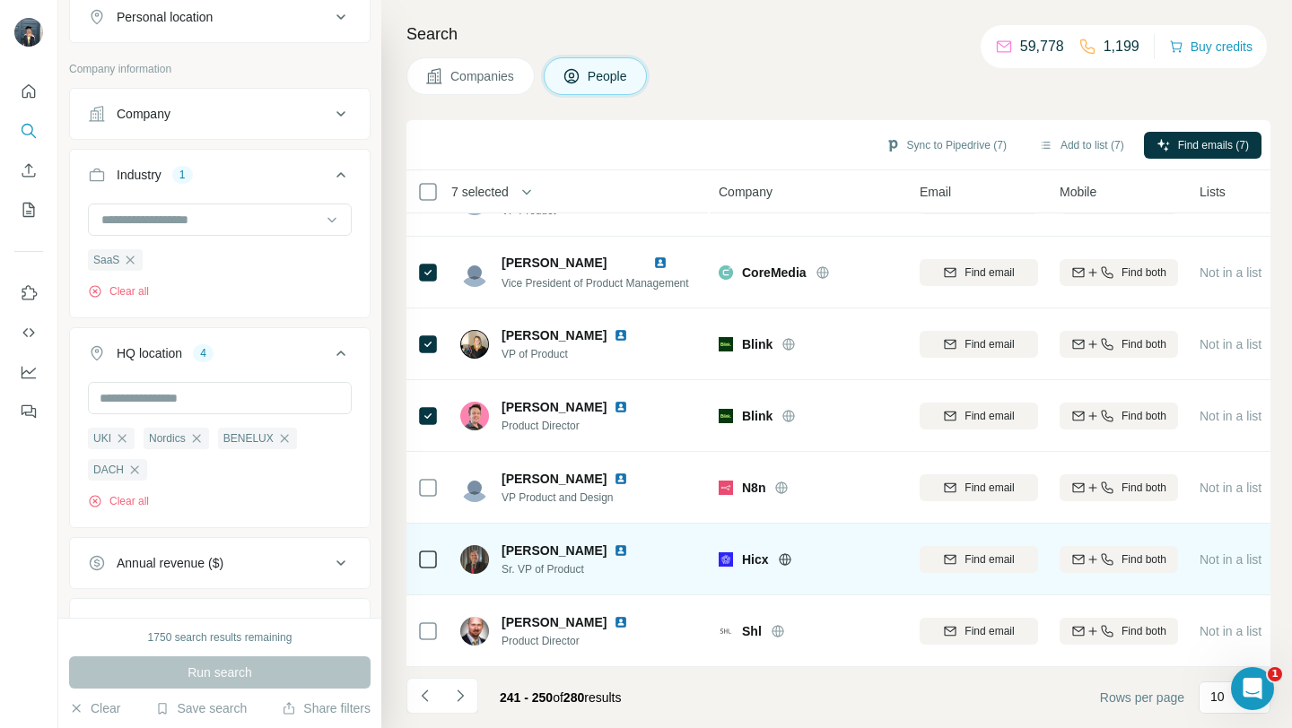
click at [783, 558] on icon at bounding box center [785, 560] width 14 height 14
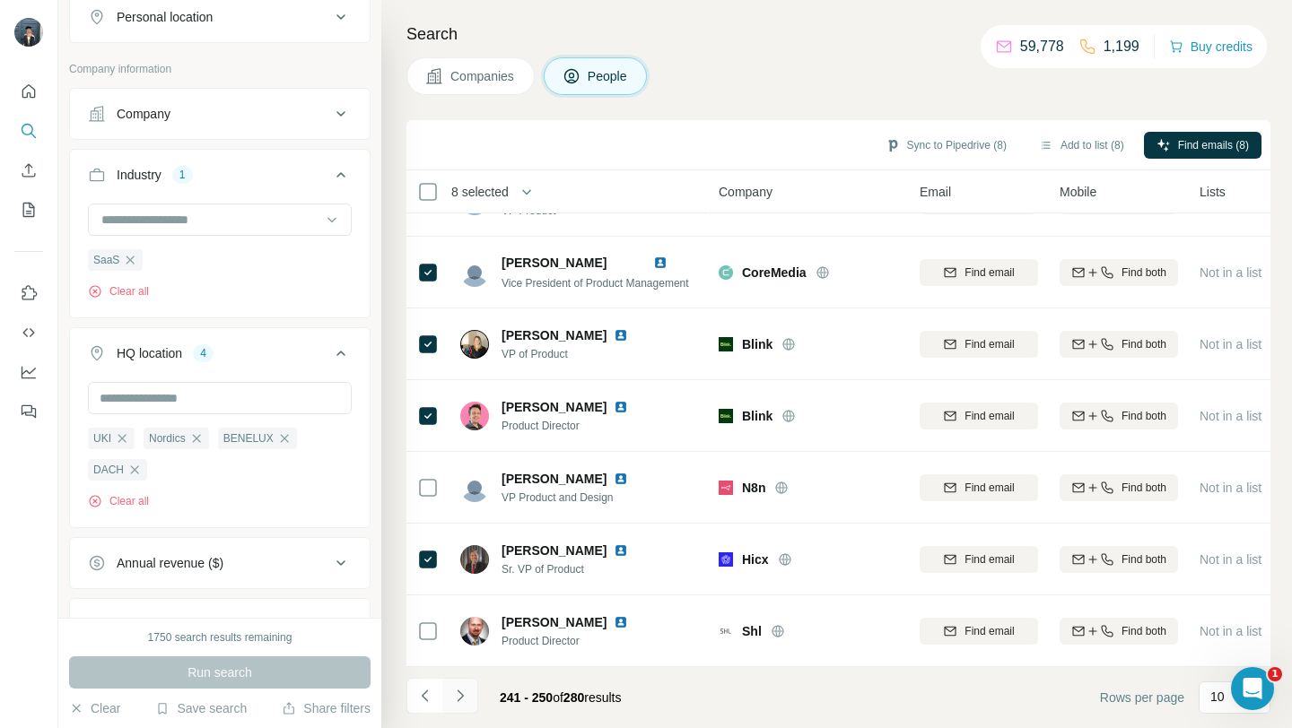
click at [467, 687] on icon "Navigate to next page" at bounding box center [460, 696] width 18 height 18
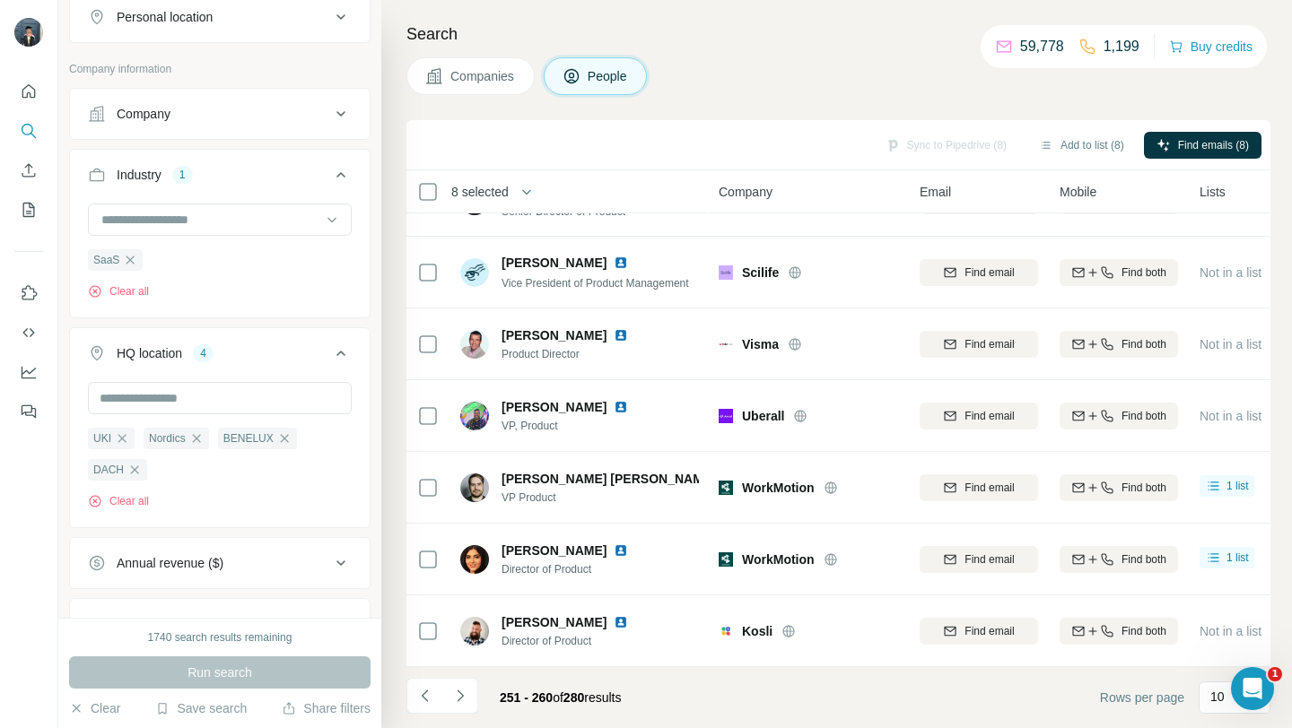
scroll to position [0, 0]
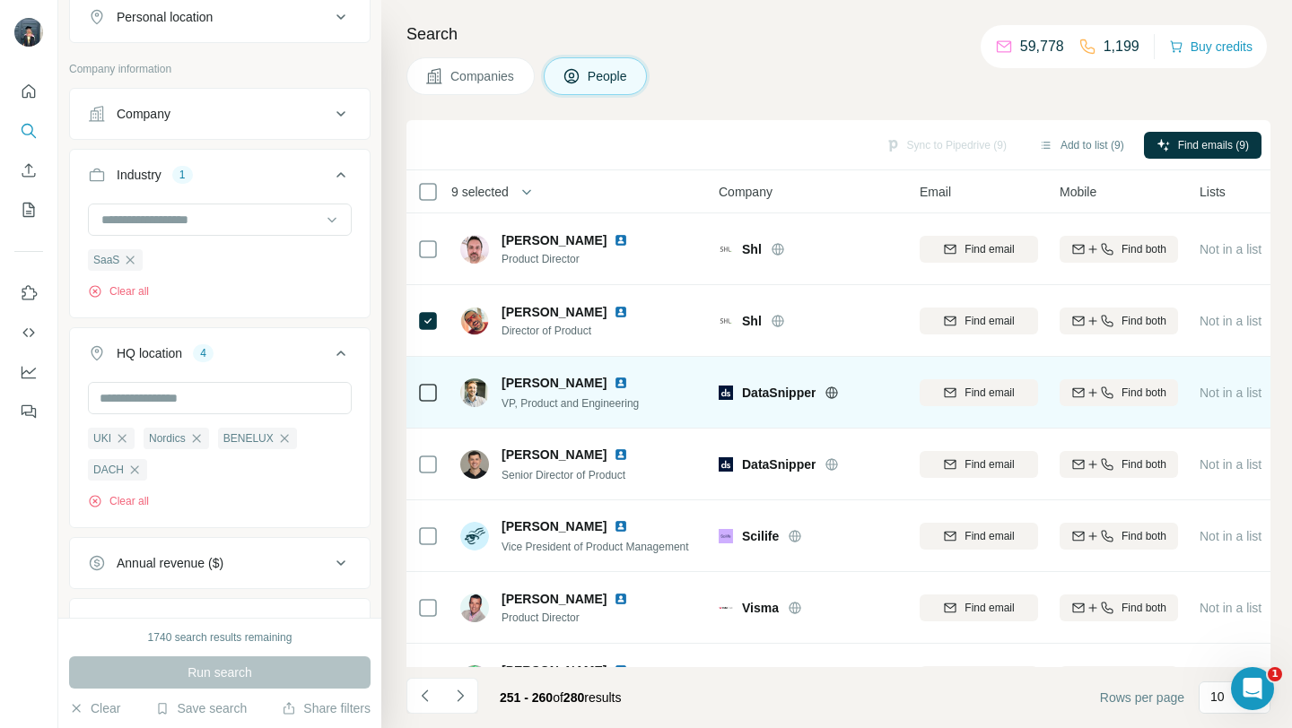
click at [836, 394] on icon at bounding box center [831, 393] width 14 height 14
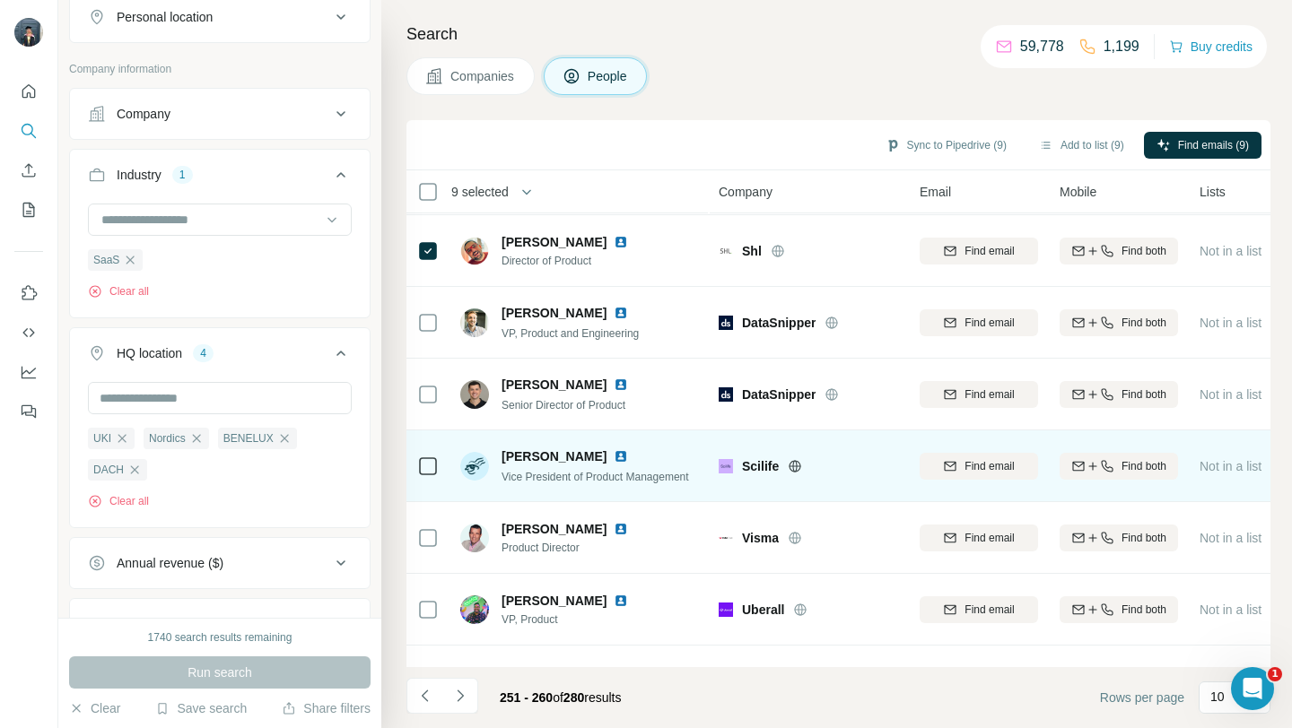
scroll to position [74, 0]
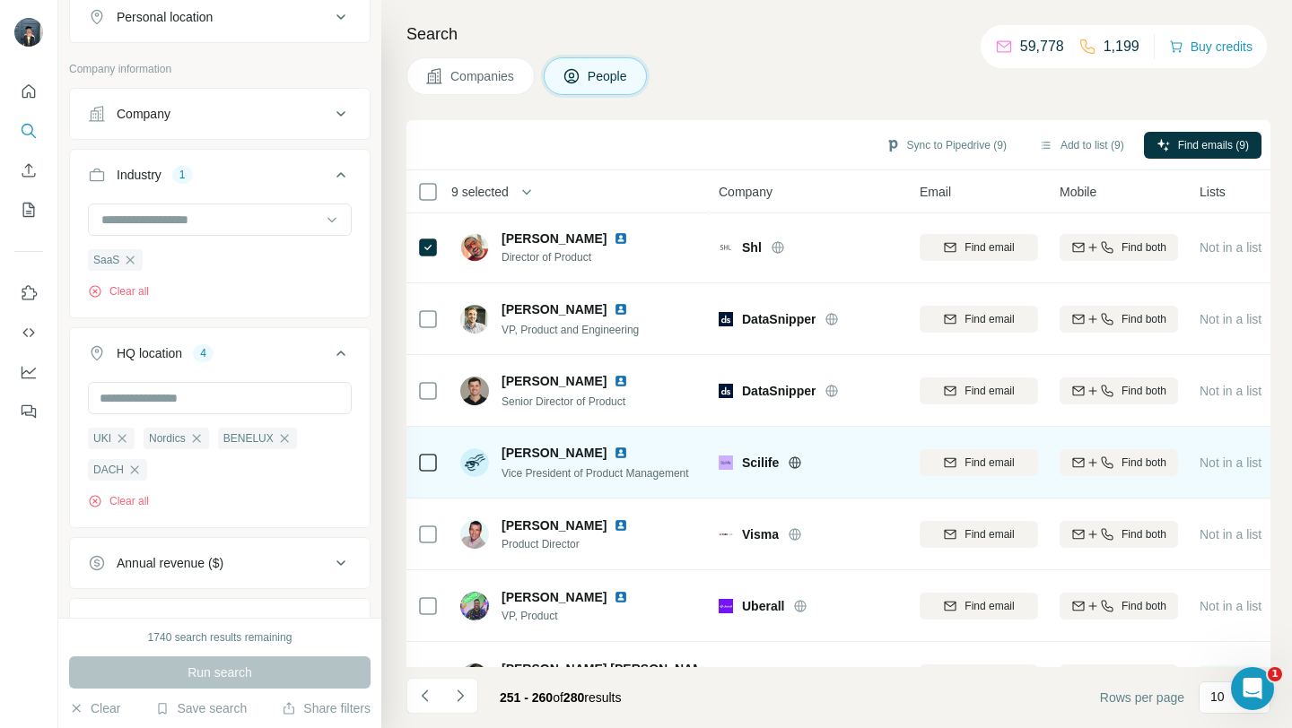
click at [796, 466] on icon at bounding box center [795, 463] width 14 height 14
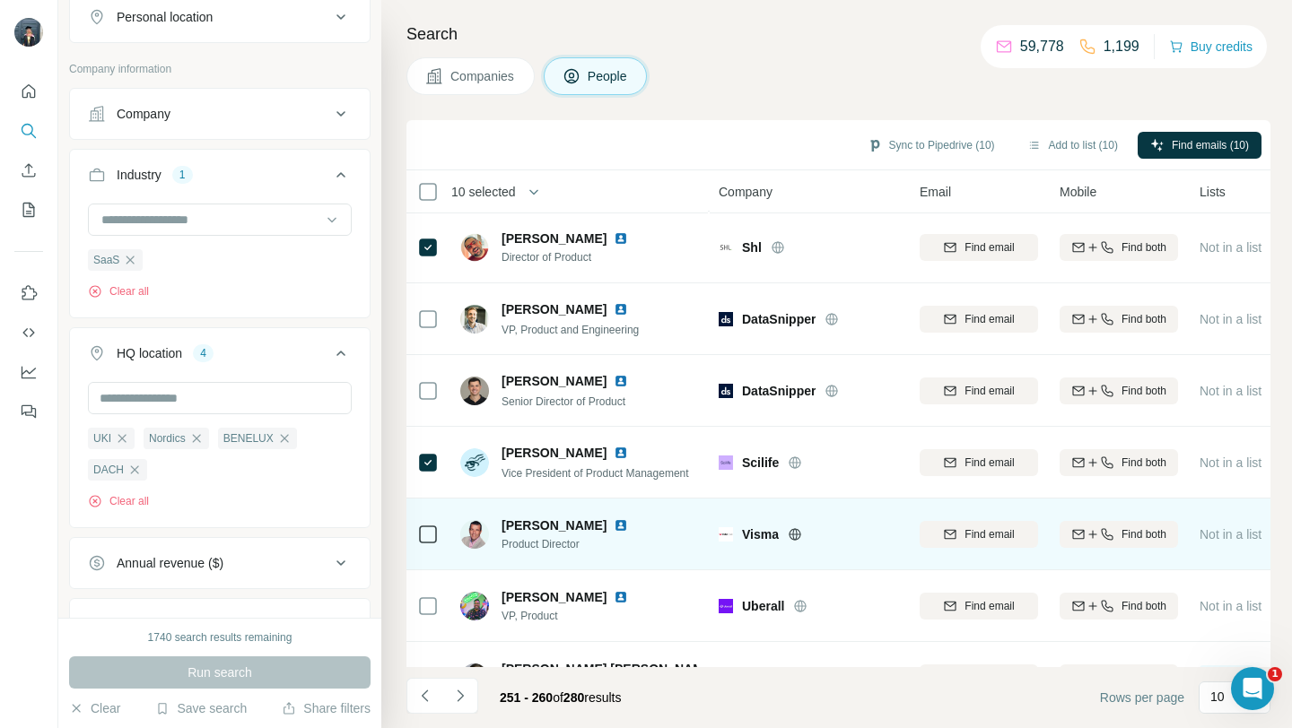
click at [798, 535] on icon at bounding box center [795, 534] width 14 height 14
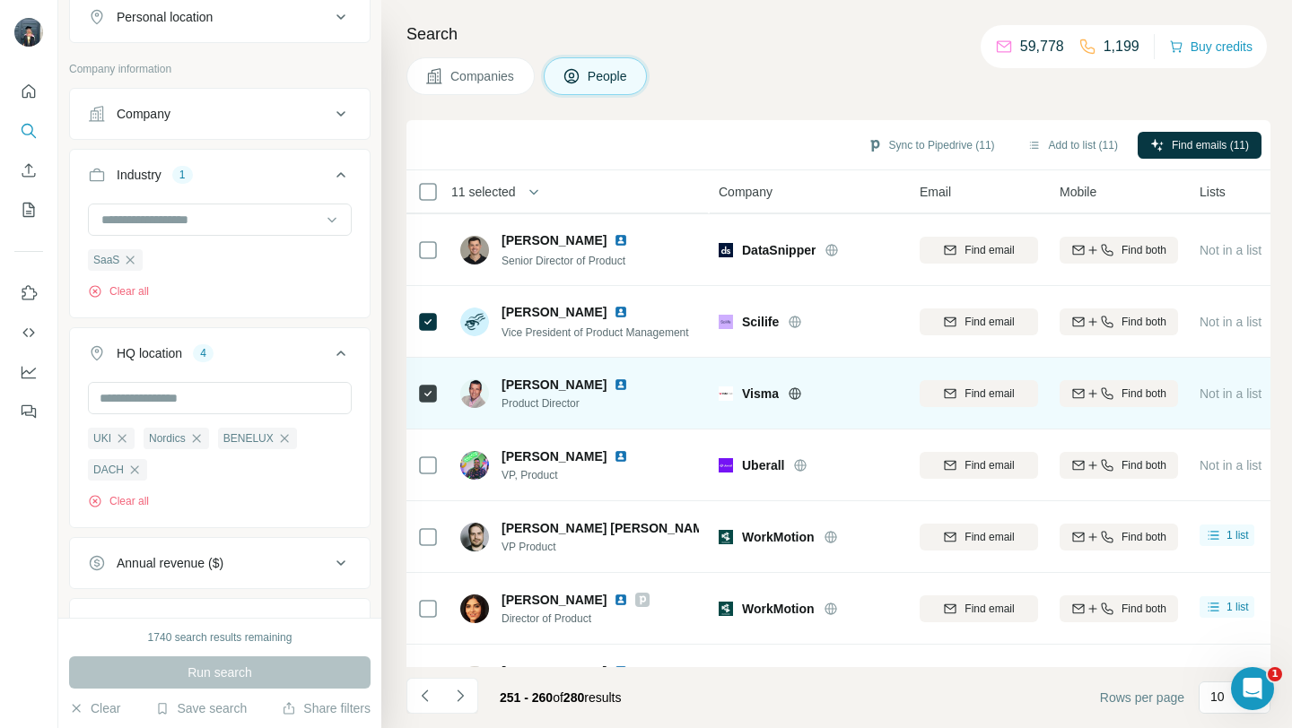
scroll to position [251, 0]
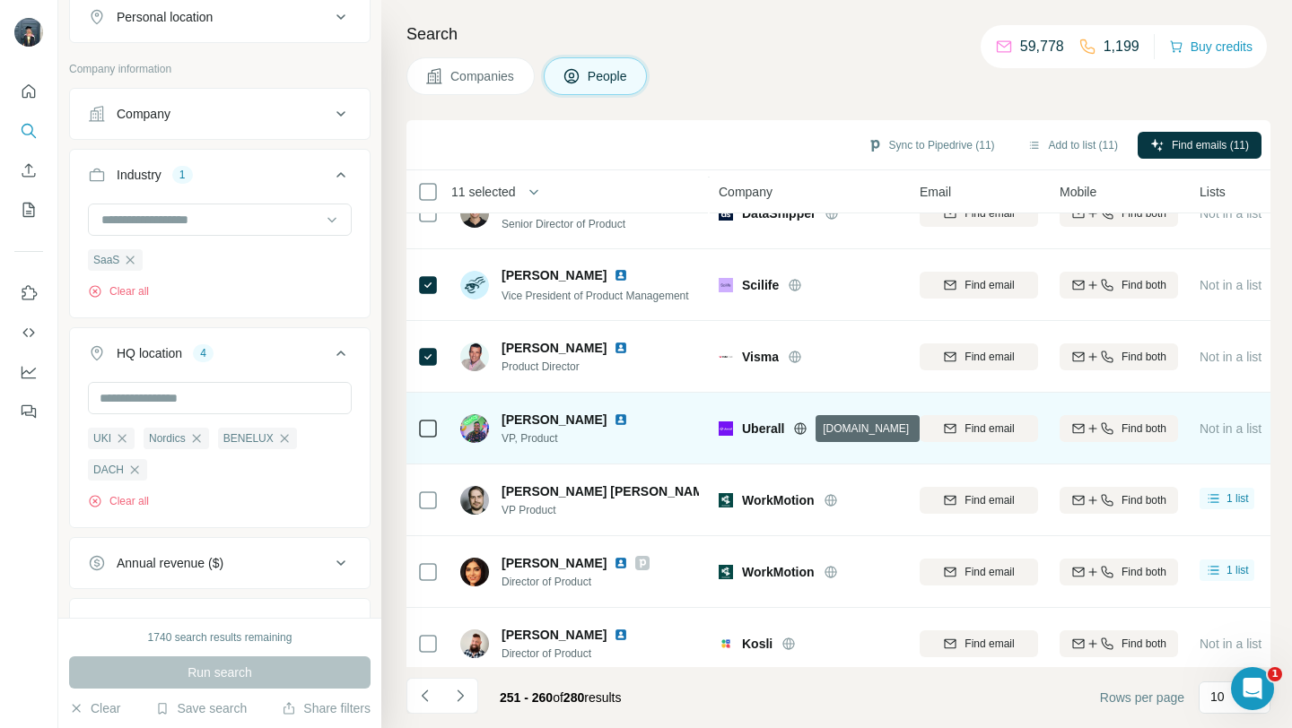
click at [804, 426] on icon at bounding box center [800, 429] width 14 height 14
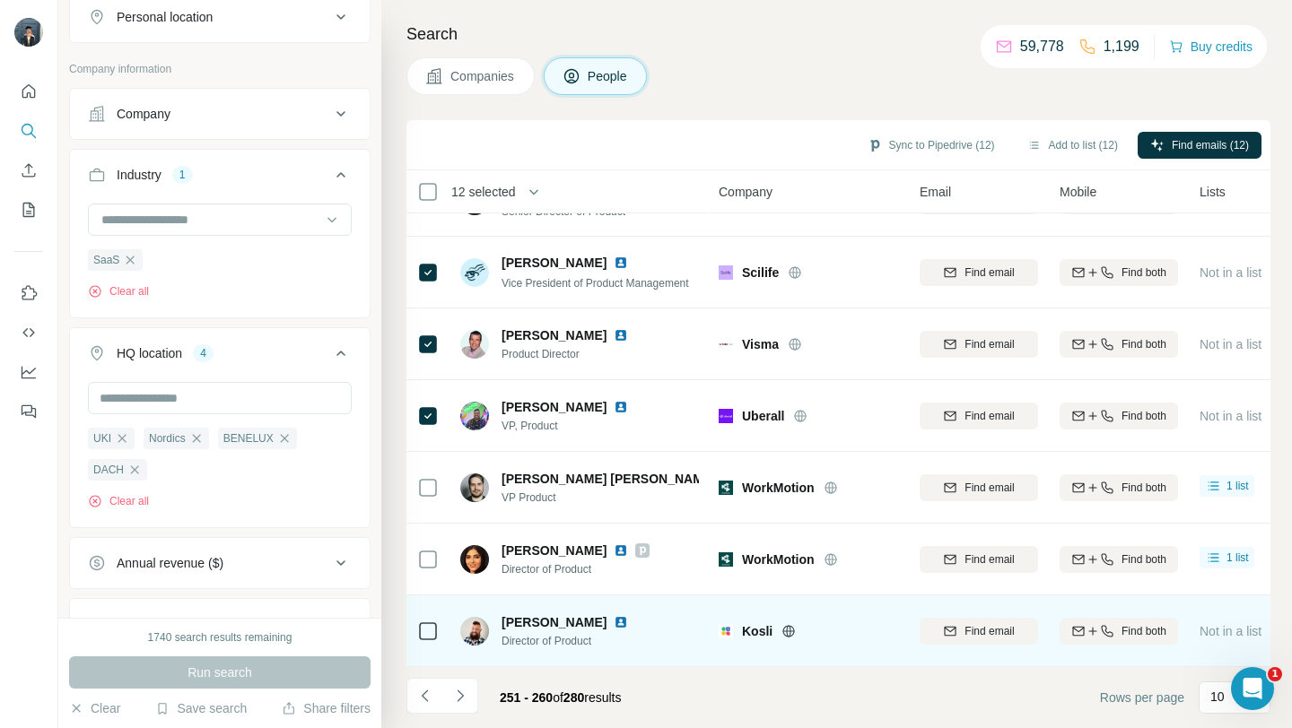
click at [783, 627] on icon at bounding box center [788, 631] width 14 height 14
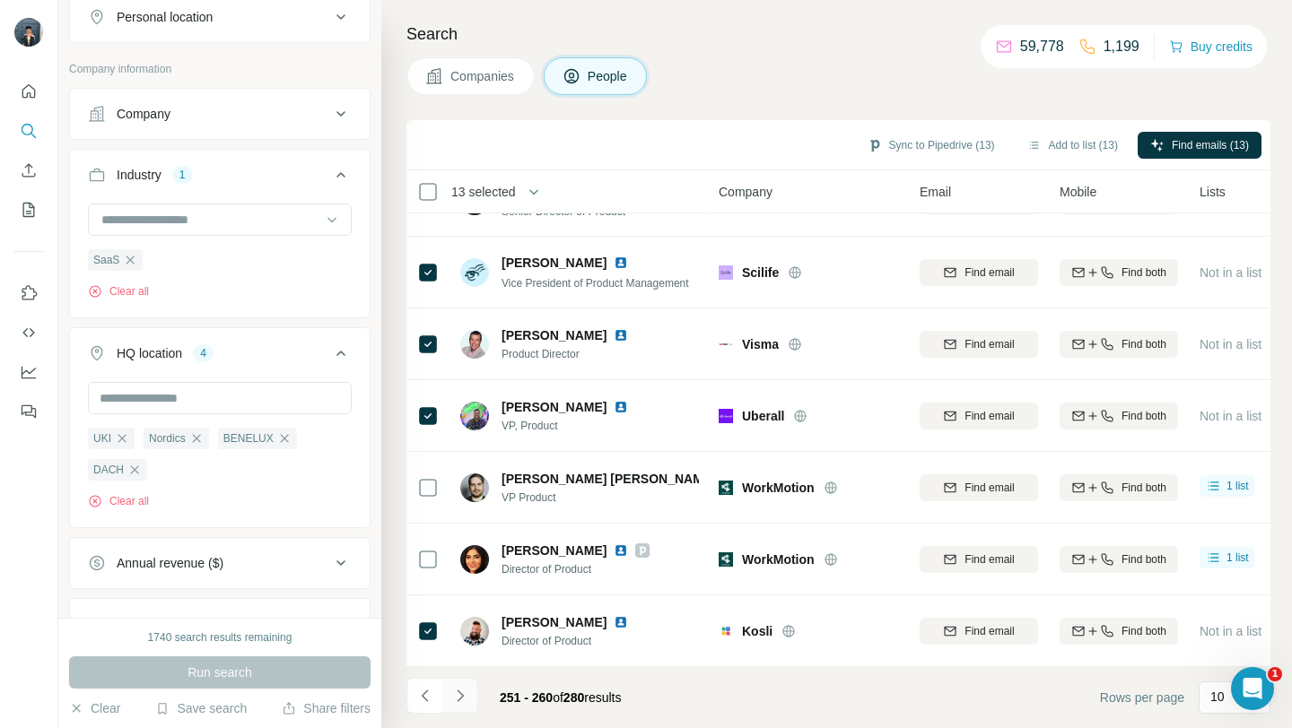
click at [460, 701] on icon "Navigate to next page" at bounding box center [460, 696] width 18 height 18
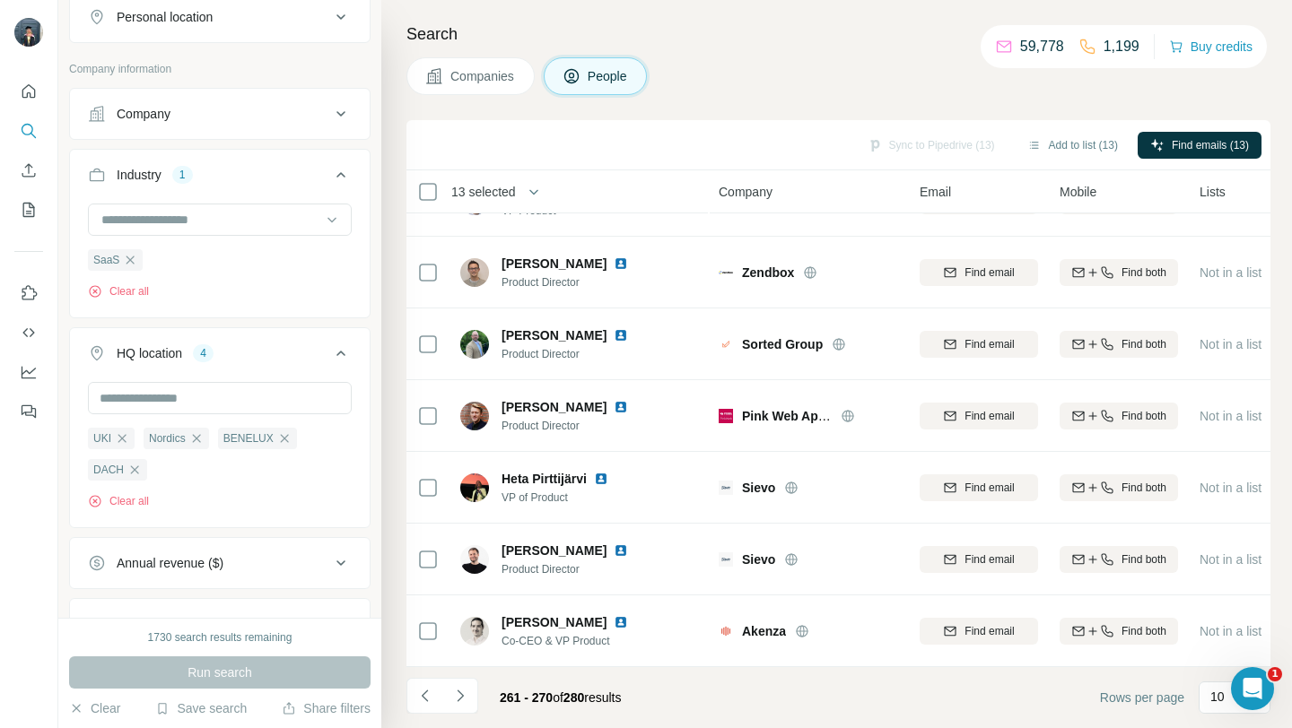
scroll to position [0, 0]
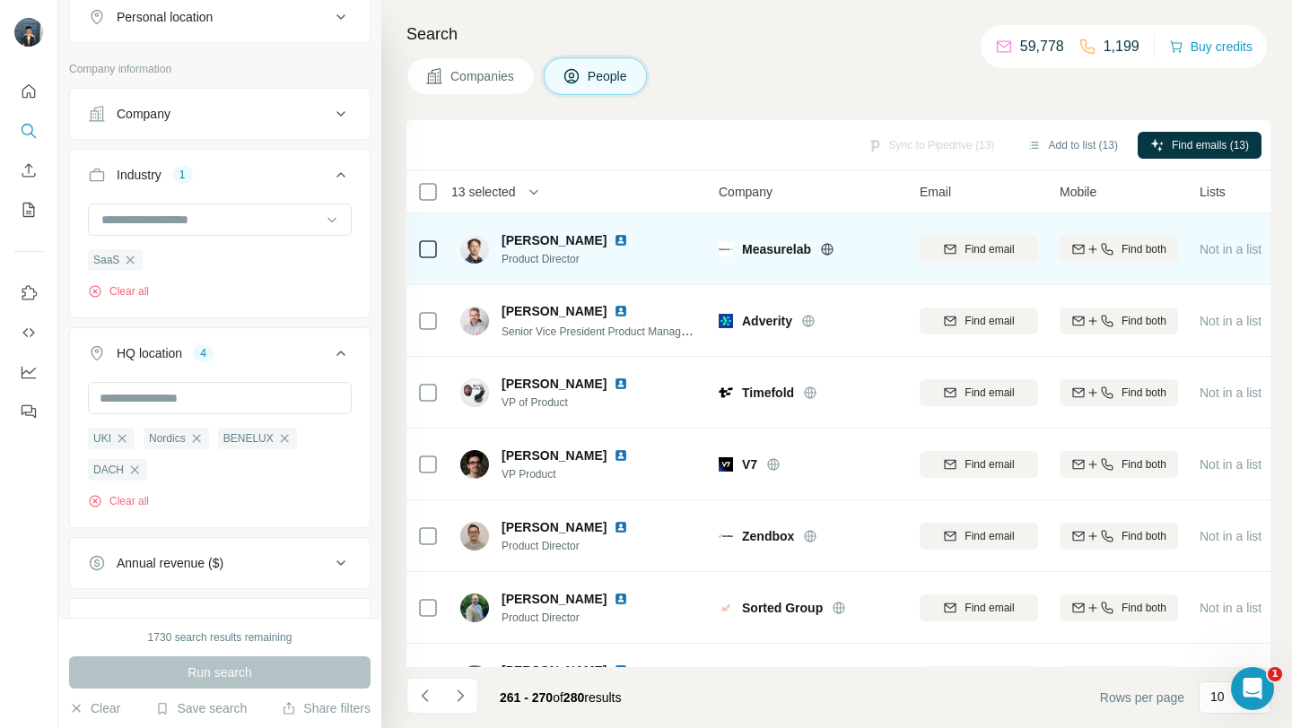
click at [832, 248] on icon at bounding box center [827, 249] width 14 height 14
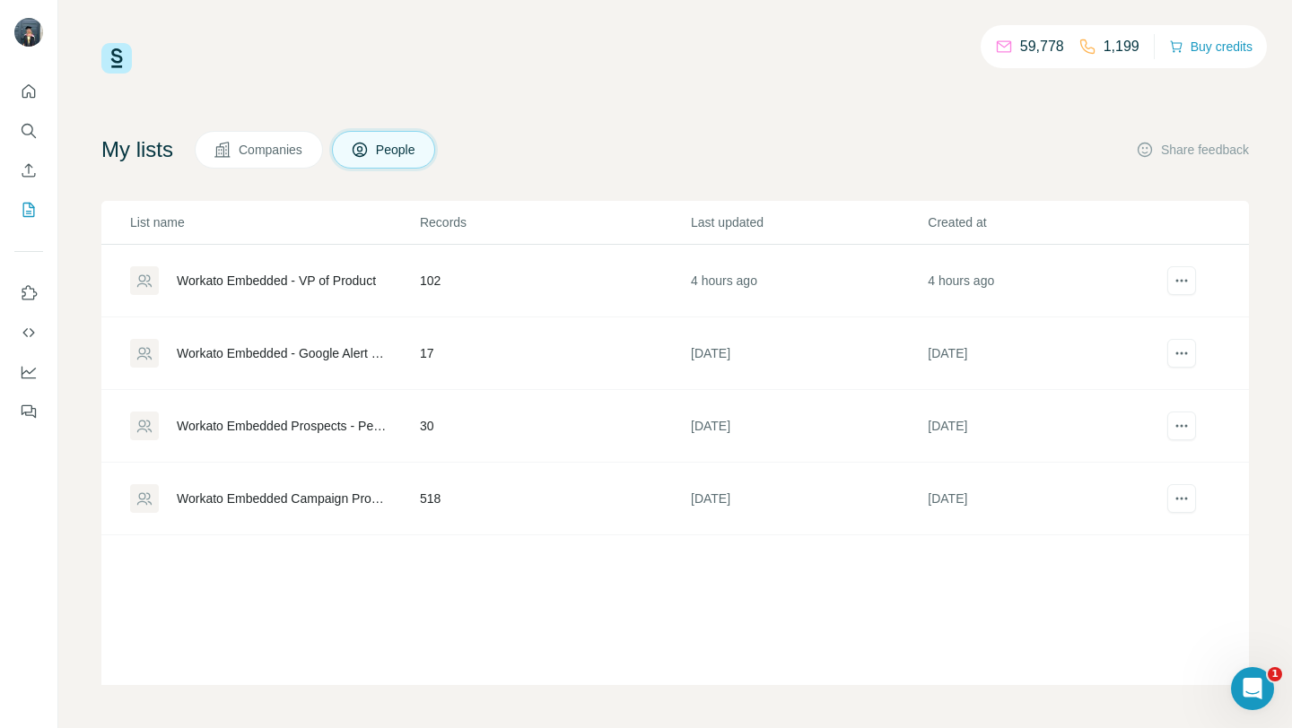
click at [412, 289] on div "Workato Embedded - VP of Product" at bounding box center [274, 280] width 288 height 29
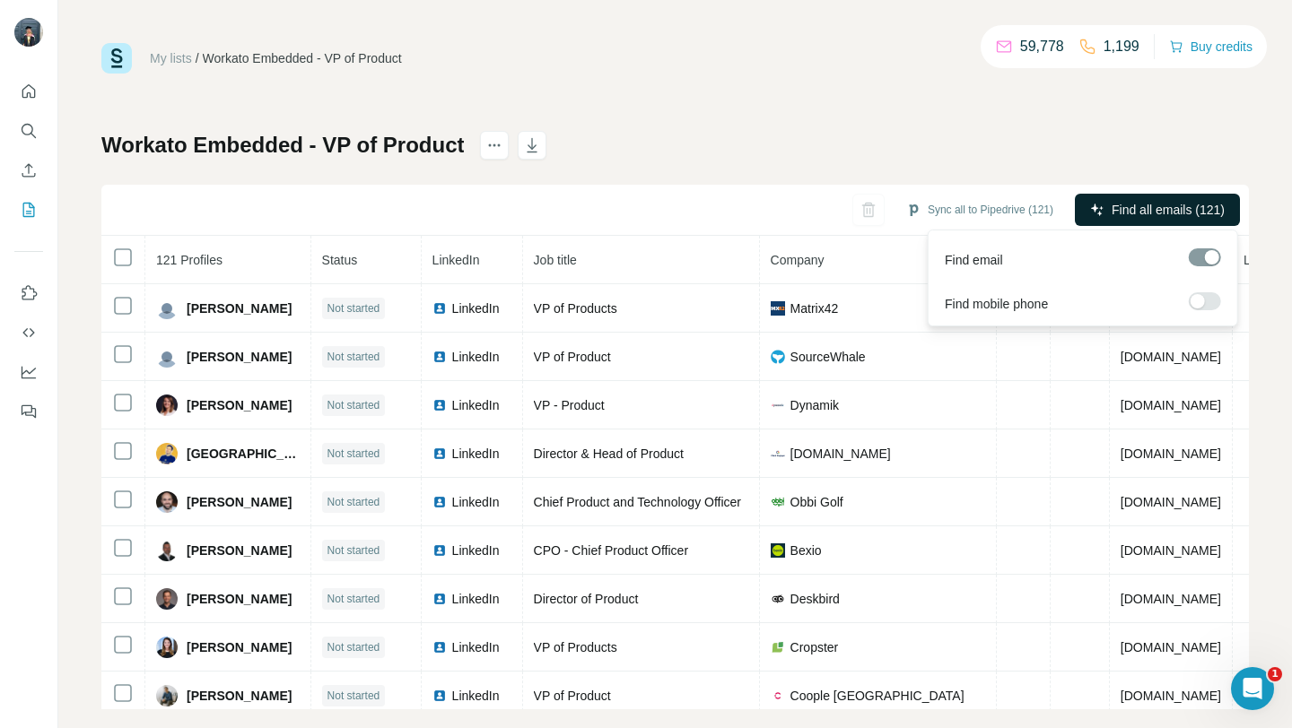
click at [1210, 210] on span "Find all emails (121)" at bounding box center [1167, 210] width 113 height 18
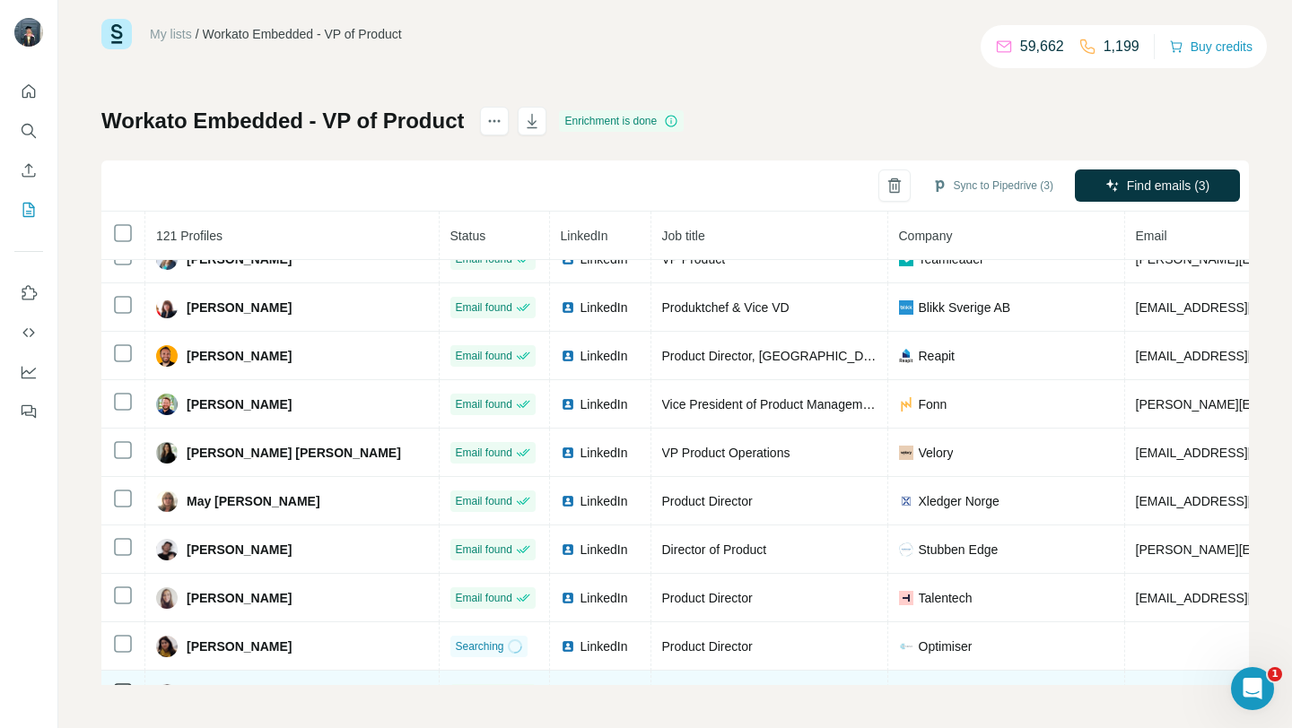
scroll to position [5436, 0]
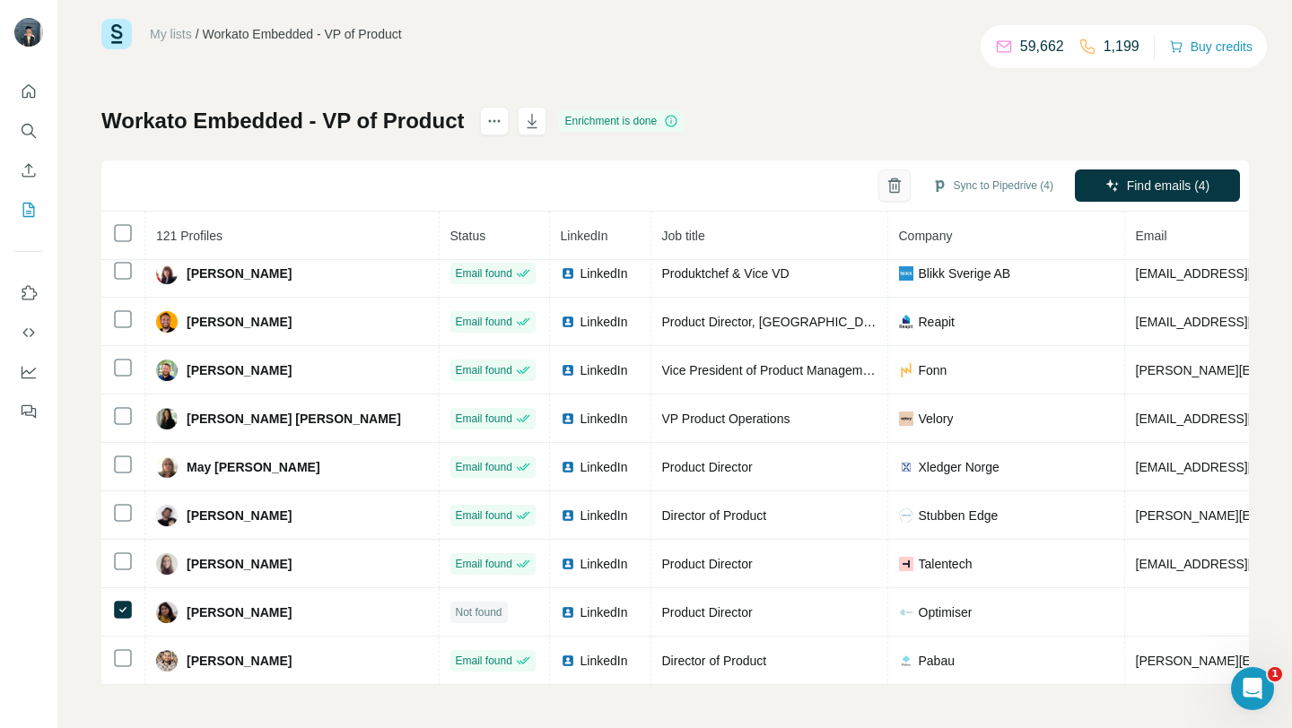
click at [885, 189] on icon "button" at bounding box center [894, 186] width 18 height 18
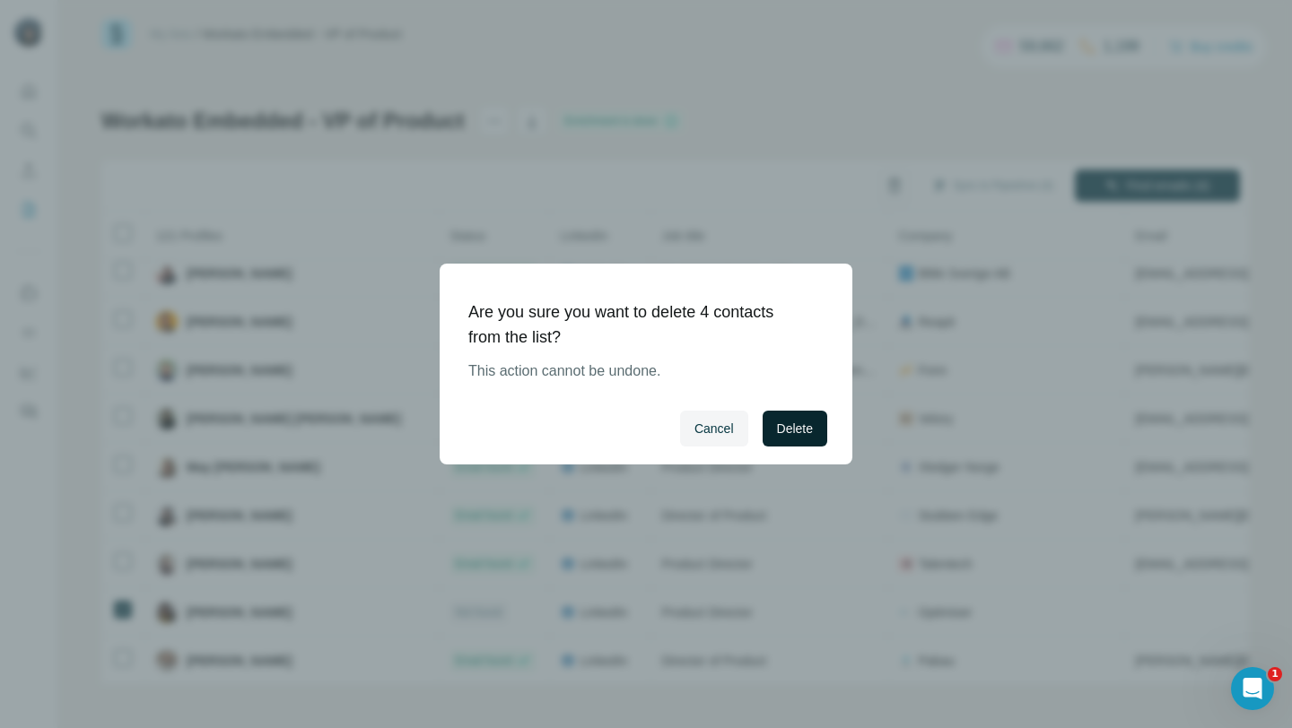
click at [804, 425] on span "Delete" at bounding box center [795, 429] width 36 height 18
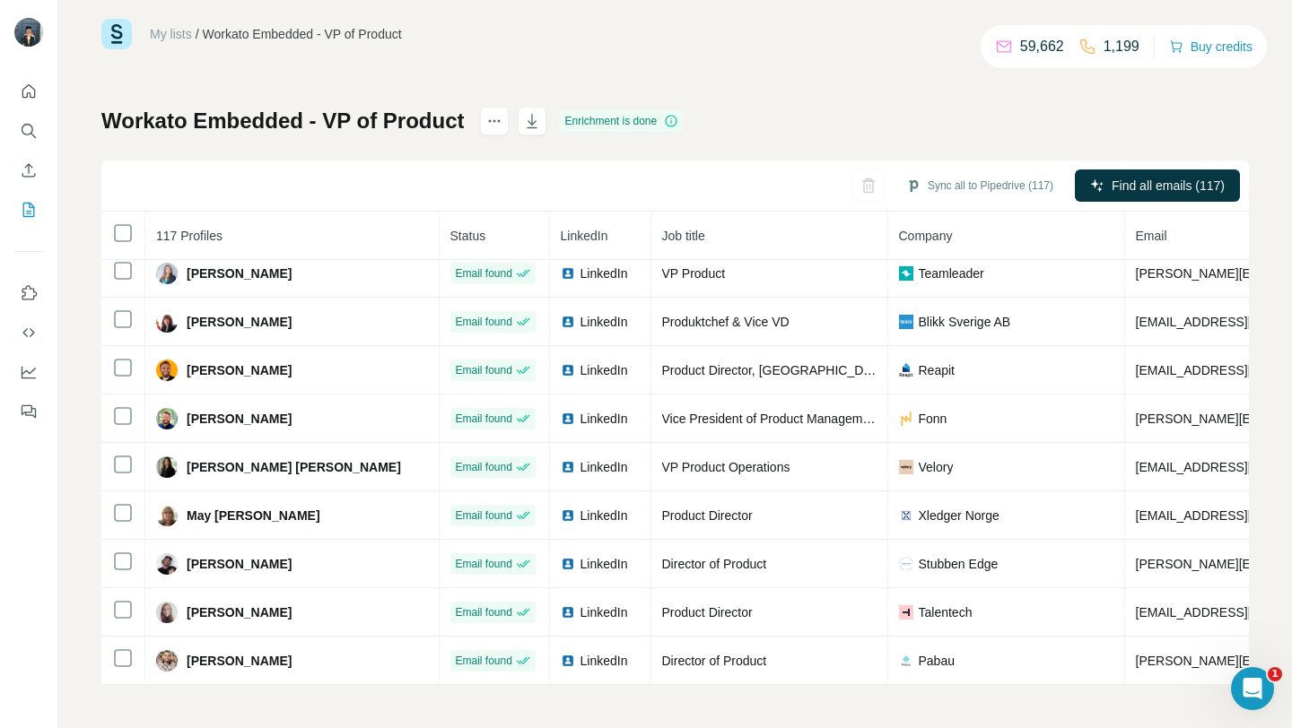
scroll to position [5242, 0]
click at [953, 187] on button "Sync all to Pipedrive (117)" at bounding box center [979, 185] width 172 height 27
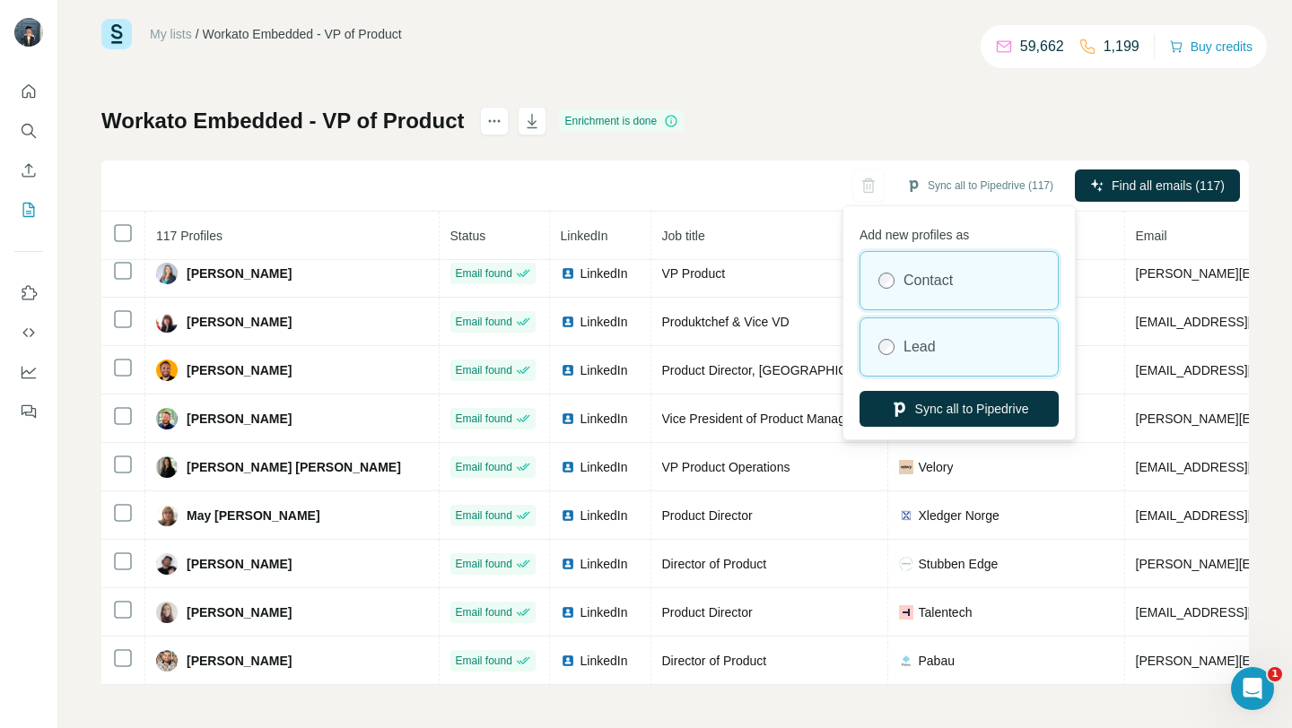
click at [906, 360] on div "Lead" at bounding box center [958, 346] width 197 height 57
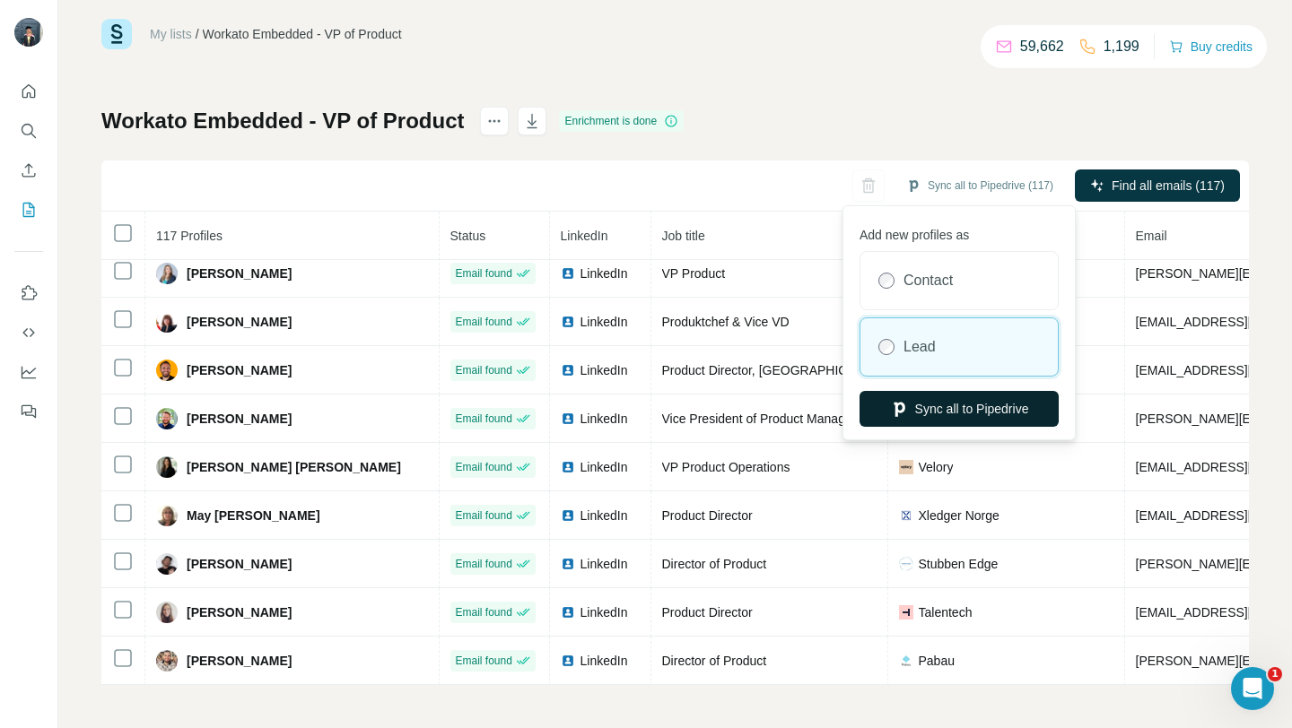
click at [917, 410] on button "Sync all to Pipedrive" at bounding box center [958, 409] width 199 height 36
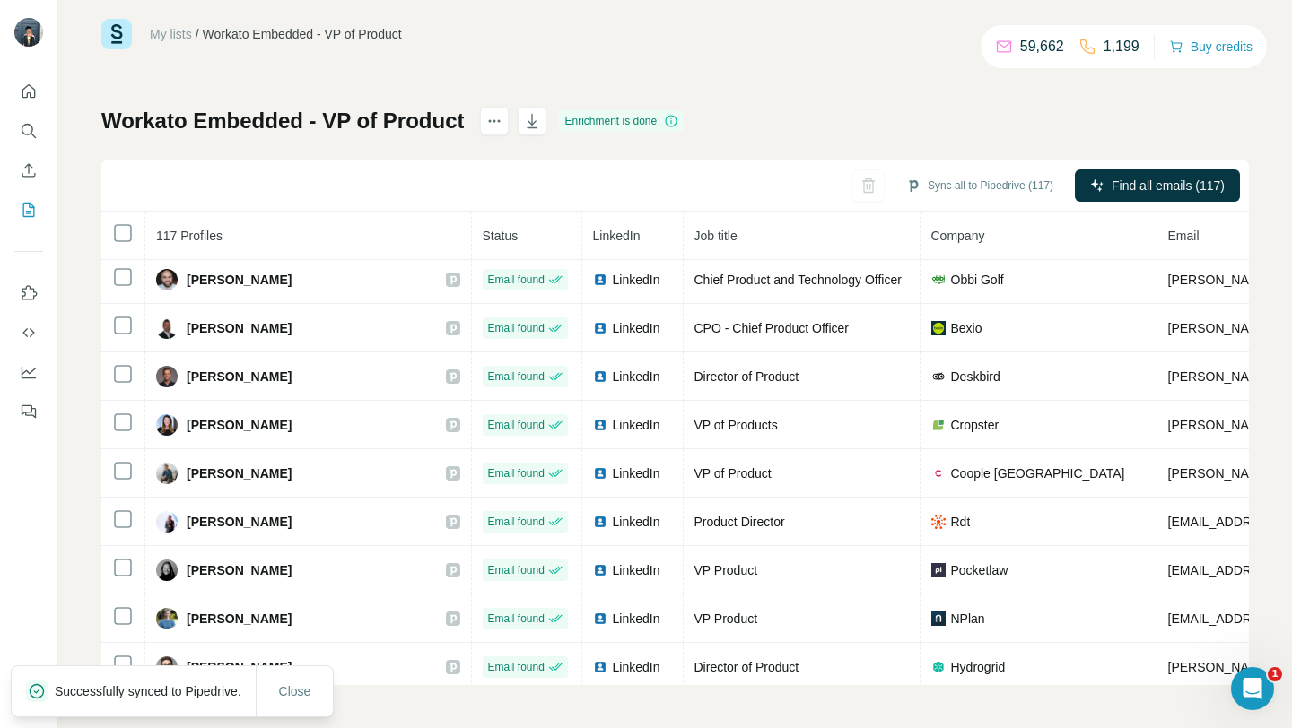
scroll to position [0, 0]
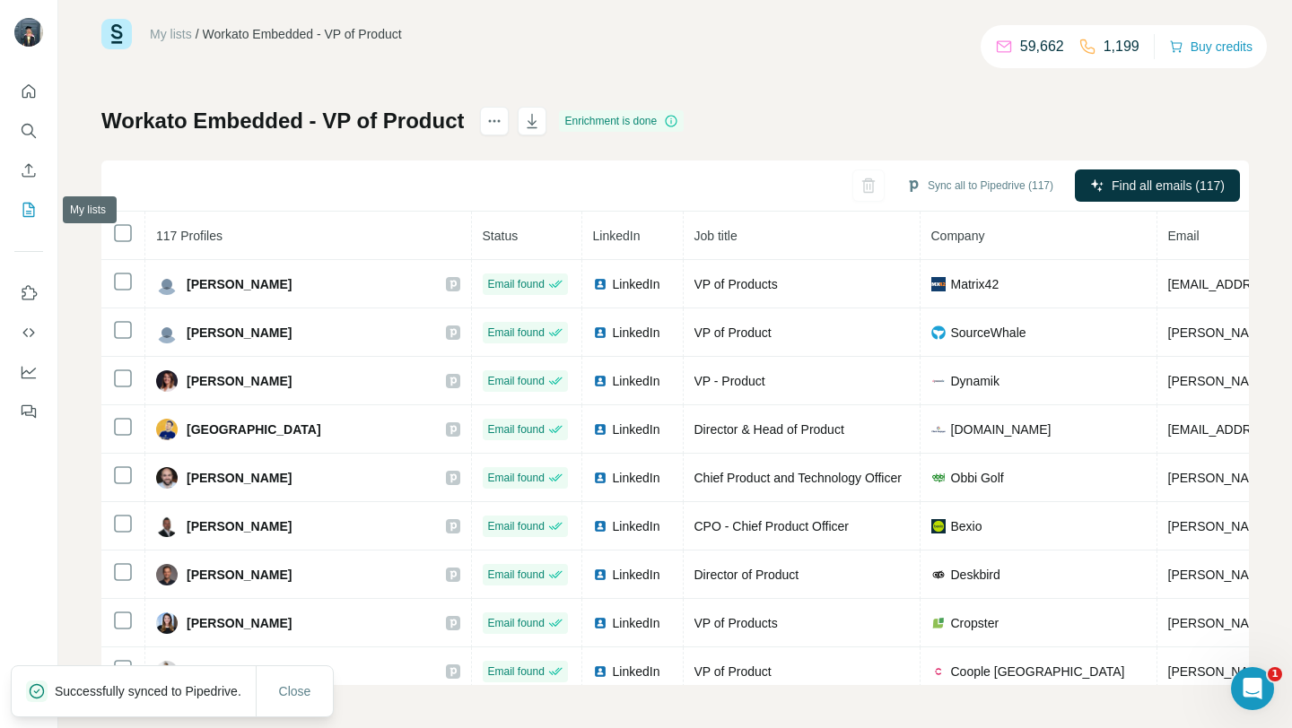
click at [20, 211] on icon "My lists" at bounding box center [29, 210] width 18 height 18
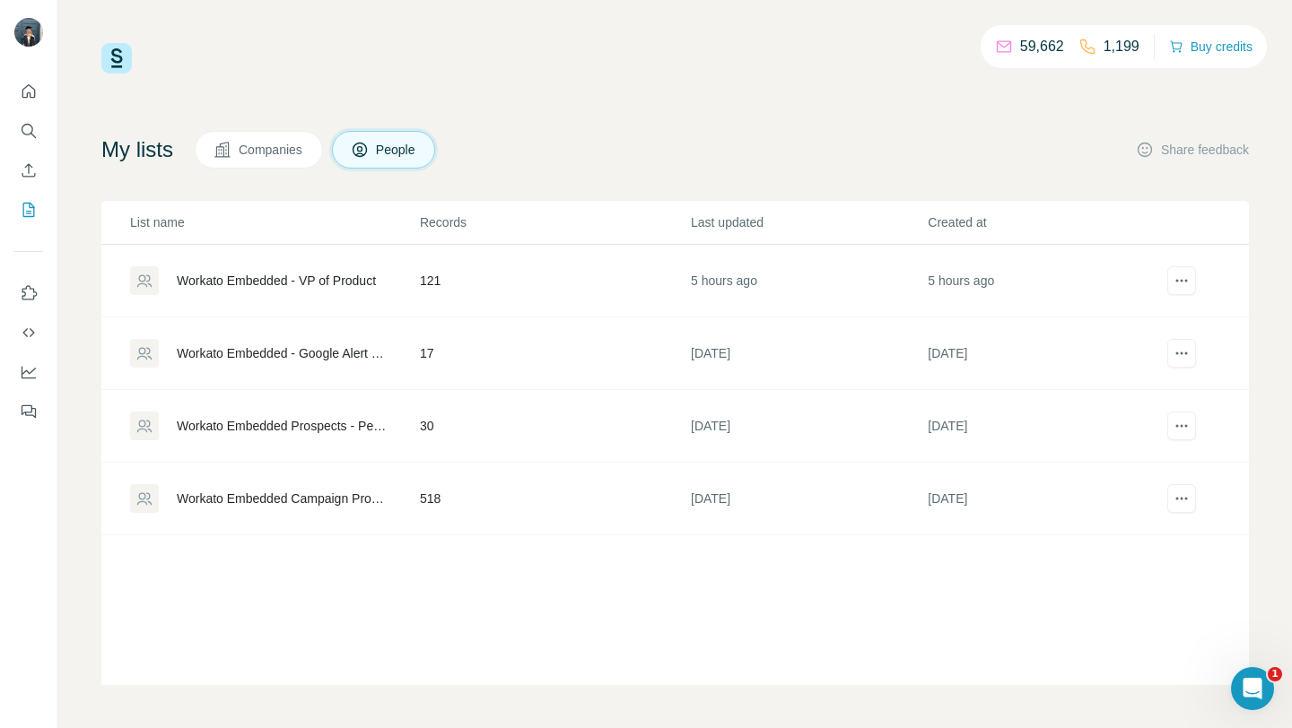
click at [299, 353] on div "Workato Embedded - Google Alert Personalised Prospects" at bounding box center [283, 353] width 213 height 18
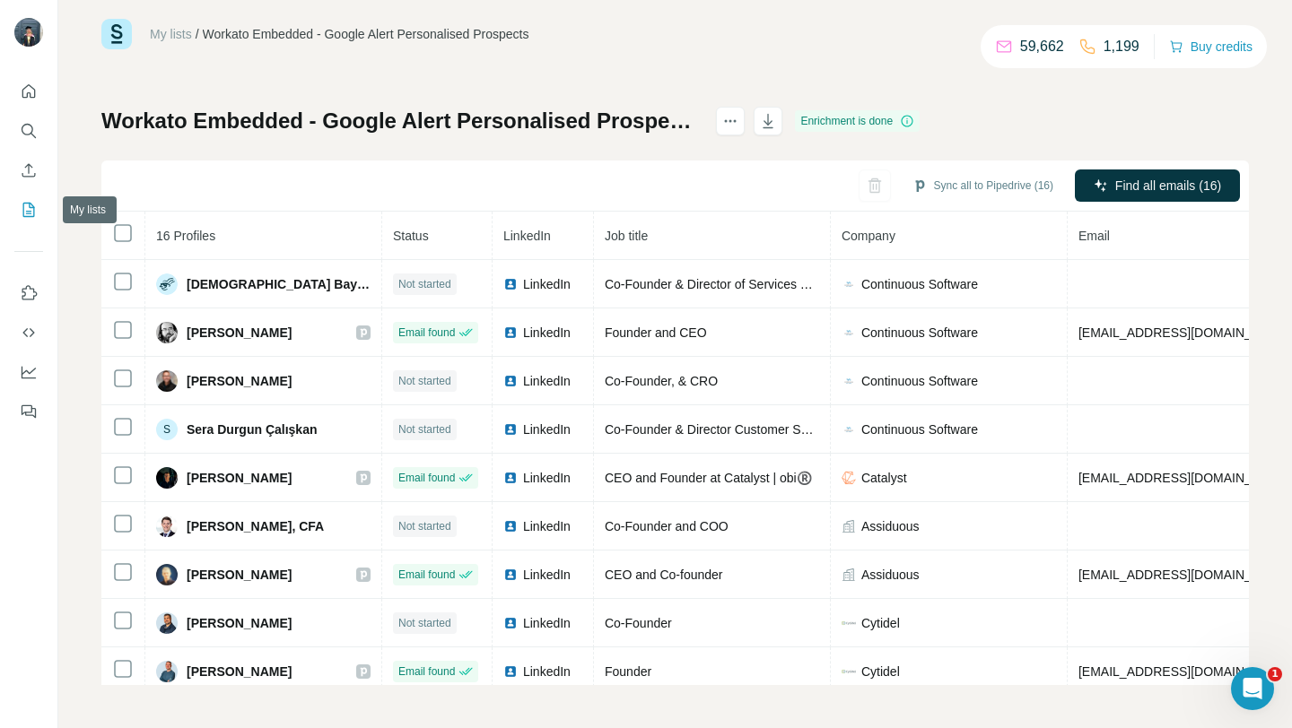
click at [22, 212] on icon "My lists" at bounding box center [29, 210] width 18 height 18
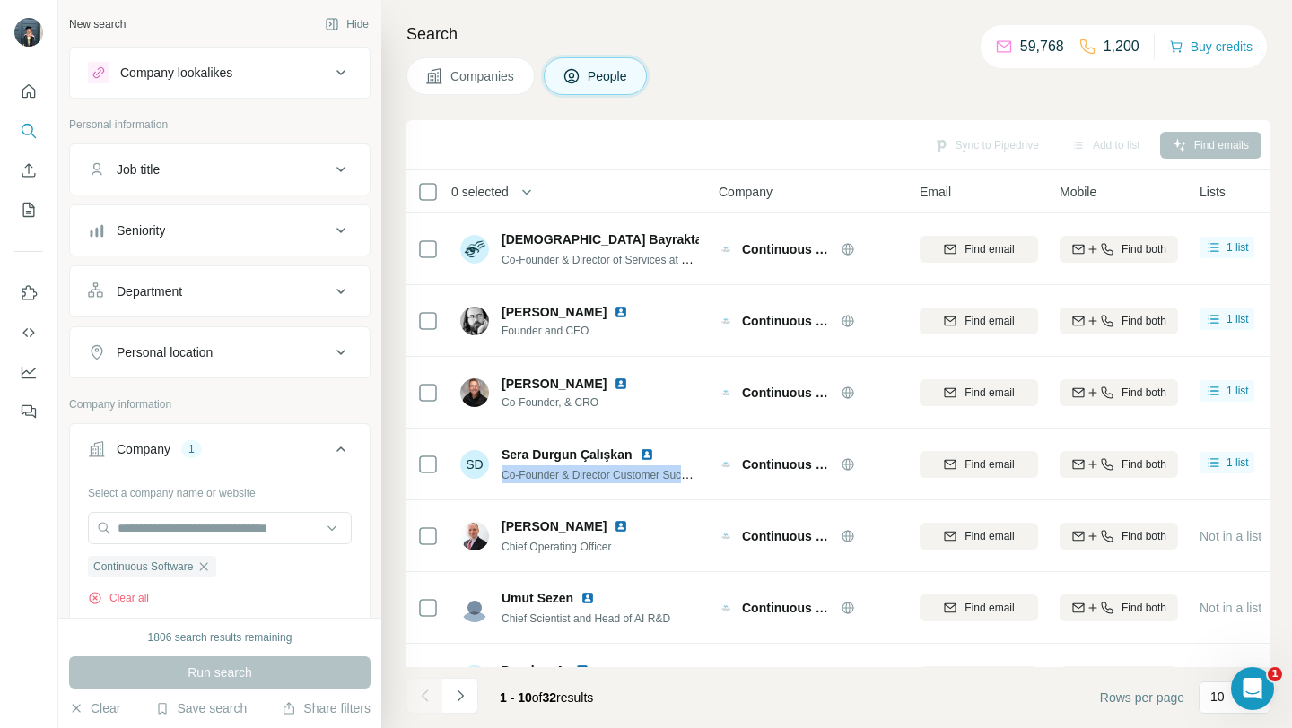
scroll to position [147, 0]
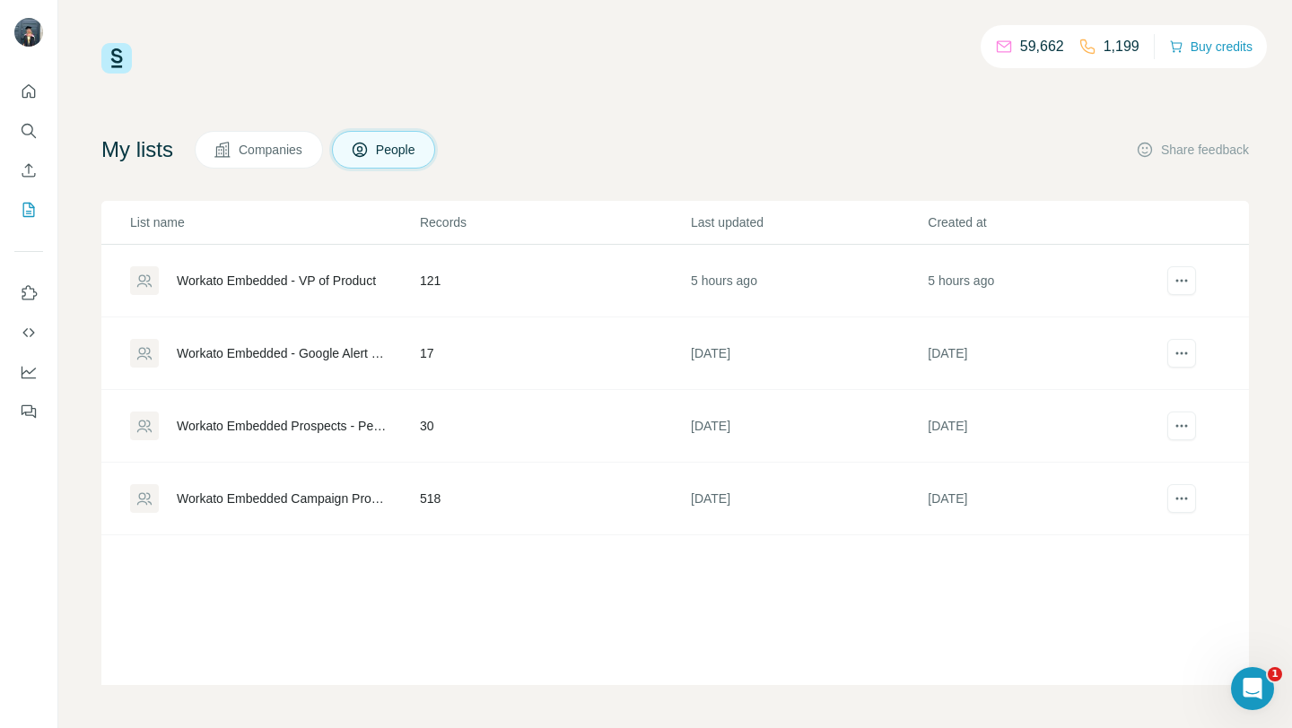
click at [491, 281] on td "121" at bounding box center [554, 281] width 271 height 73
